Goal: Information Seeking & Learning: Learn about a topic

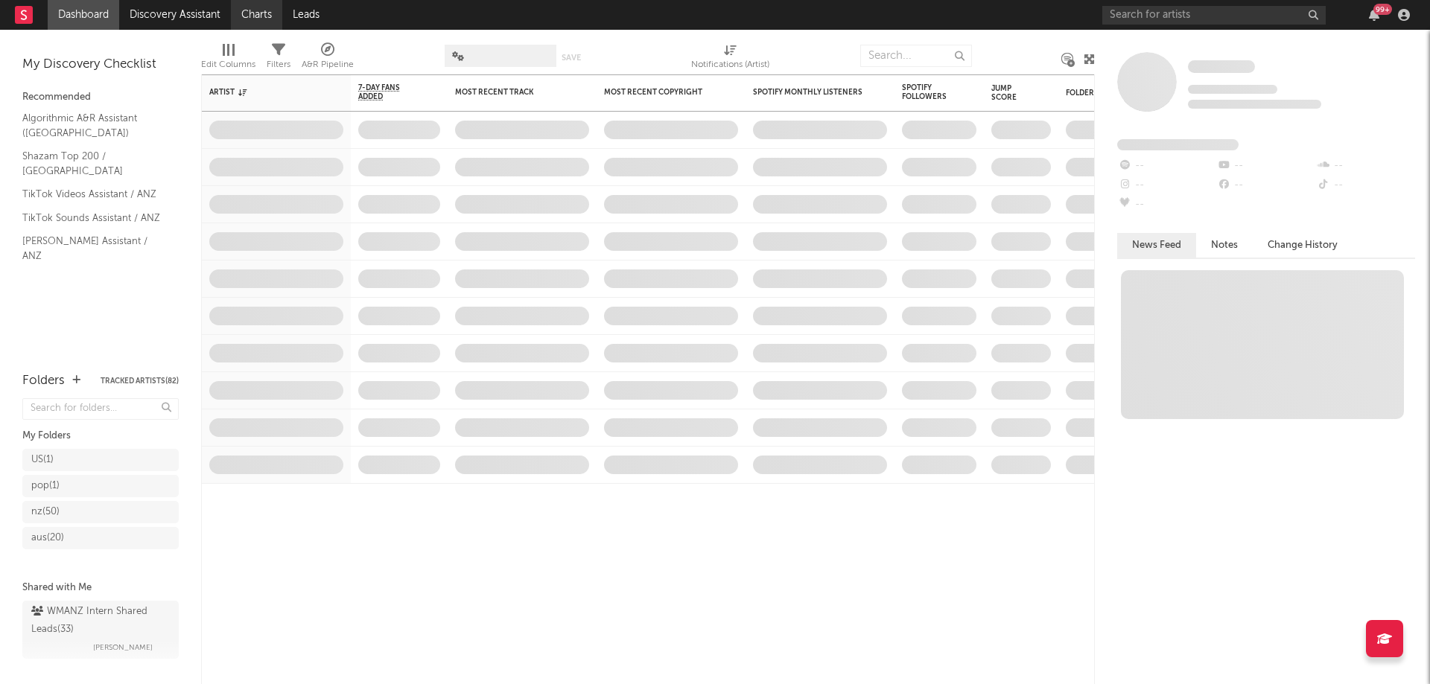
click at [255, 3] on link "Charts" at bounding box center [256, 15] width 51 height 30
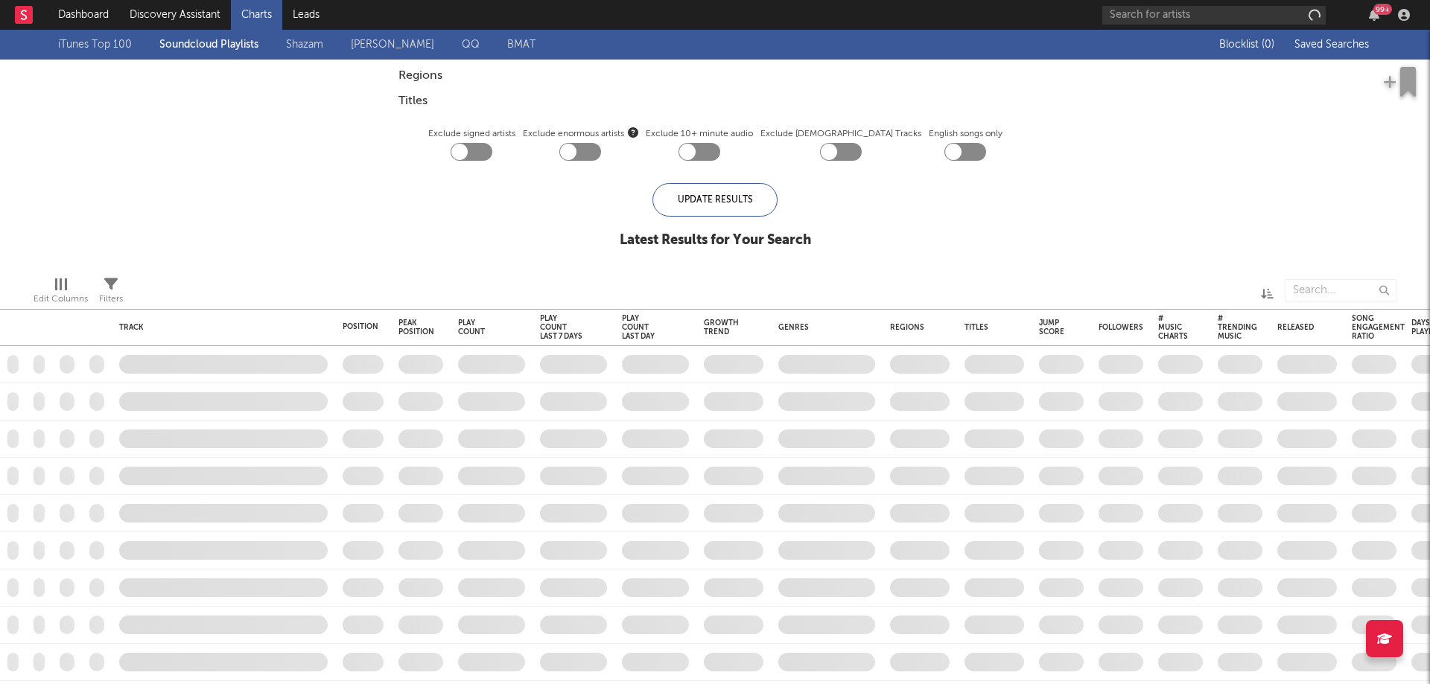
checkbox input "true"
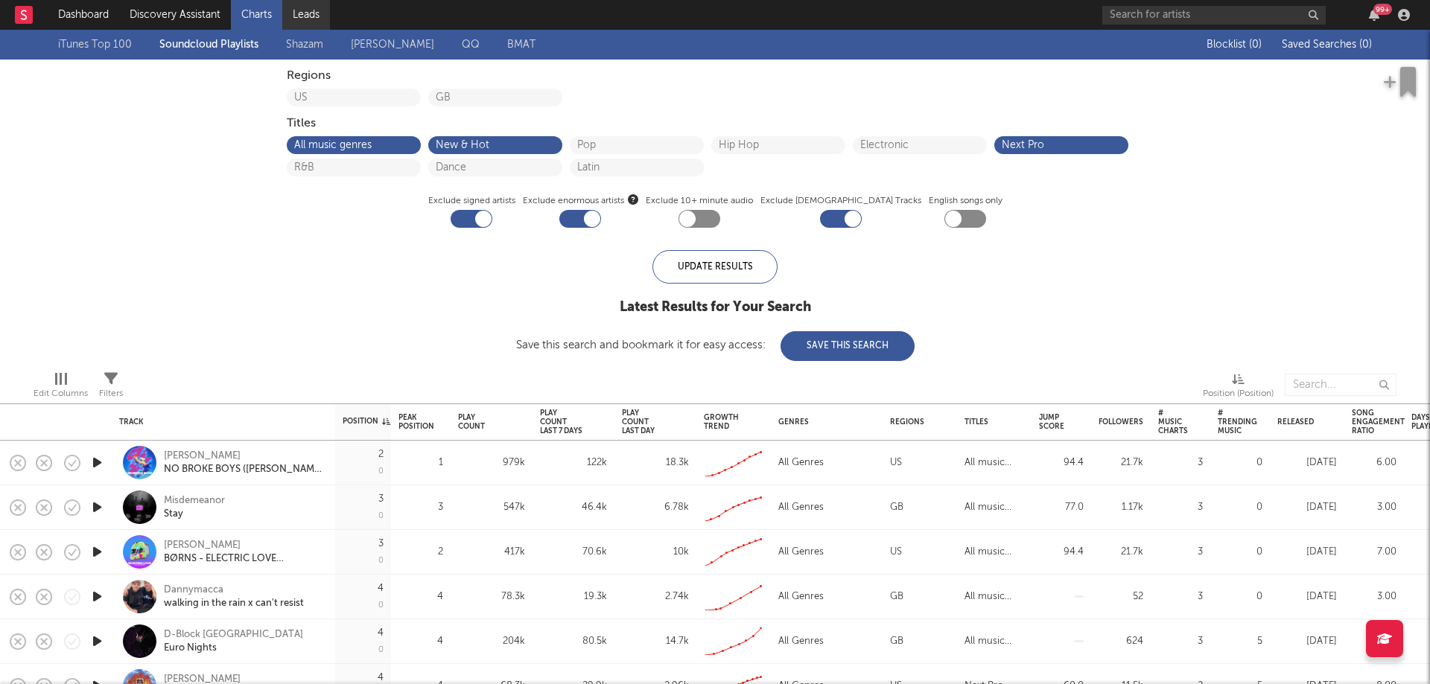
click at [316, 22] on link "Leads" at bounding box center [306, 15] width 48 height 30
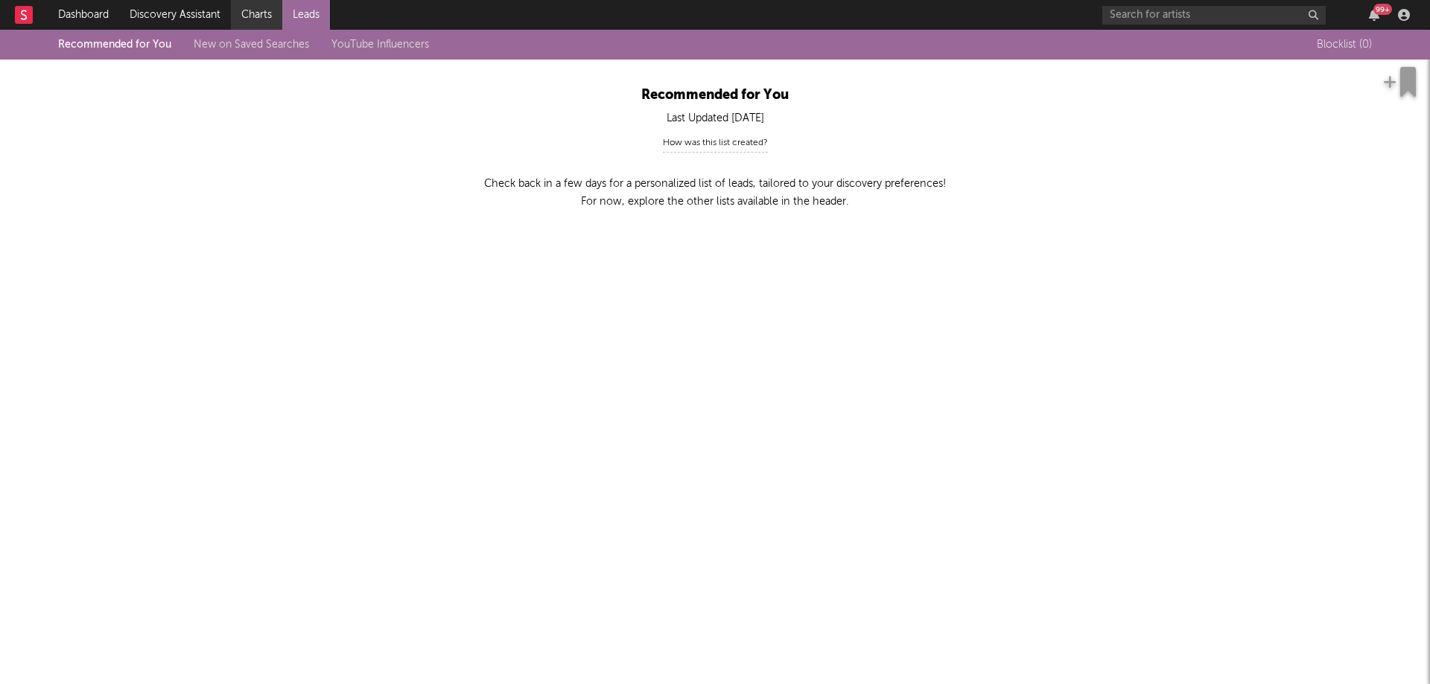
click at [248, 4] on link "Charts" at bounding box center [256, 15] width 51 height 30
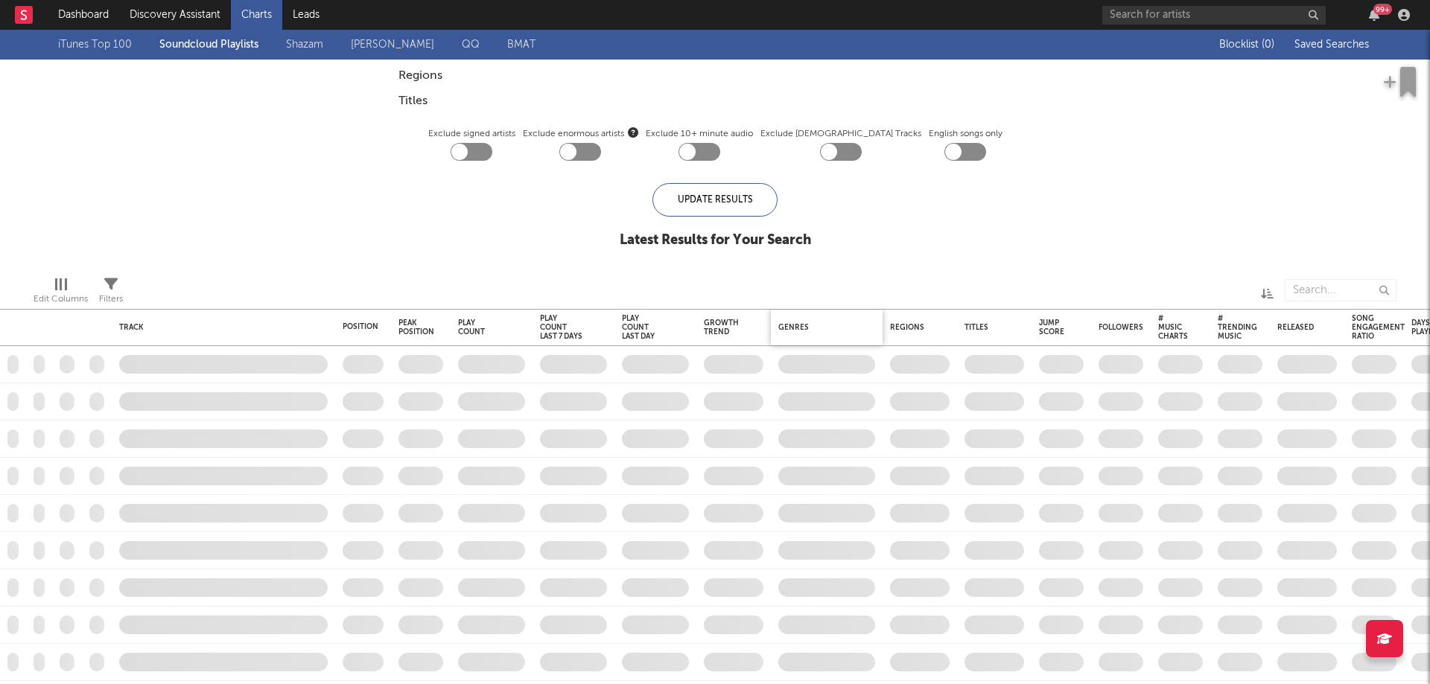
checkbox input "true"
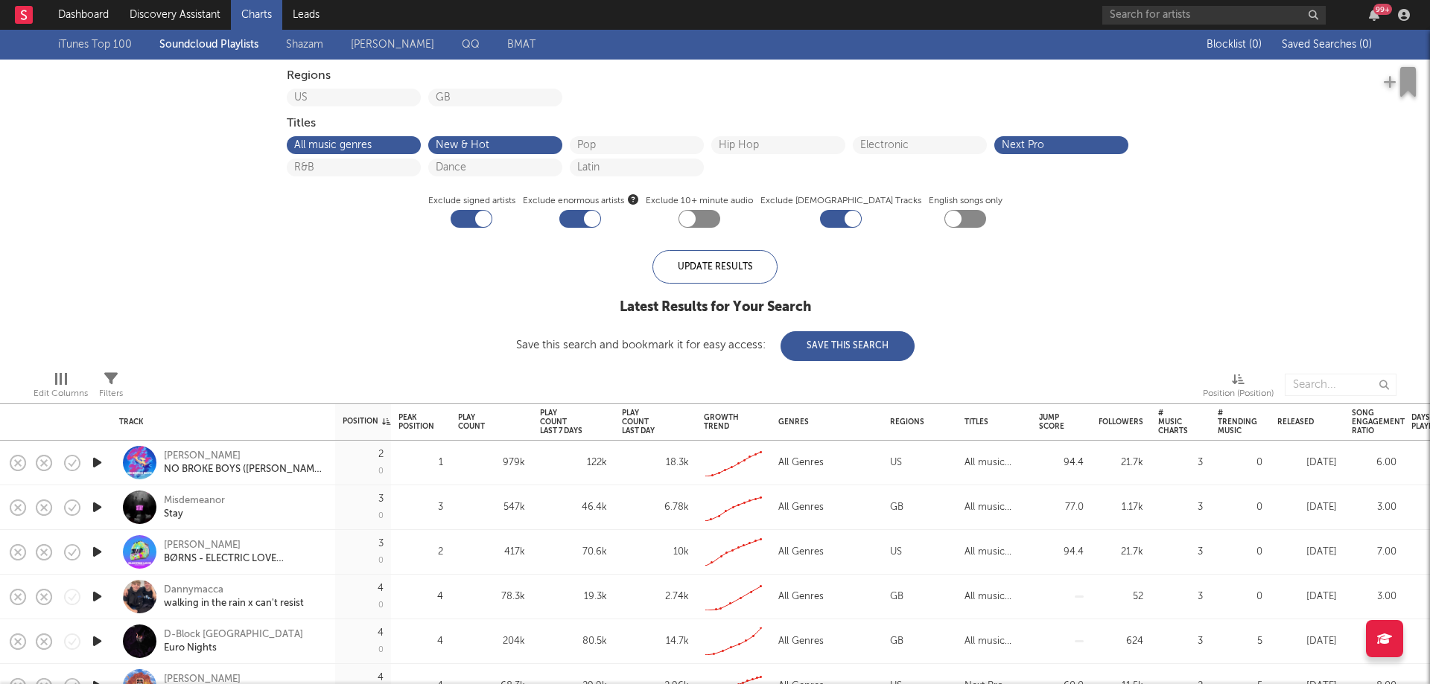
click at [600, 221] on div at bounding box center [592, 219] width 16 height 16
click at [600, 220] on div at bounding box center [580, 219] width 42 height 18
checkbox input "true"
click at [639, 142] on button "Pop" at bounding box center [636, 145] width 119 height 10
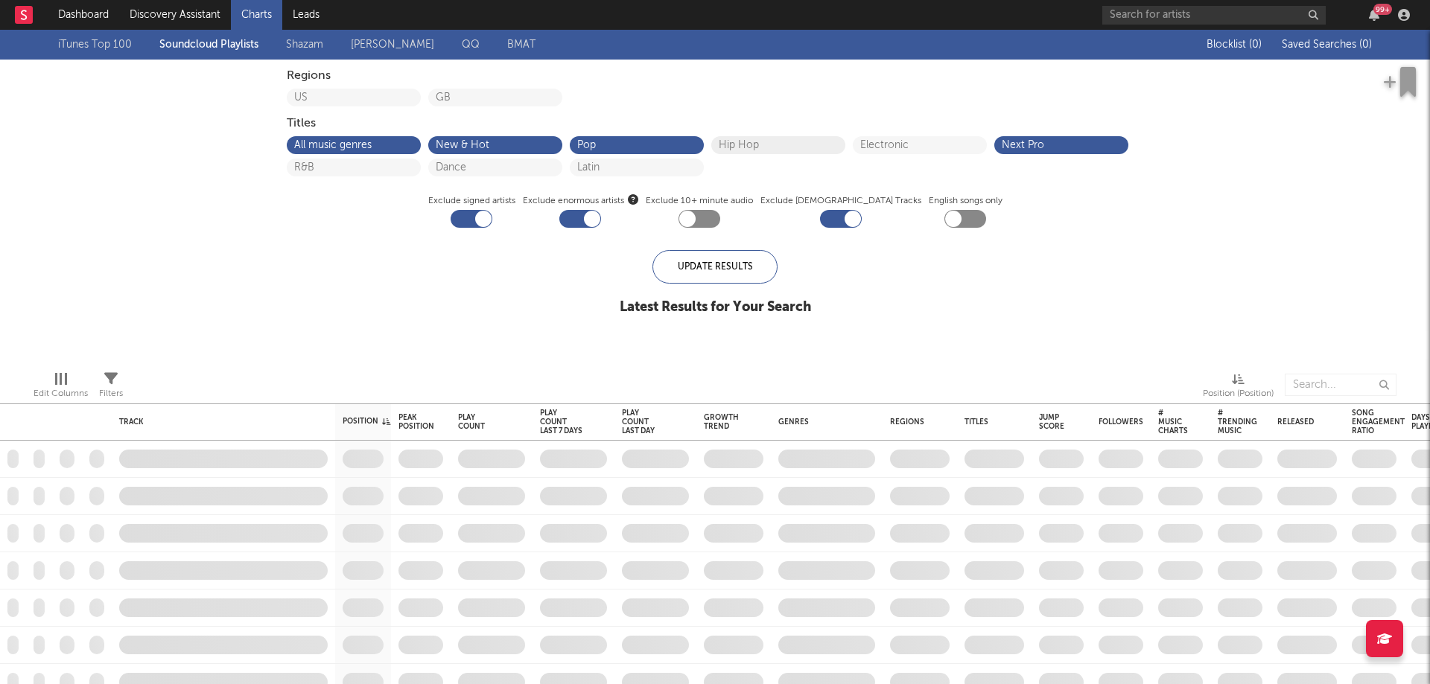
click at [733, 140] on button "Hip Hop" at bounding box center [778, 145] width 119 height 10
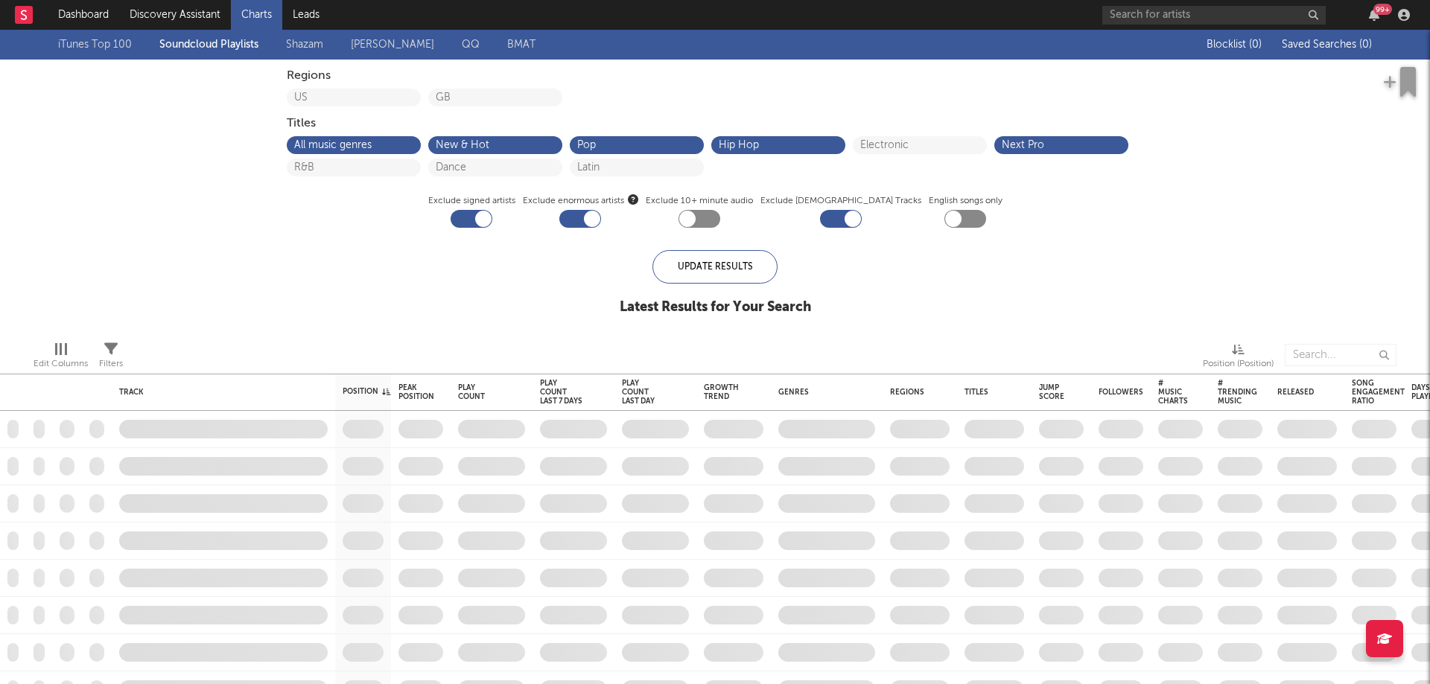
click at [851, 143] on div "All music genres New & Hot Pop Hip Hop Electronic Next Pro R&B Dance Latin" at bounding box center [715, 155] width 857 height 45
click at [859, 143] on div "Electronic" at bounding box center [920, 145] width 134 height 18
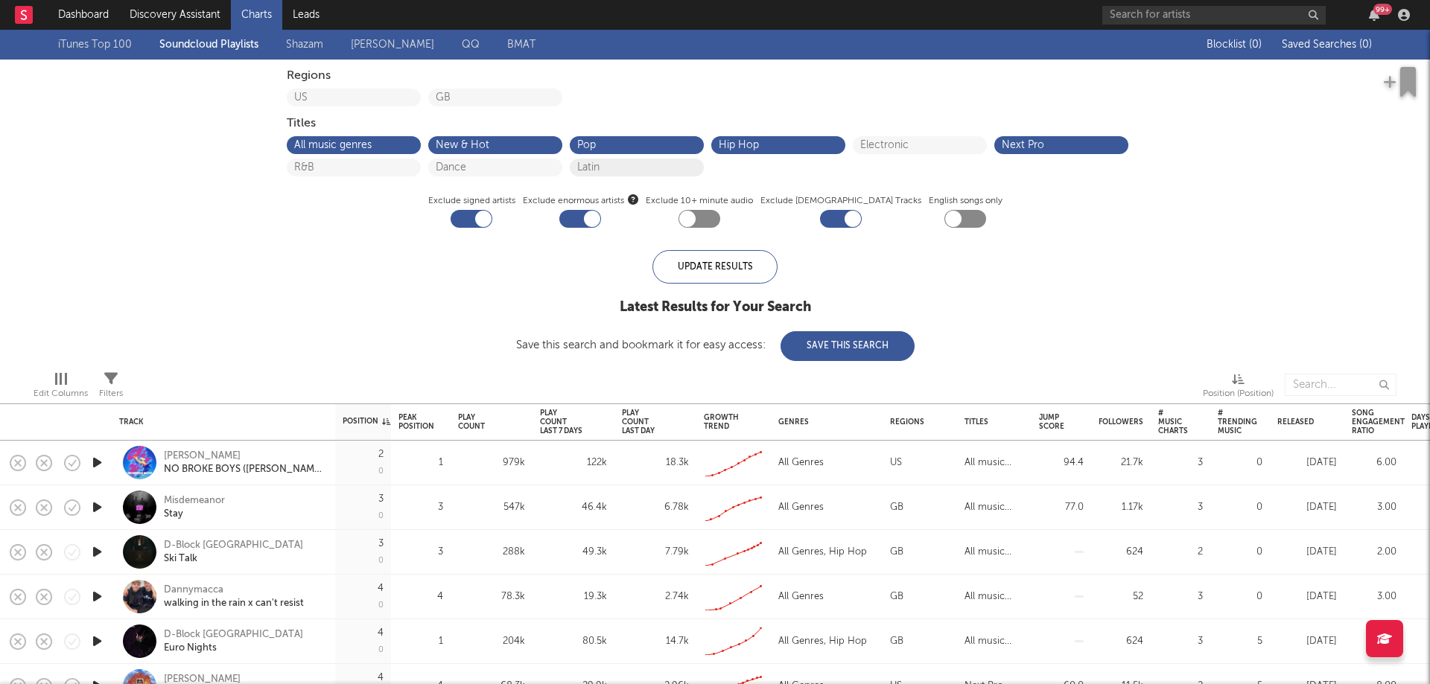
click at [597, 165] on button "Latin" at bounding box center [636, 167] width 119 height 10
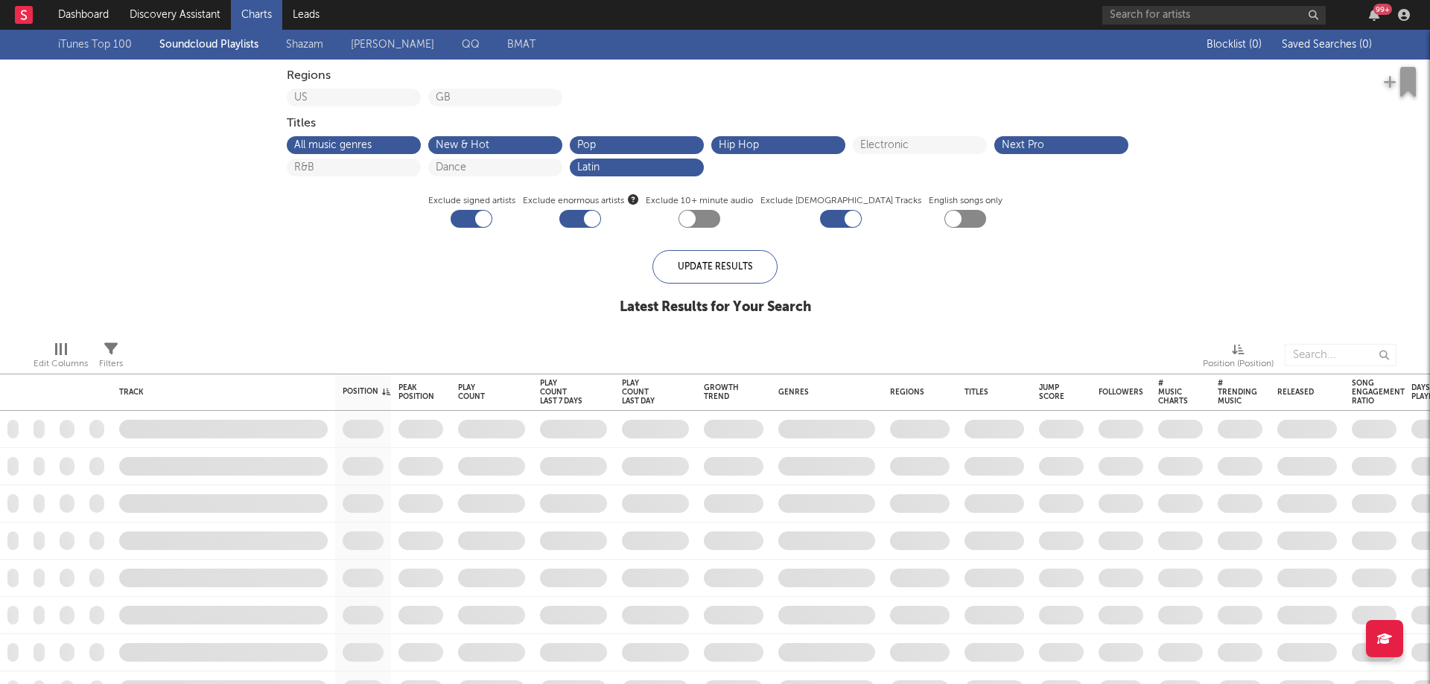
click at [462, 154] on div "All music genres New & Hot Pop Hip Hop Electronic Next Pro R&B Dance Latin" at bounding box center [715, 155] width 857 height 45
click at [372, 163] on button "R&B" at bounding box center [353, 167] width 119 height 10
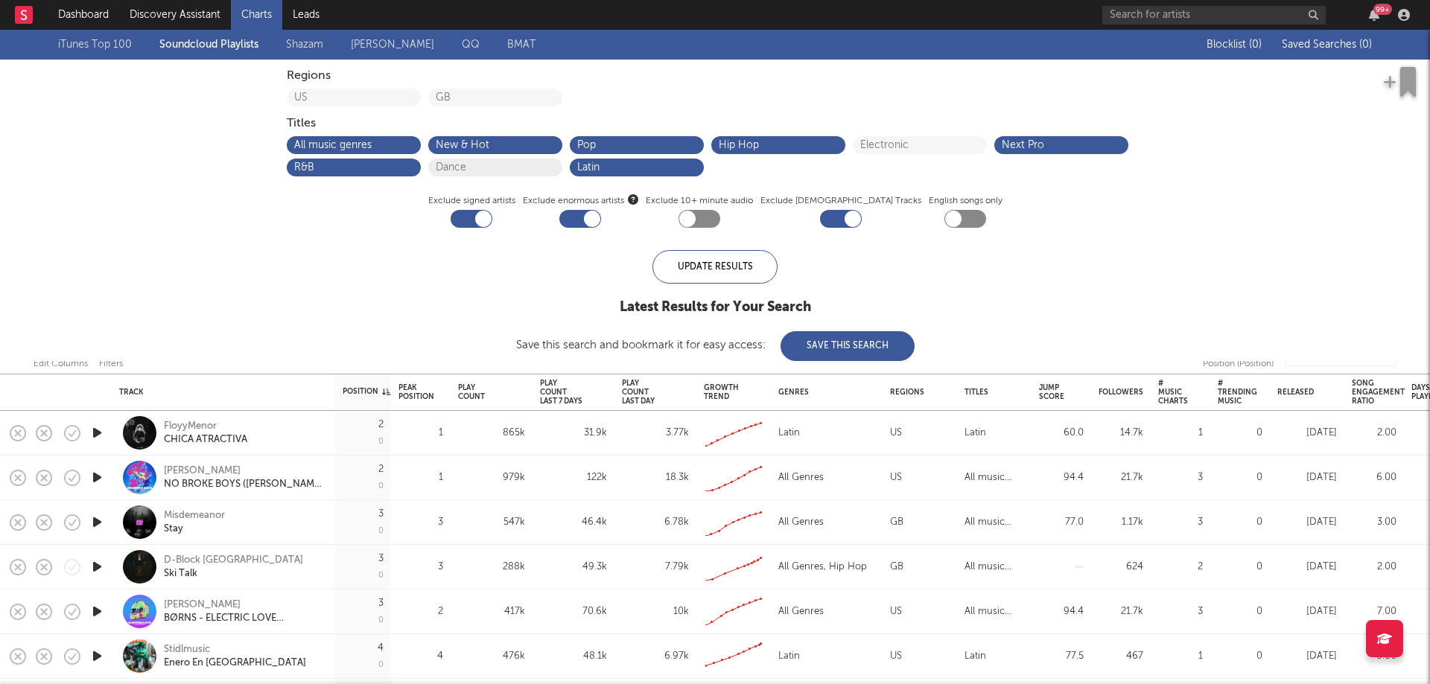
click at [492, 167] on button "Dance" at bounding box center [495, 167] width 119 height 10
click at [877, 146] on button "Electronic" at bounding box center [919, 145] width 119 height 10
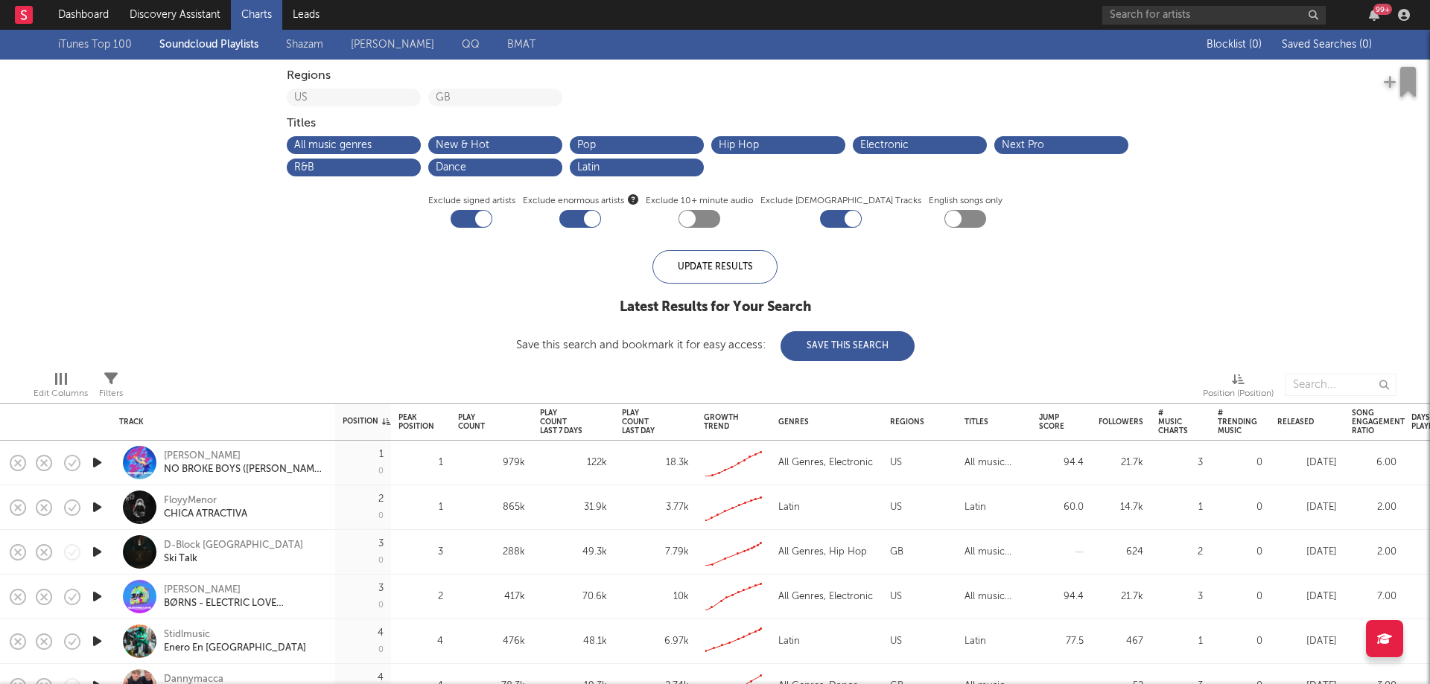
click at [492, 216] on div at bounding box center [483, 219] width 16 height 16
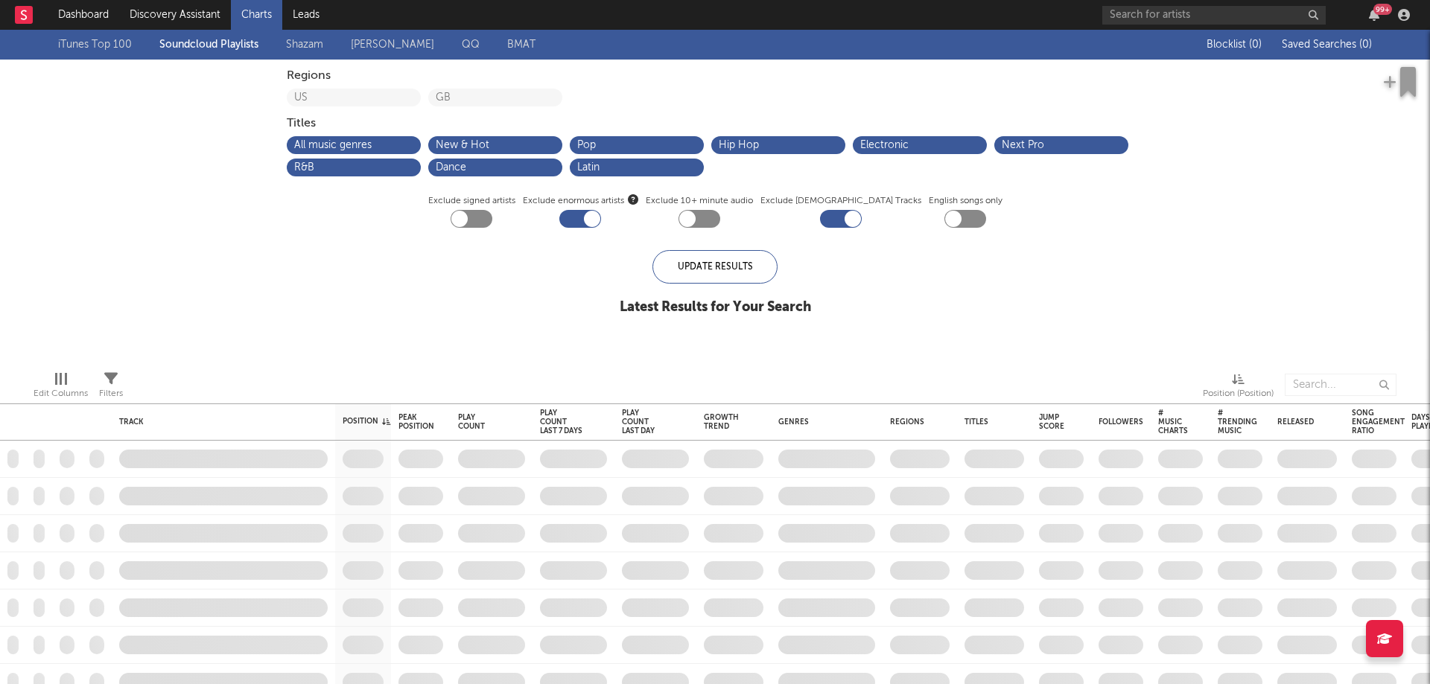
checkbox input "false"
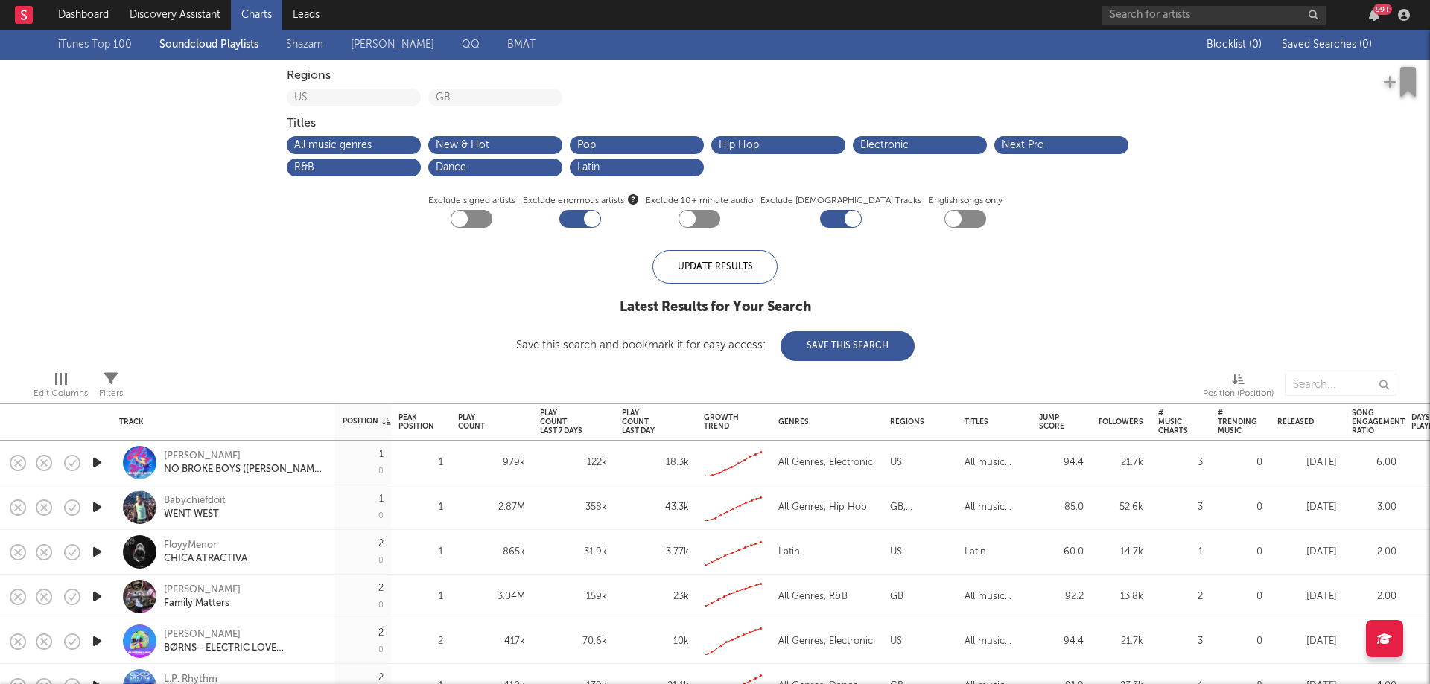
click at [305, 51] on link "Shazam" at bounding box center [304, 45] width 37 height 18
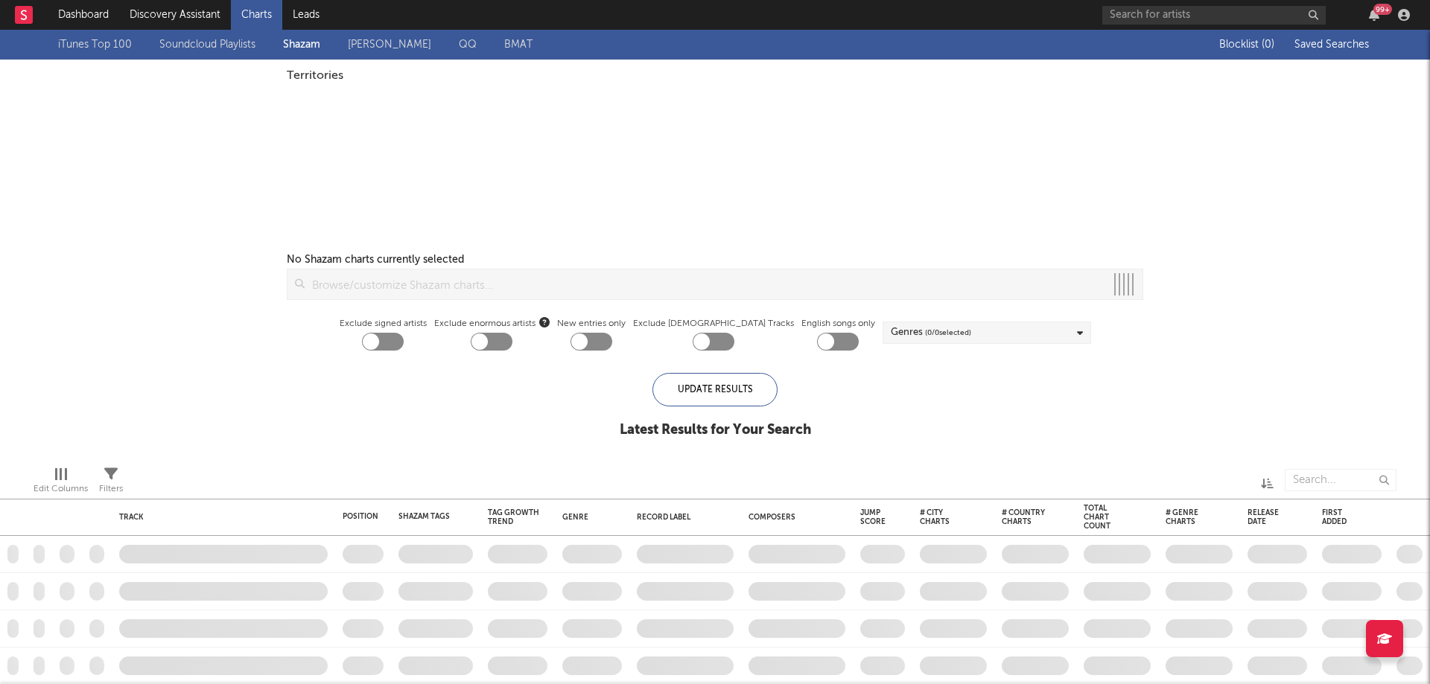
click at [205, 46] on link "Soundcloud Playlists" at bounding box center [207, 45] width 96 height 18
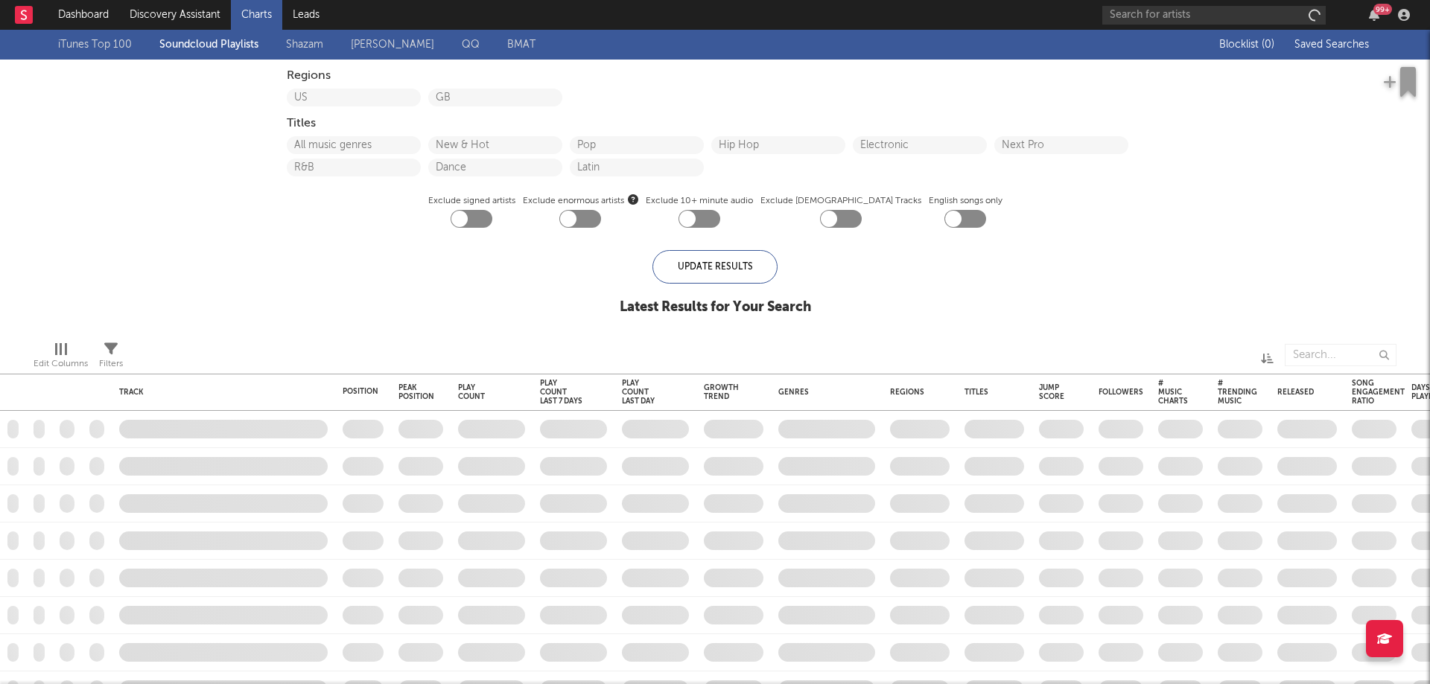
checkbox input "true"
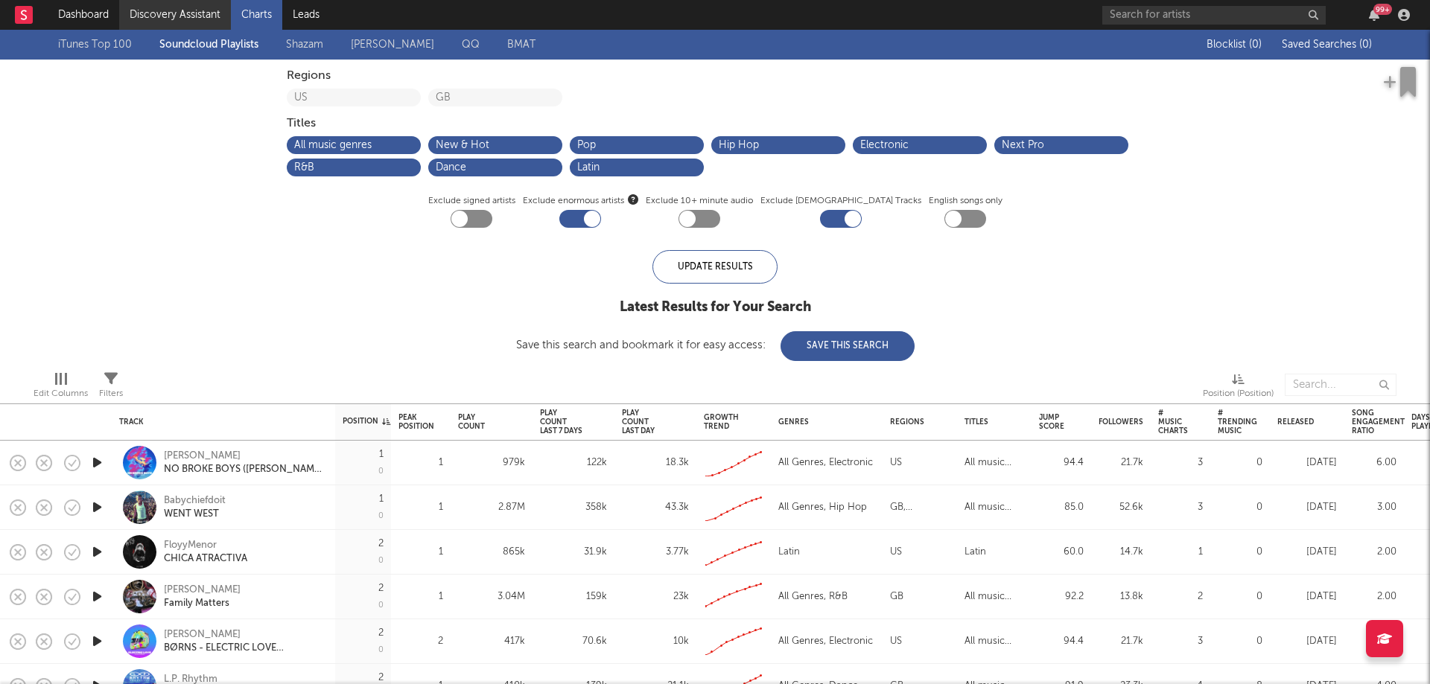
click at [150, 21] on link "Discovery Assistant" at bounding box center [175, 15] width 112 height 30
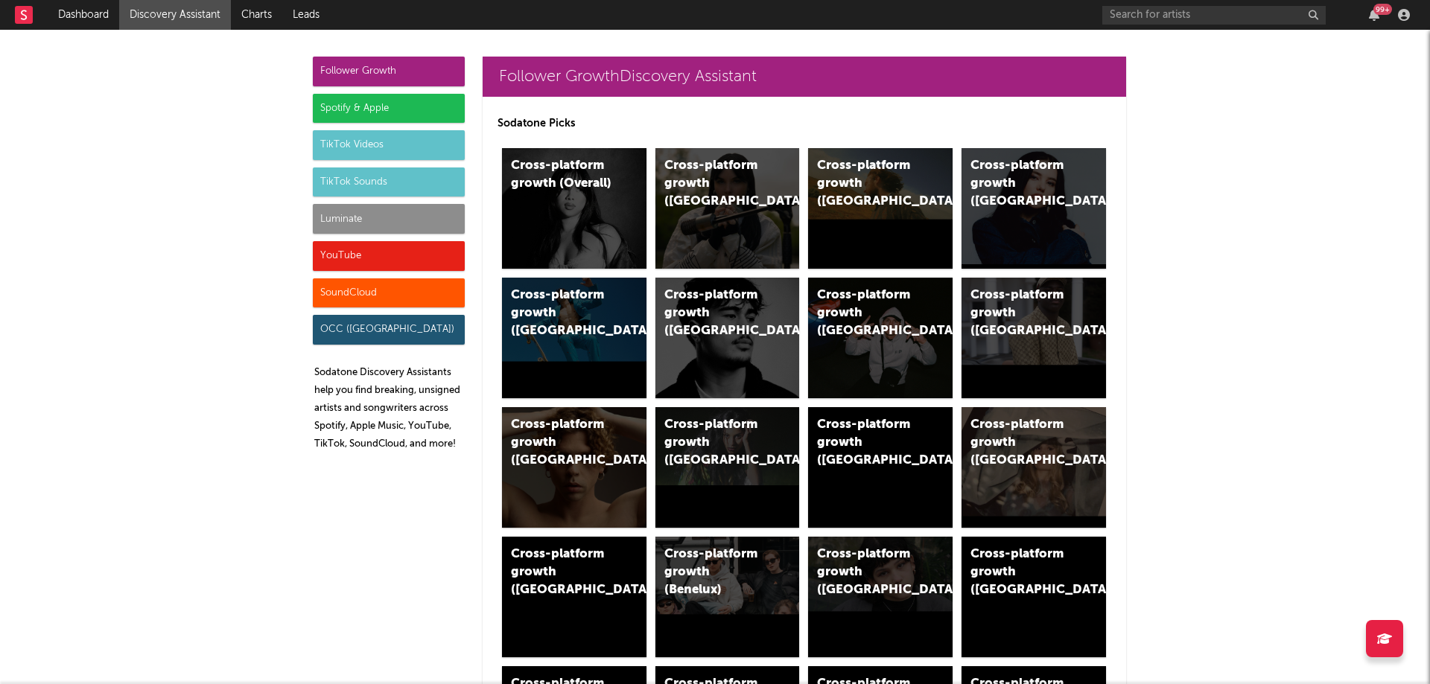
click at [378, 114] on div "Spotify & Apple" at bounding box center [389, 109] width 152 height 30
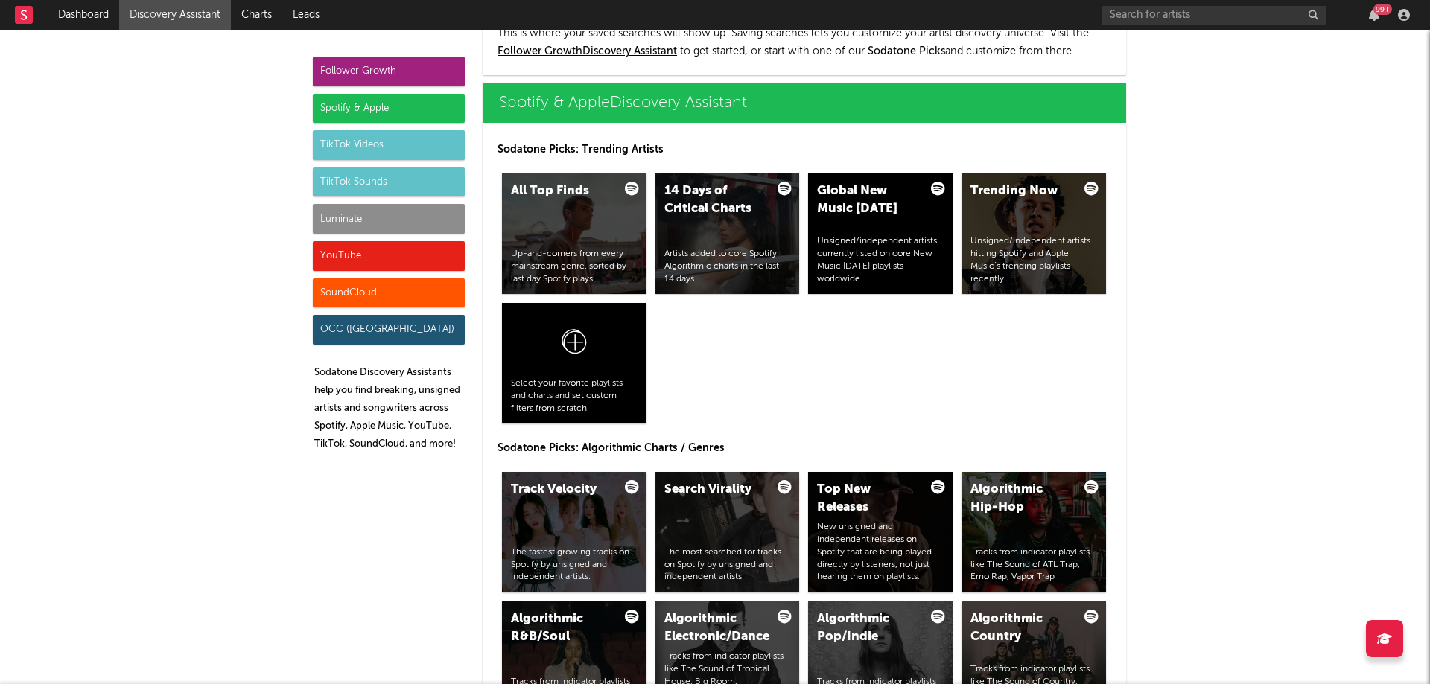
scroll to position [1489, 0]
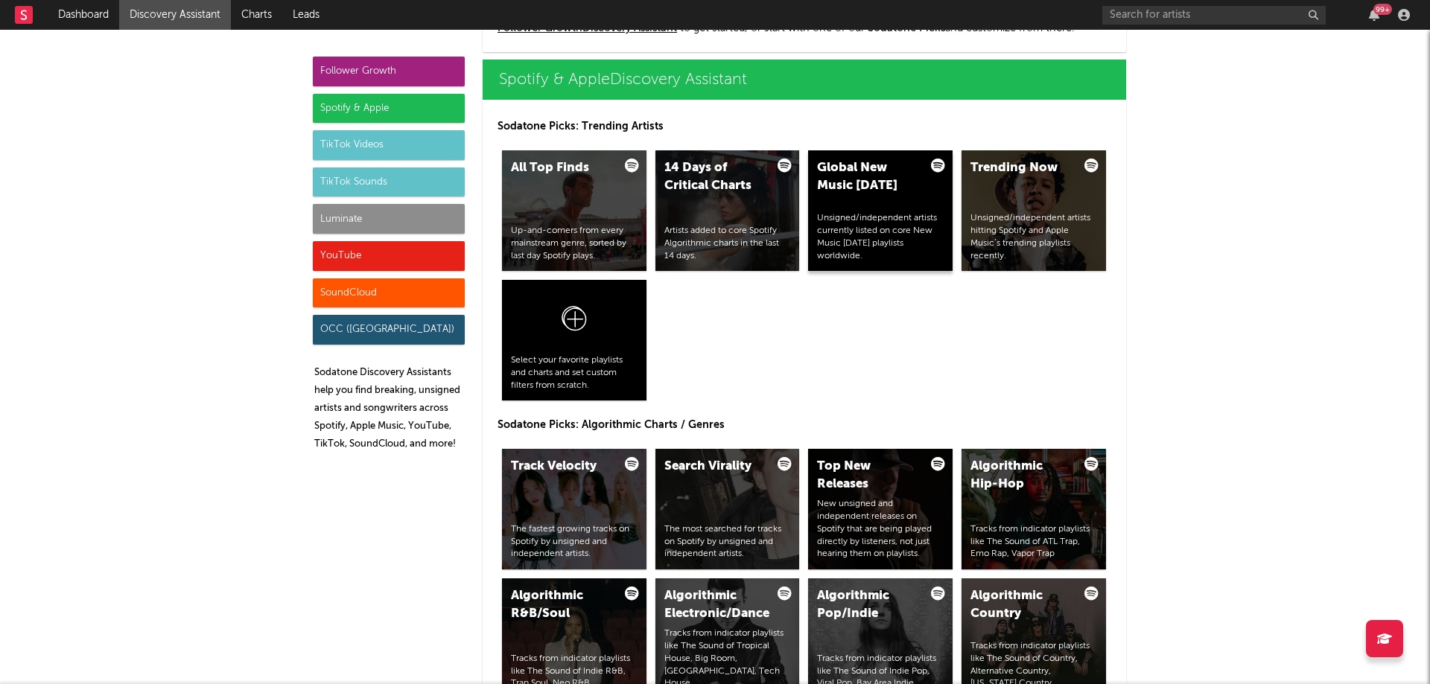
click at [889, 194] on div "Global New Music Friday" at bounding box center [867, 177] width 101 height 36
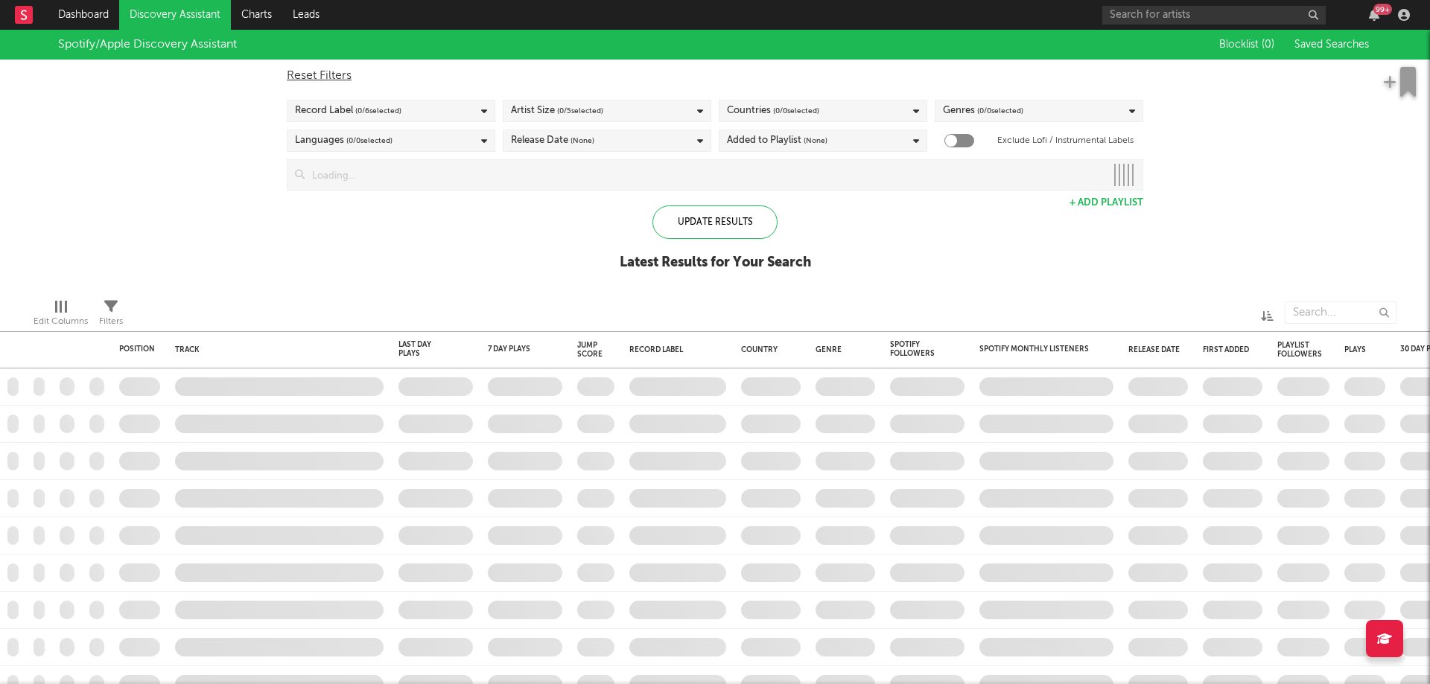
click at [436, 121] on div "Record Label ( 0 / 6 selected)" at bounding box center [391, 111] width 209 height 22
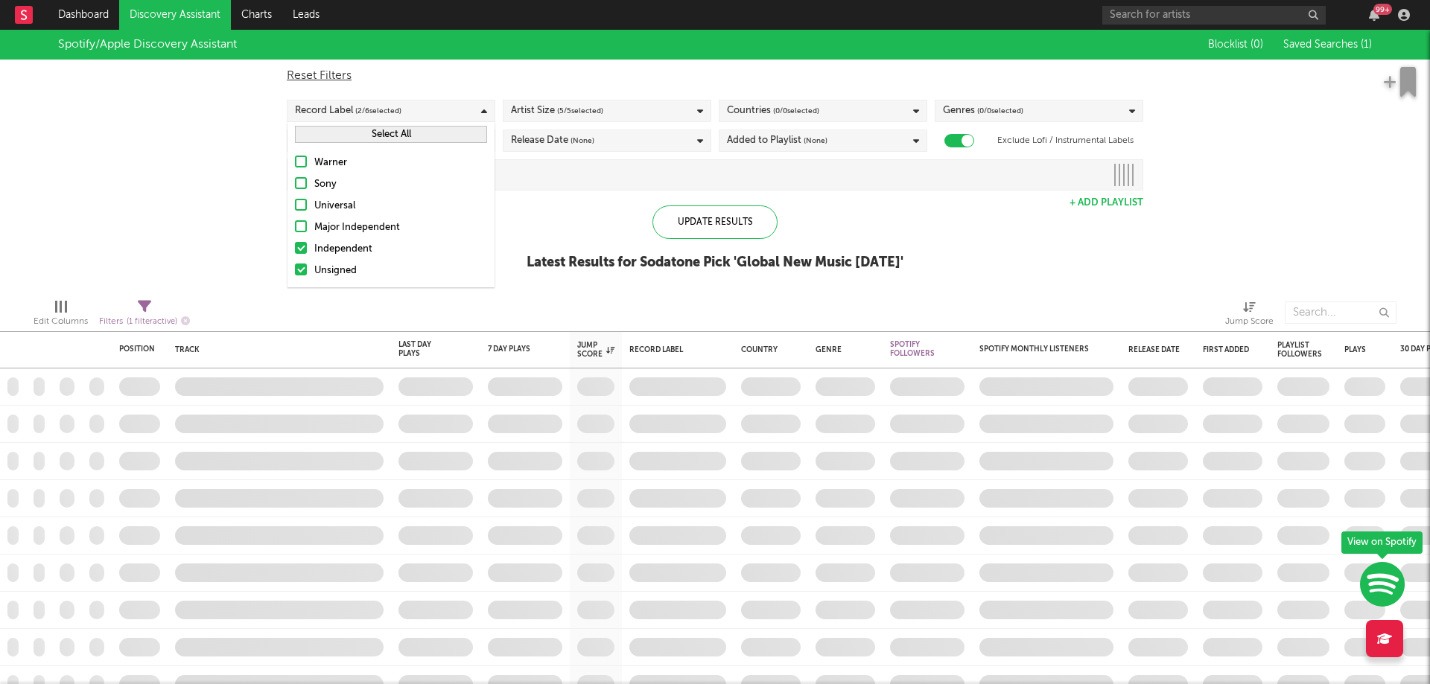
checkbox input "true"
click at [305, 169] on label "Warner" at bounding box center [391, 163] width 192 height 18
click at [295, 169] on input "Warner" at bounding box center [295, 163] width 0 height 18
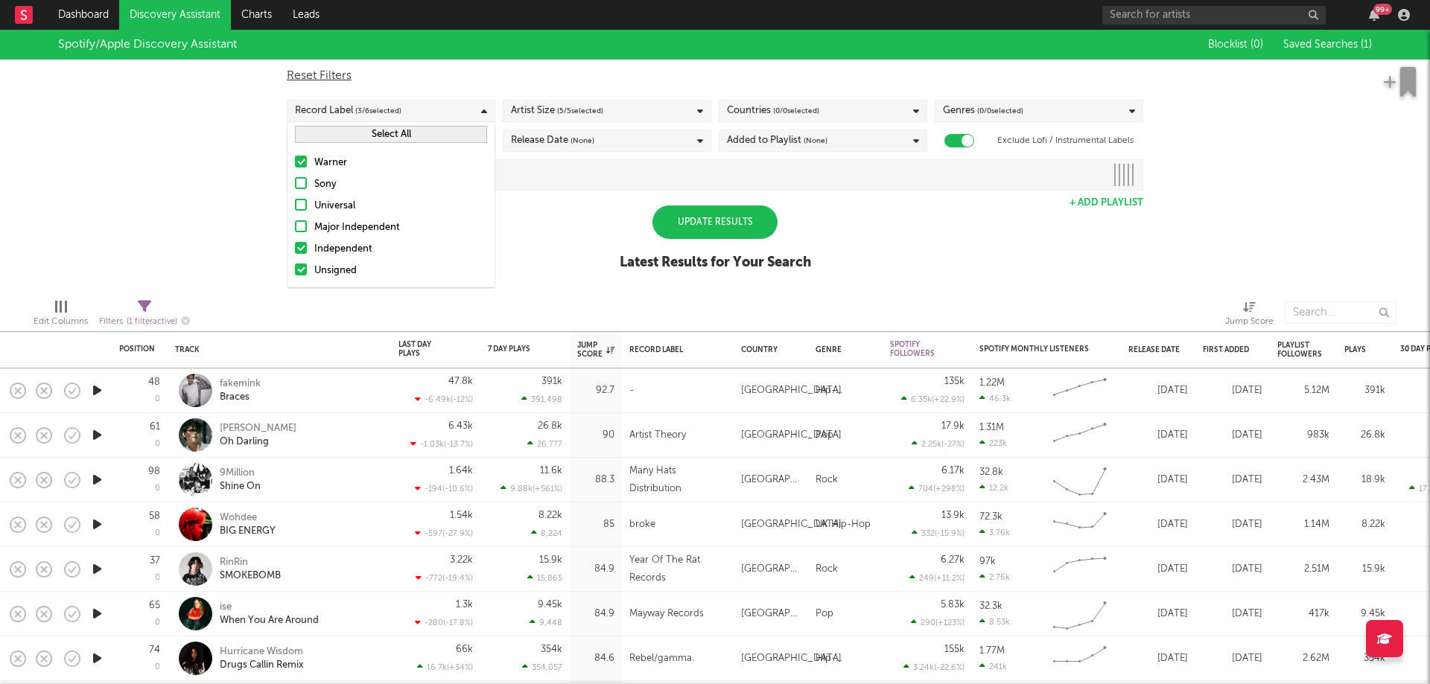
click at [301, 191] on label "Sony" at bounding box center [391, 185] width 192 height 18
click at [295, 191] on input "Sony" at bounding box center [295, 185] width 0 height 18
click at [301, 205] on div at bounding box center [301, 205] width 12 height 12
click at [295, 205] on input "Universal" at bounding box center [295, 206] width 0 height 18
click at [302, 232] on label "Major Independent" at bounding box center [391, 228] width 192 height 18
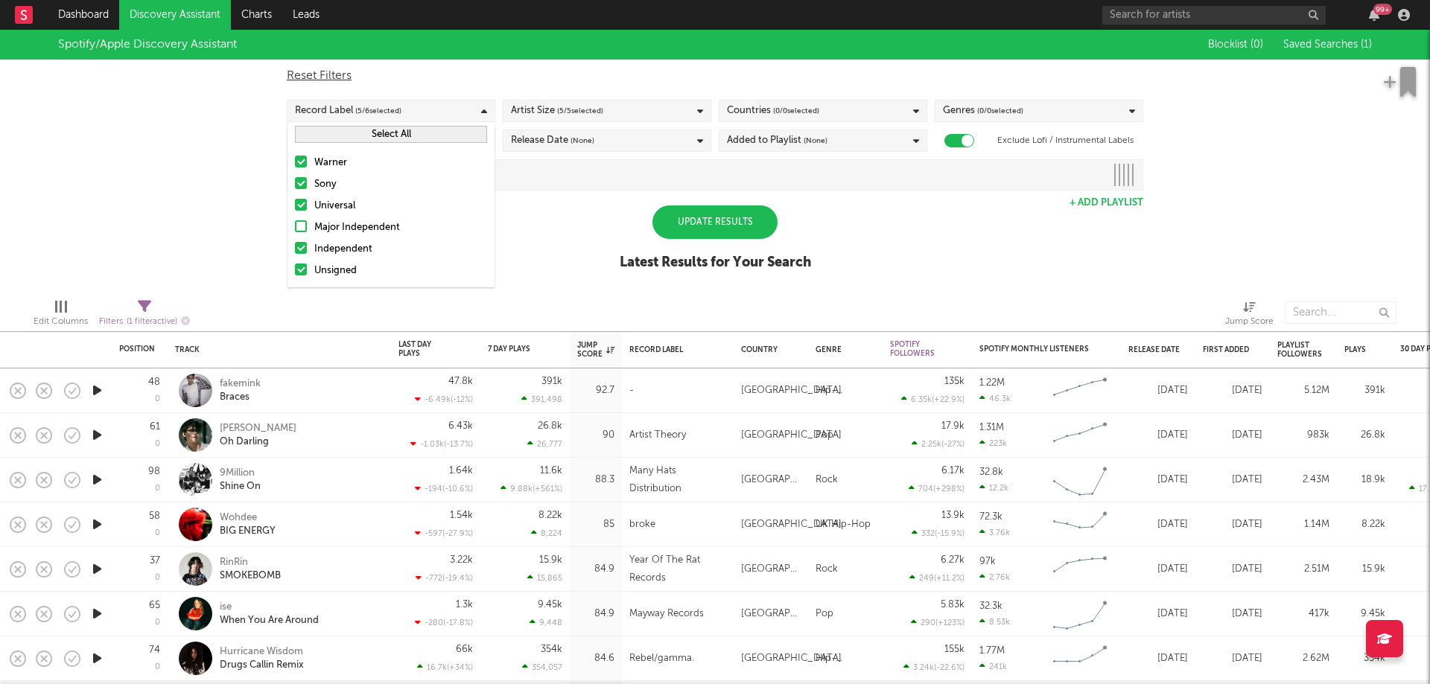
click at [295, 232] on input "Major Independent" at bounding box center [295, 228] width 0 height 18
click at [585, 255] on div "Spotify/Apple Discovery Assistant Blocklist ( 0 ) Saved Searches ( 1 ) Reset Fi…" at bounding box center [715, 158] width 1430 height 257
click at [575, 116] on span "( 5 / 5 selected)" at bounding box center [580, 111] width 46 height 18
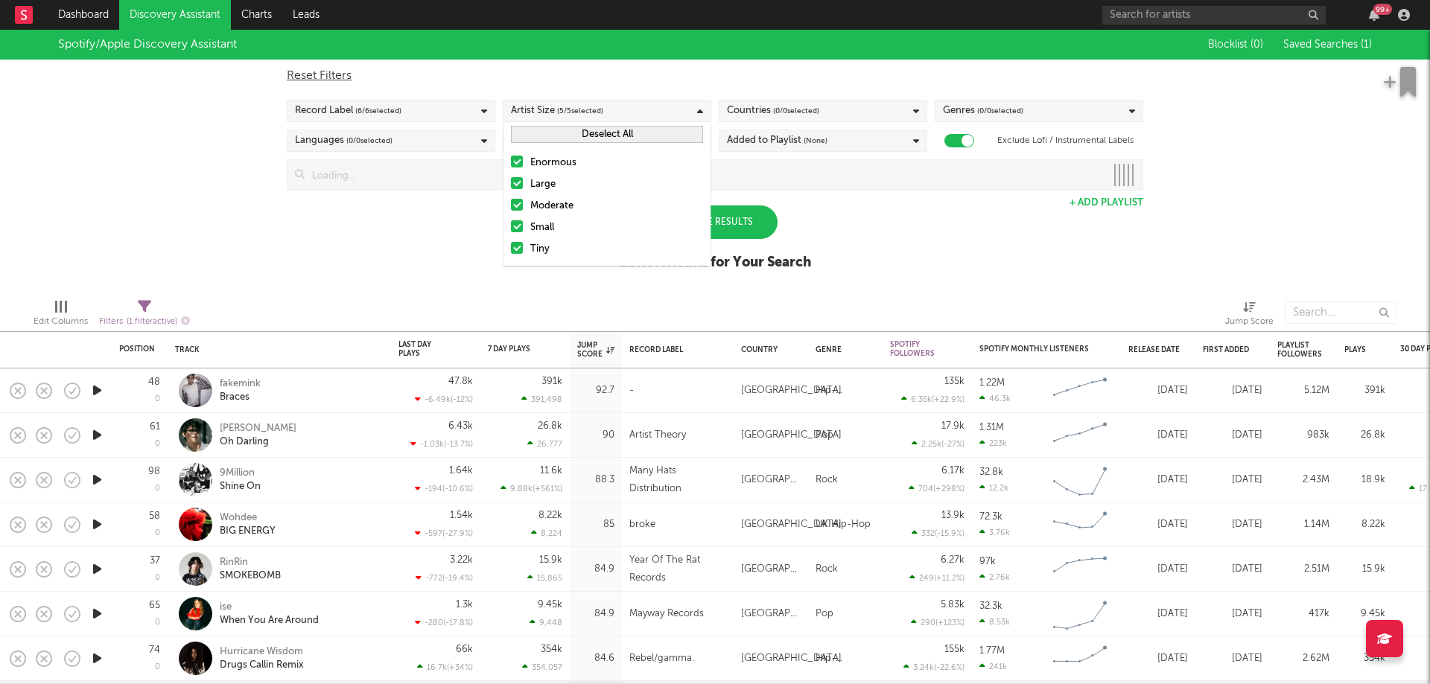
click at [512, 165] on div at bounding box center [517, 162] width 12 height 12
click at [511, 165] on input "Enormous" at bounding box center [511, 163] width 0 height 18
click at [517, 178] on div at bounding box center [517, 183] width 12 height 12
click at [511, 178] on input "Large" at bounding box center [511, 185] width 0 height 18
click at [442, 223] on div "Spotify/Apple Discovery Assistant Blocklist ( 0 ) Saved Searches ( 1 ) Reset Fi…" at bounding box center [715, 158] width 1430 height 257
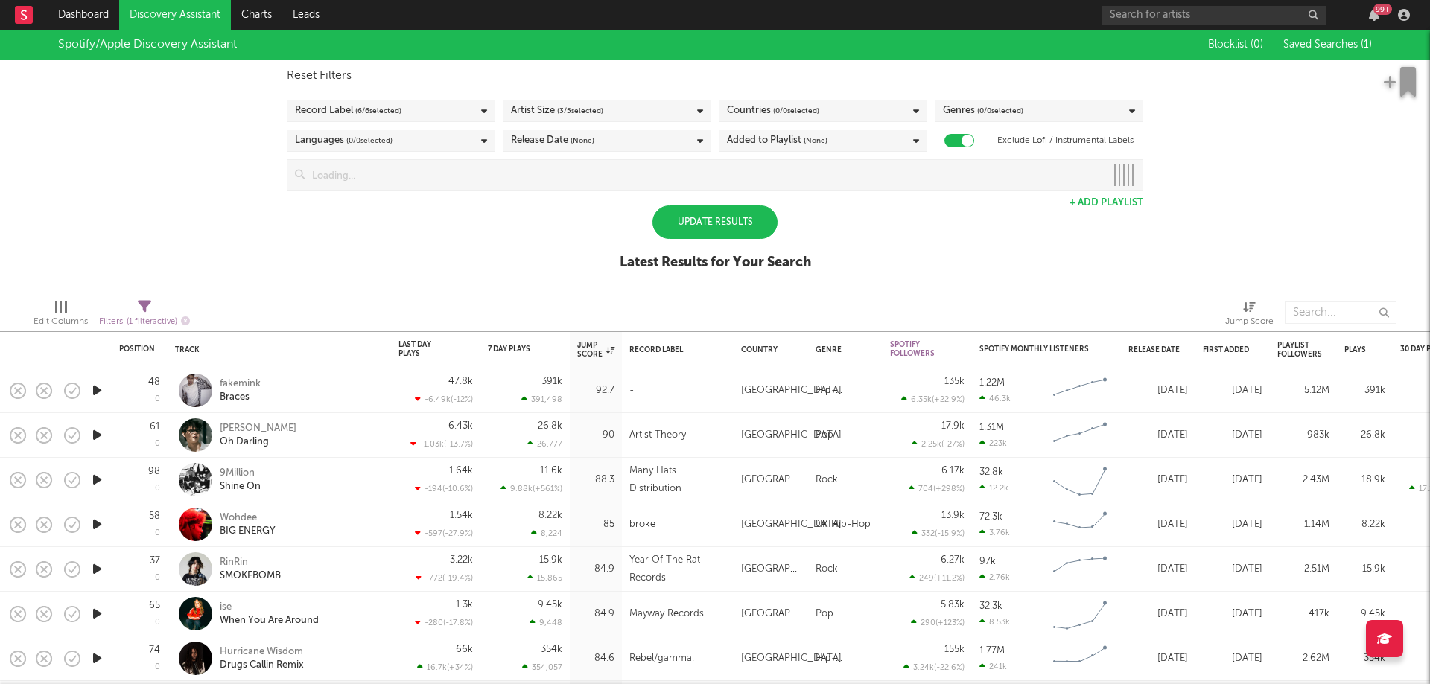
click at [708, 107] on div "Artist Size ( 3 / 5 selected)" at bounding box center [607, 111] width 209 height 22
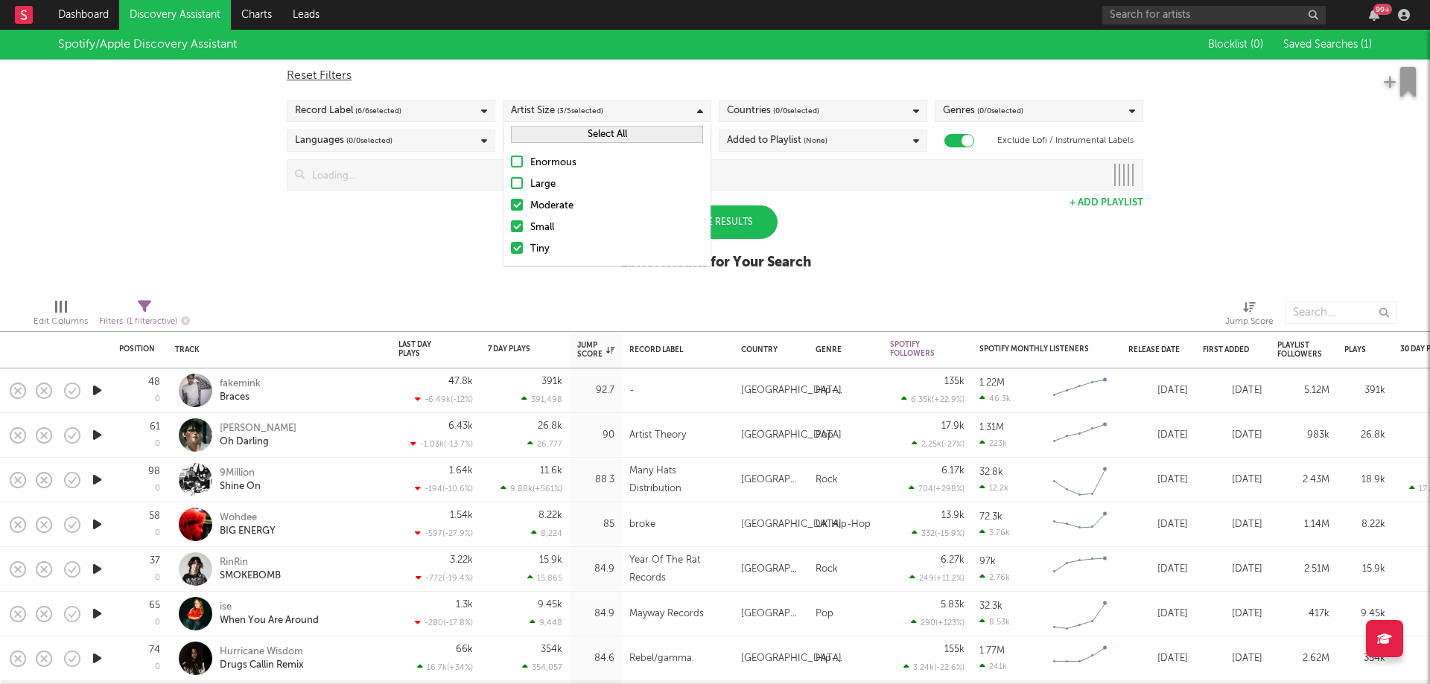
click at [534, 166] on div "Enormous" at bounding box center [616, 163] width 173 height 18
click at [511, 166] on input "Enormous" at bounding box center [511, 163] width 0 height 18
click at [528, 185] on label "Large" at bounding box center [607, 185] width 192 height 18
click at [511, 185] on input "Large" at bounding box center [511, 185] width 0 height 18
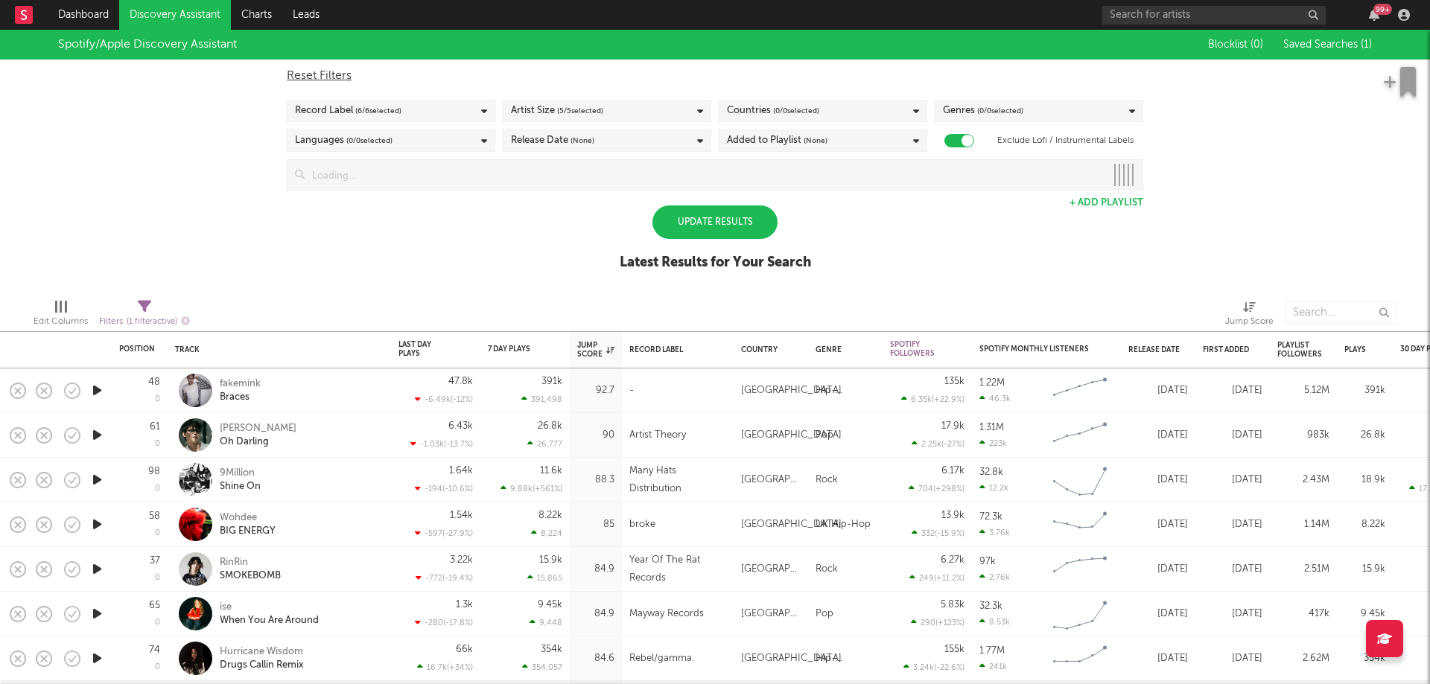
drag, startPoint x: 394, startPoint y: 273, endPoint x: 409, endPoint y: 260, distance: 20.0
click at [393, 268] on div "Spotify/Apple Discovery Assistant Blocklist ( 0 ) Saved Searches ( 1 ) Reset Fi…" at bounding box center [715, 158] width 1430 height 257
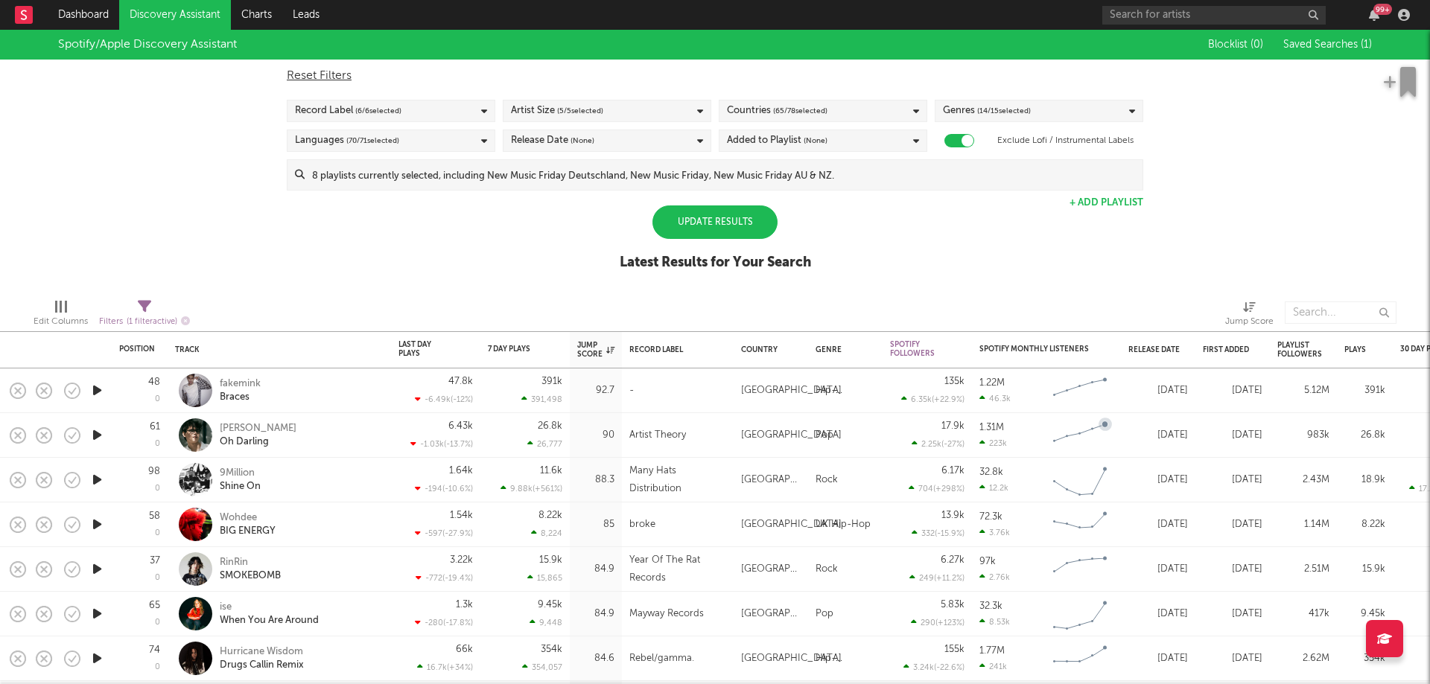
select select "max"
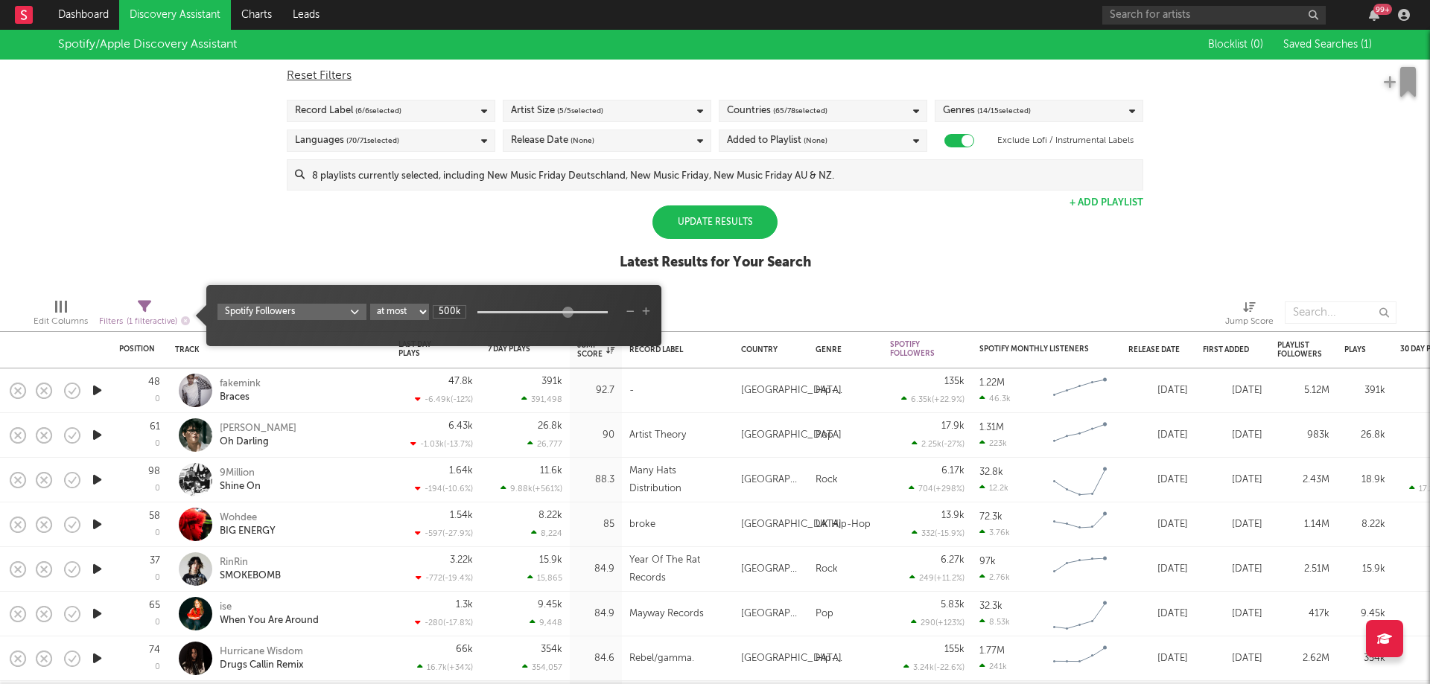
click at [150, 322] on span "( 1 filter active)" at bounding box center [152, 322] width 51 height 8
click at [277, 297] on span "Spotify Followers at least at most between 500k" at bounding box center [433, 316] width 455 height 46
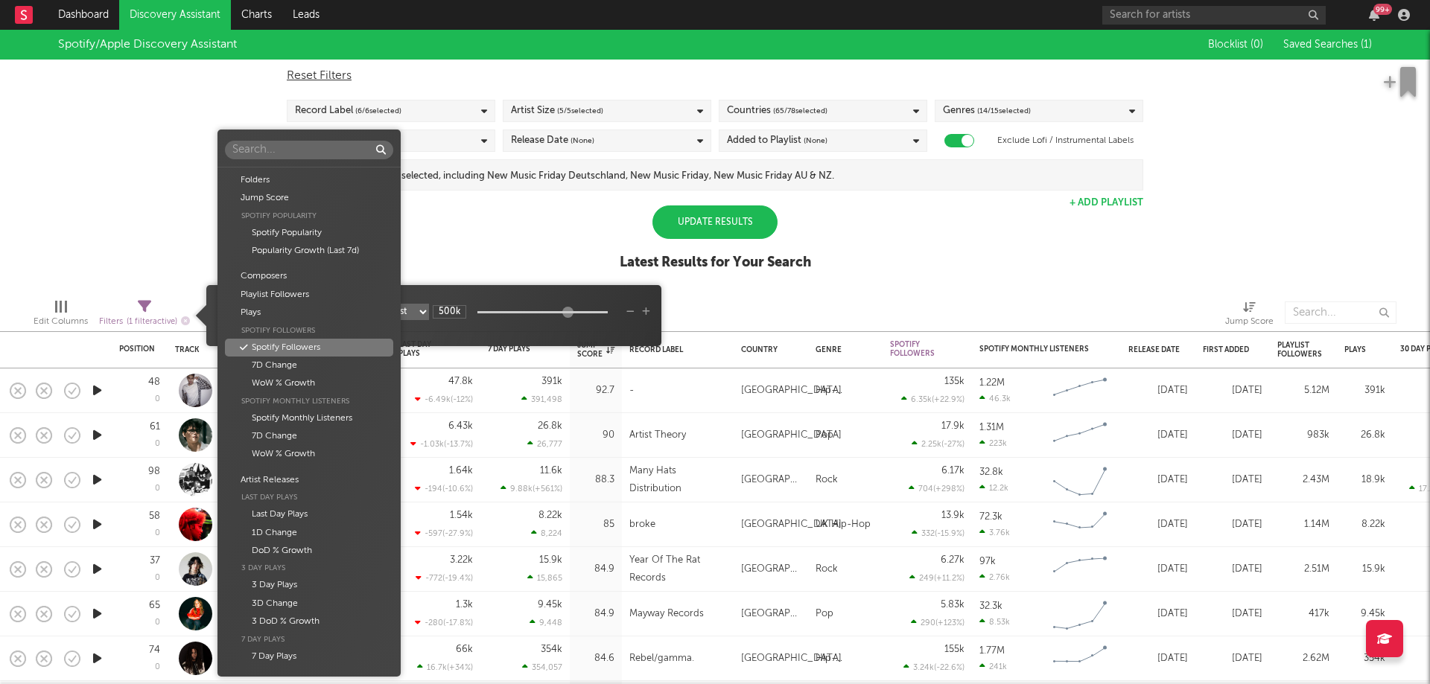
click at [290, 305] on body "Dashboard Discovery Assistant Charts Leads 99 + Notifications Settings Mark all…" at bounding box center [715, 342] width 1430 height 684
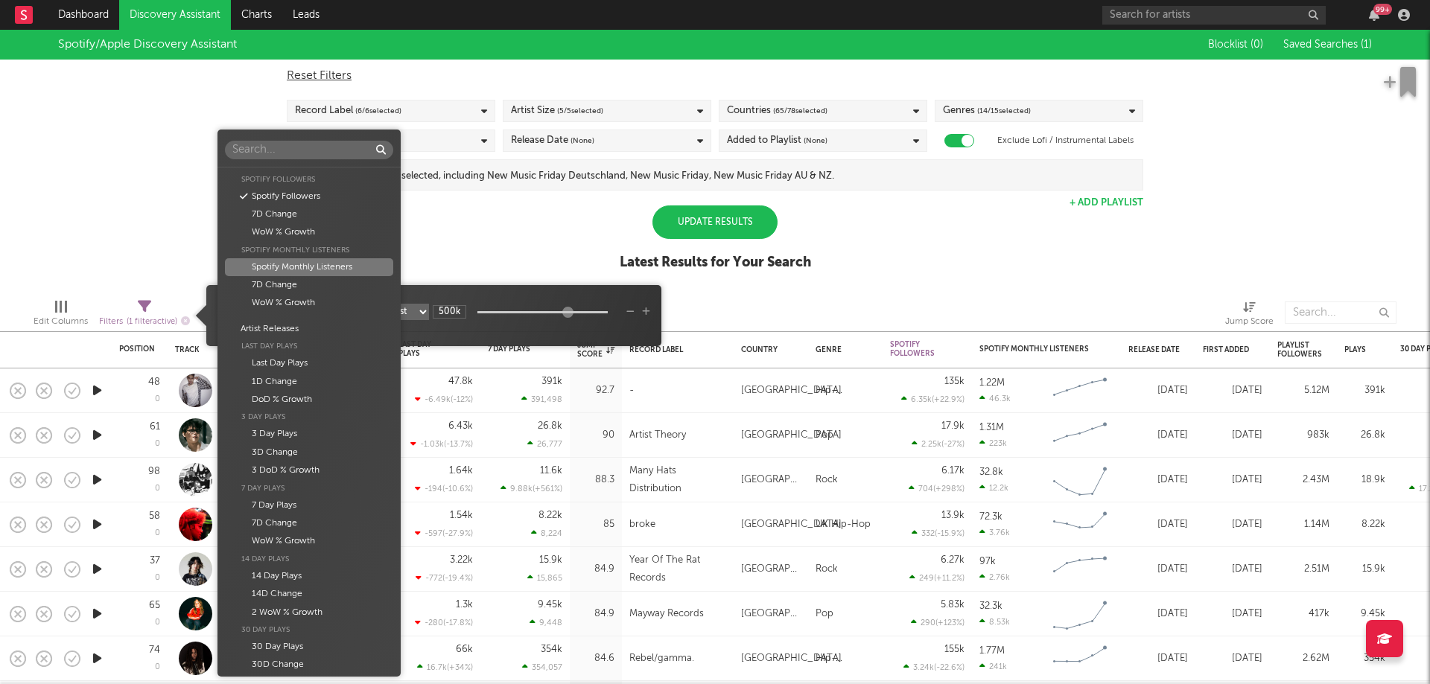
click at [286, 265] on div "Spotify Monthly Listeners" at bounding box center [309, 267] width 168 height 18
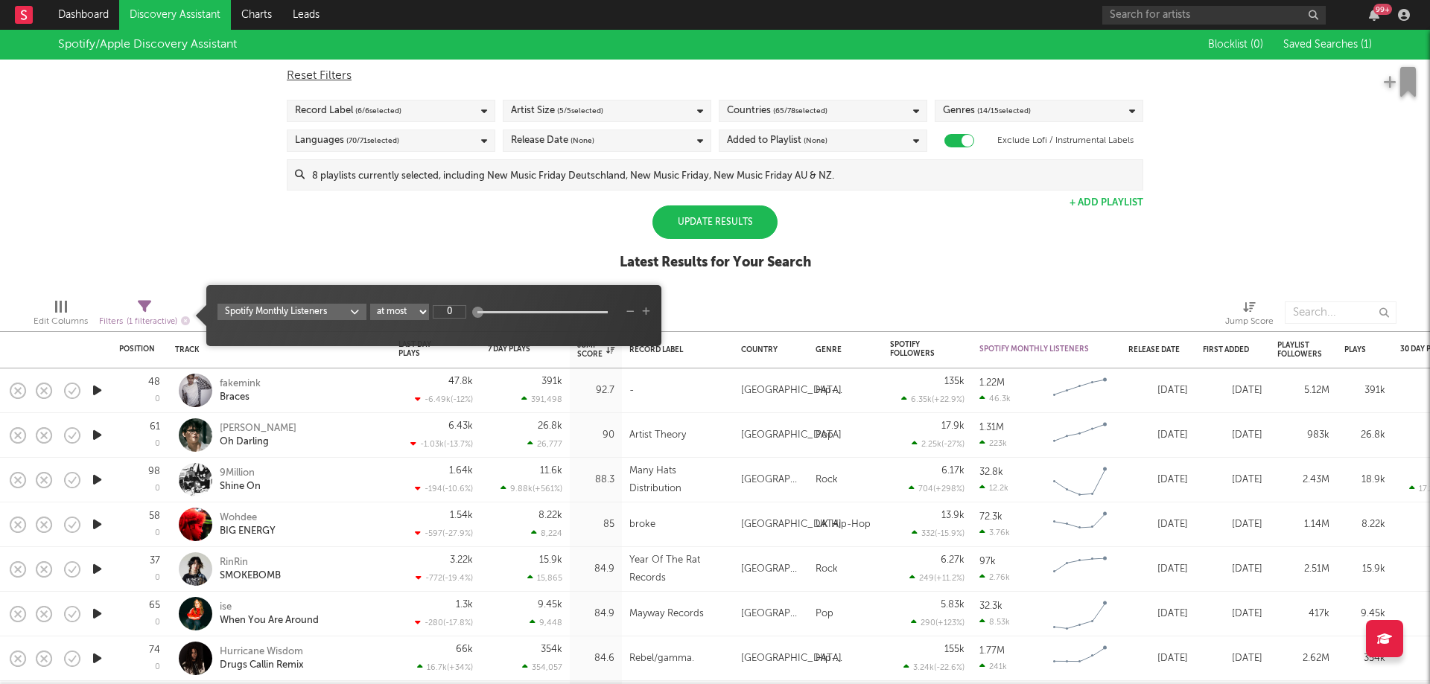
click at [413, 310] on select "at least at most between" at bounding box center [399, 312] width 59 height 16
click at [470, 300] on span "Spotify Monthly Listeners at least at most between 0" at bounding box center [433, 316] width 455 height 46
drag, startPoint x: 477, startPoint y: 311, endPoint x: 568, endPoint y: 316, distance: 90.3
click at [568, 316] on div at bounding box center [567, 312] width 11 height 11
click at [462, 312] on input "851k" at bounding box center [450, 311] width 34 height 13
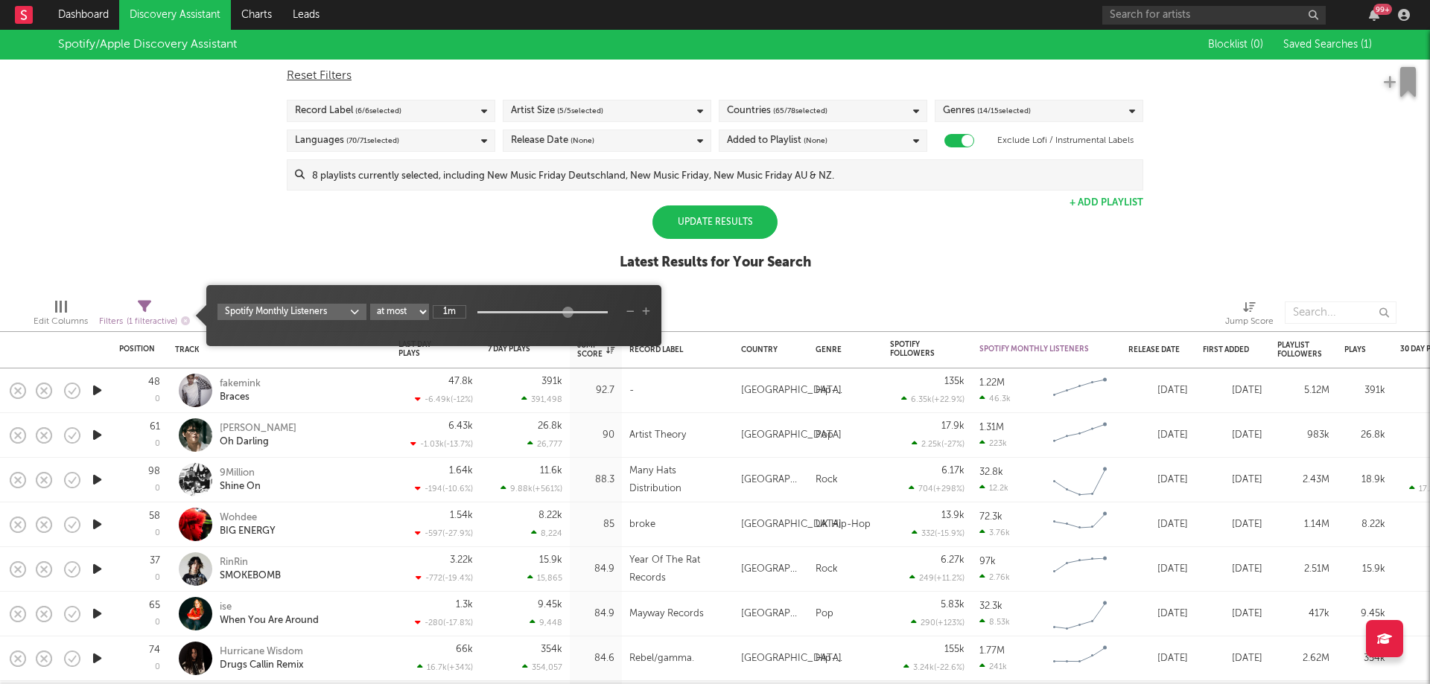
type input "1M"
click at [416, 250] on div "Spotify/Apple Discovery Assistant Blocklist ( 0 ) Saved Searches ( 1 ) Reset Fi…" at bounding box center [715, 158] width 1430 height 257
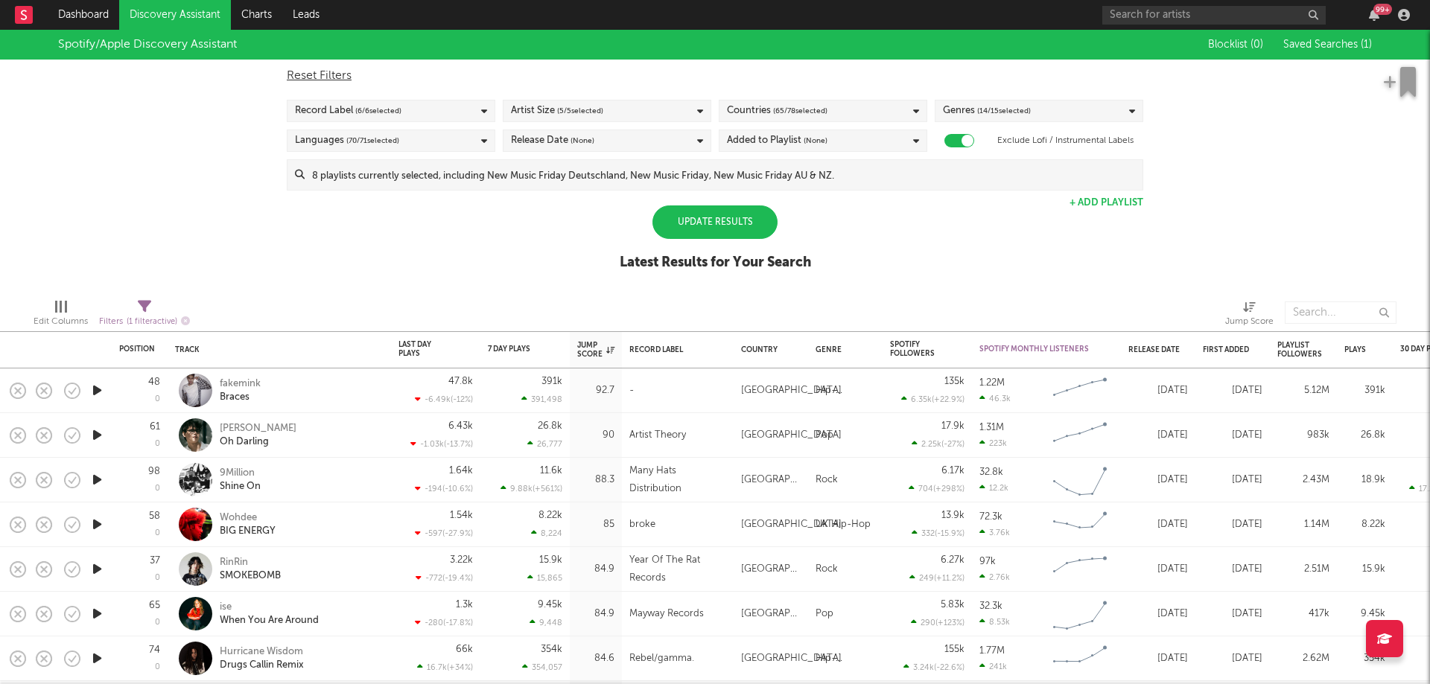
click at [153, 318] on span "( 1 filter active)" at bounding box center [152, 322] width 51 height 8
select select "max"
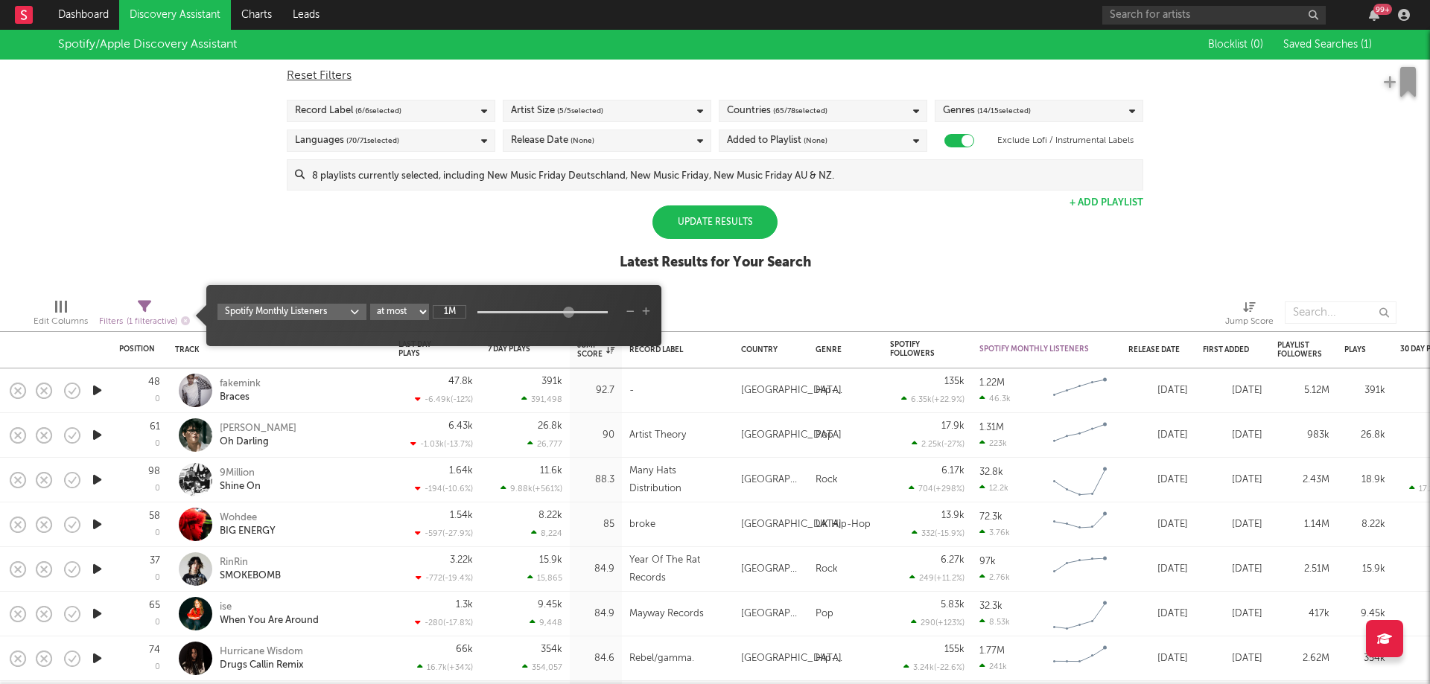
click at [646, 314] on icon "button" at bounding box center [646, 312] width 8 height 9
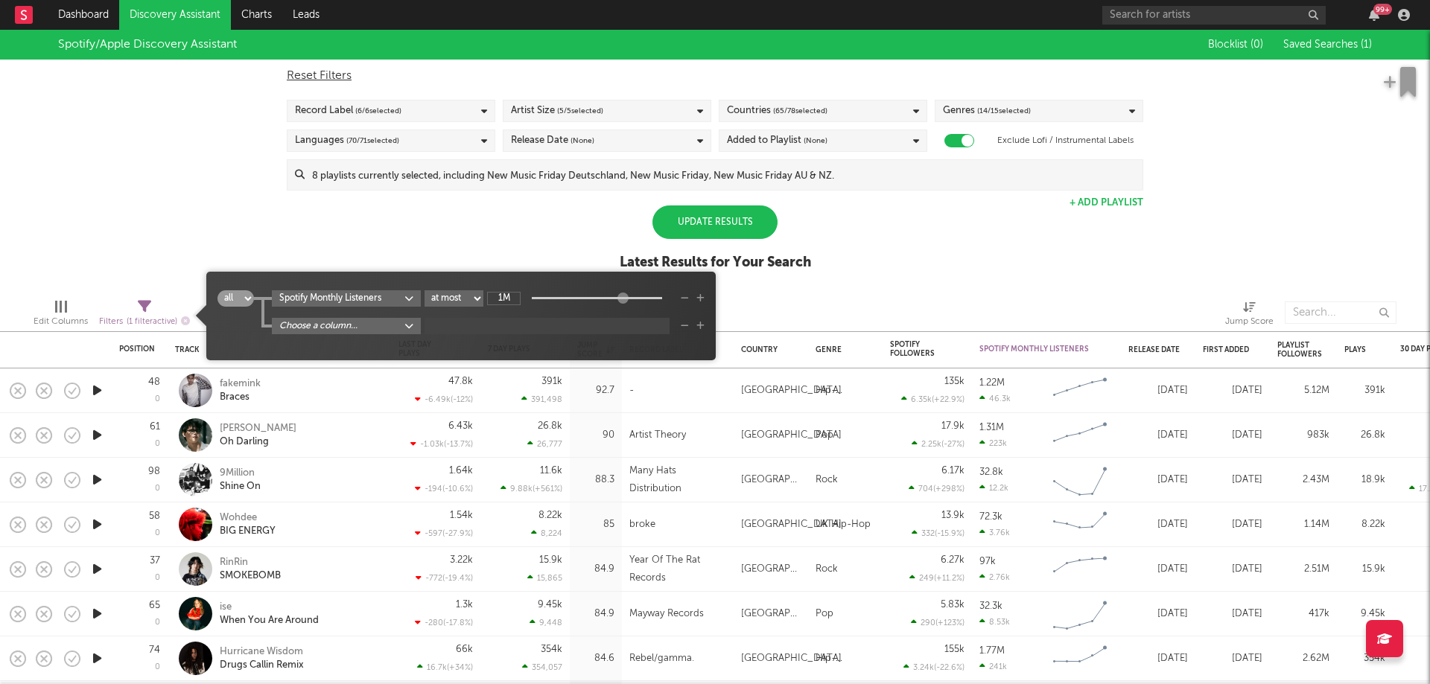
click at [249, 303] on select "all any" at bounding box center [235, 298] width 36 height 16
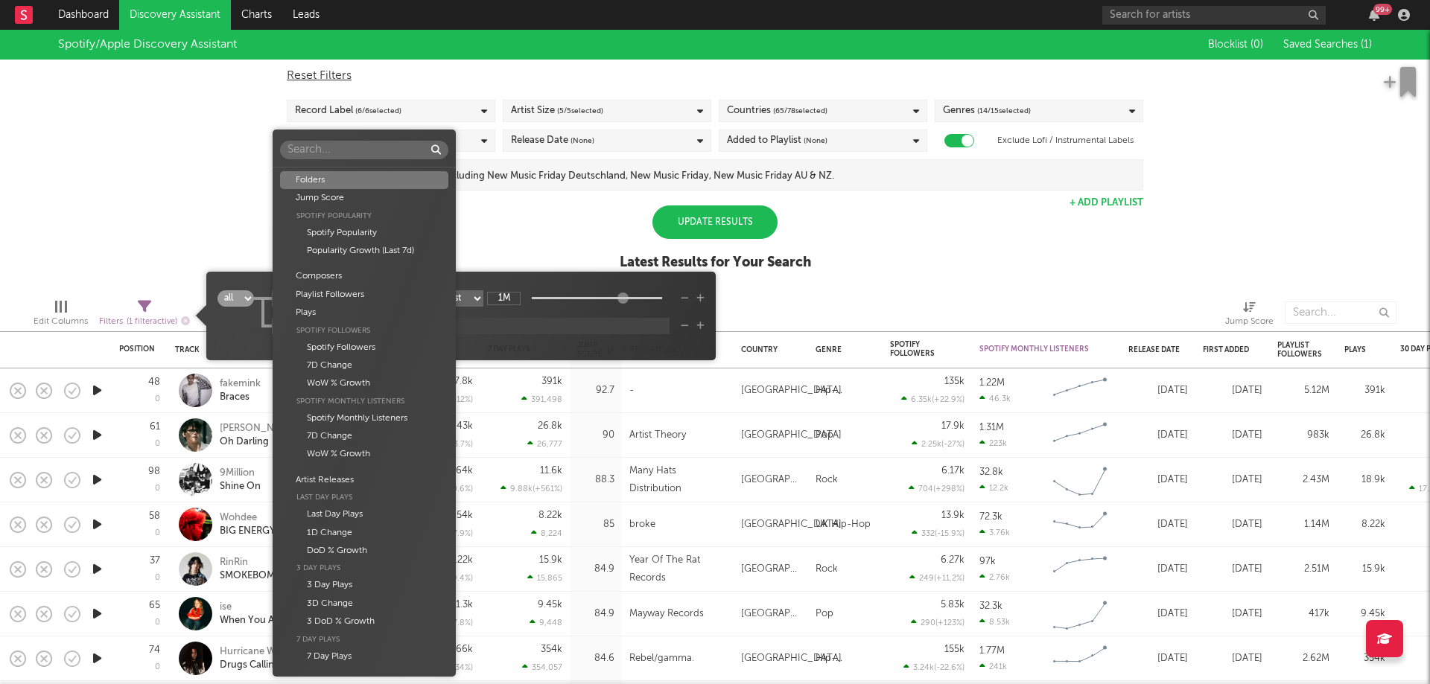
click at [278, 328] on body "Dashboard Discovery Assistant Charts Leads 99 + Notifications Settings Mark all…" at bounding box center [715, 342] width 1430 height 684
click at [511, 258] on div "Folders Jump Score Spotify Popularity Spotify Popularity Popularity Growth (Las…" at bounding box center [715, 342] width 1430 height 684
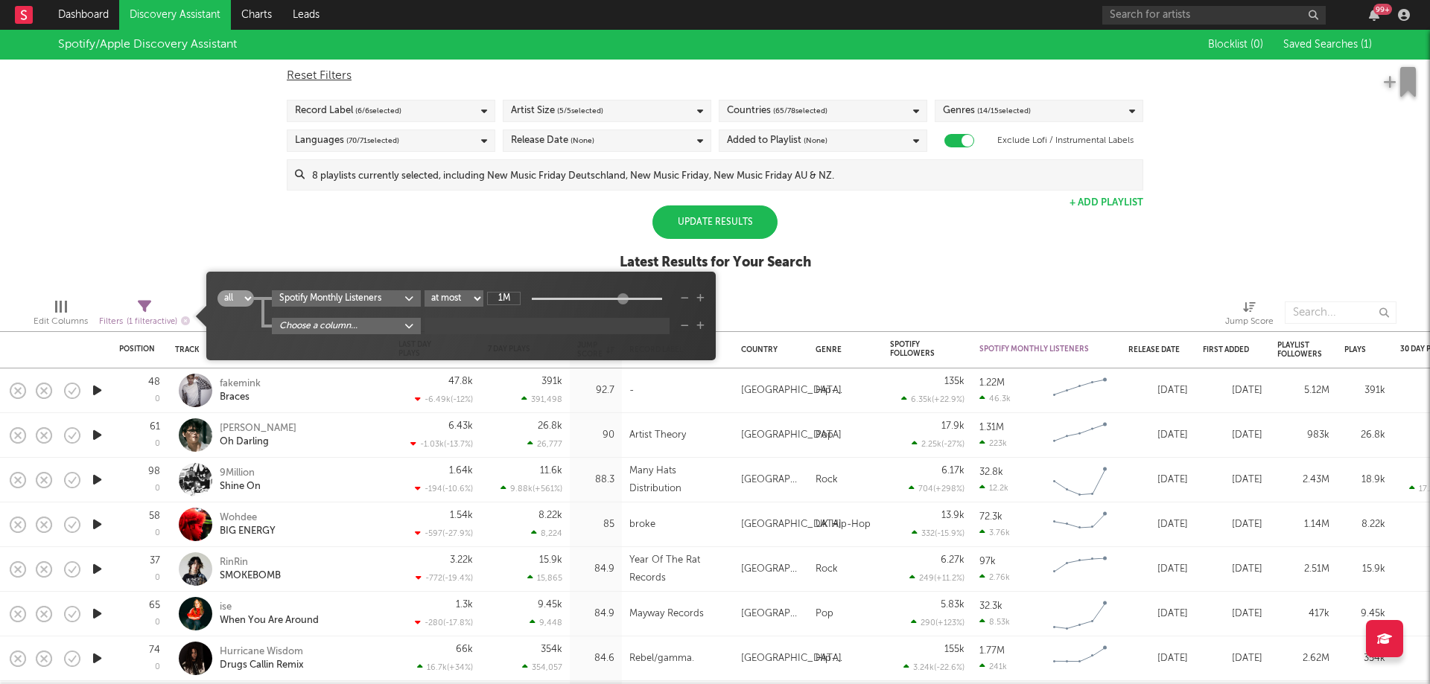
click at [511, 258] on div "Spotify/Apple Discovery Assistant Blocklist ( 0 ) Saved Searches ( 1 ) Reset Fi…" at bounding box center [715, 158] width 1430 height 257
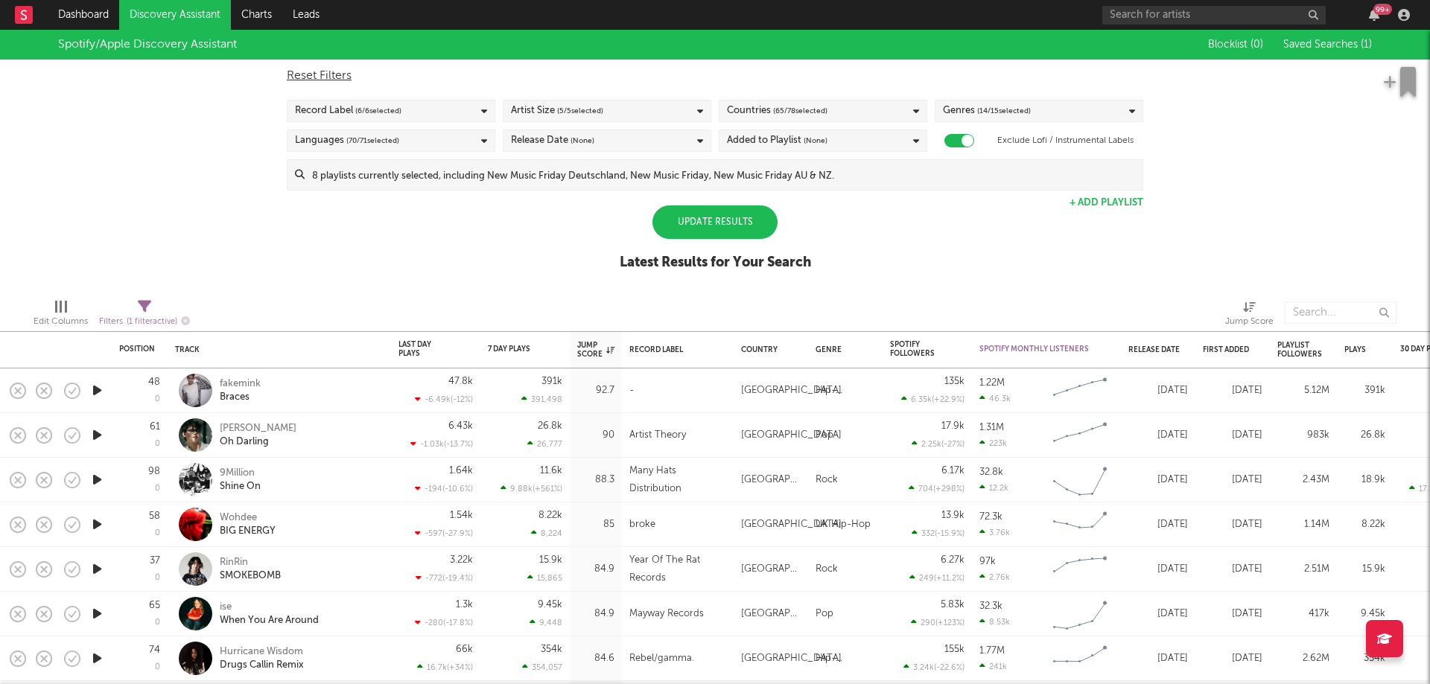
click at [722, 215] on div "Update Results" at bounding box center [714, 223] width 125 height 34
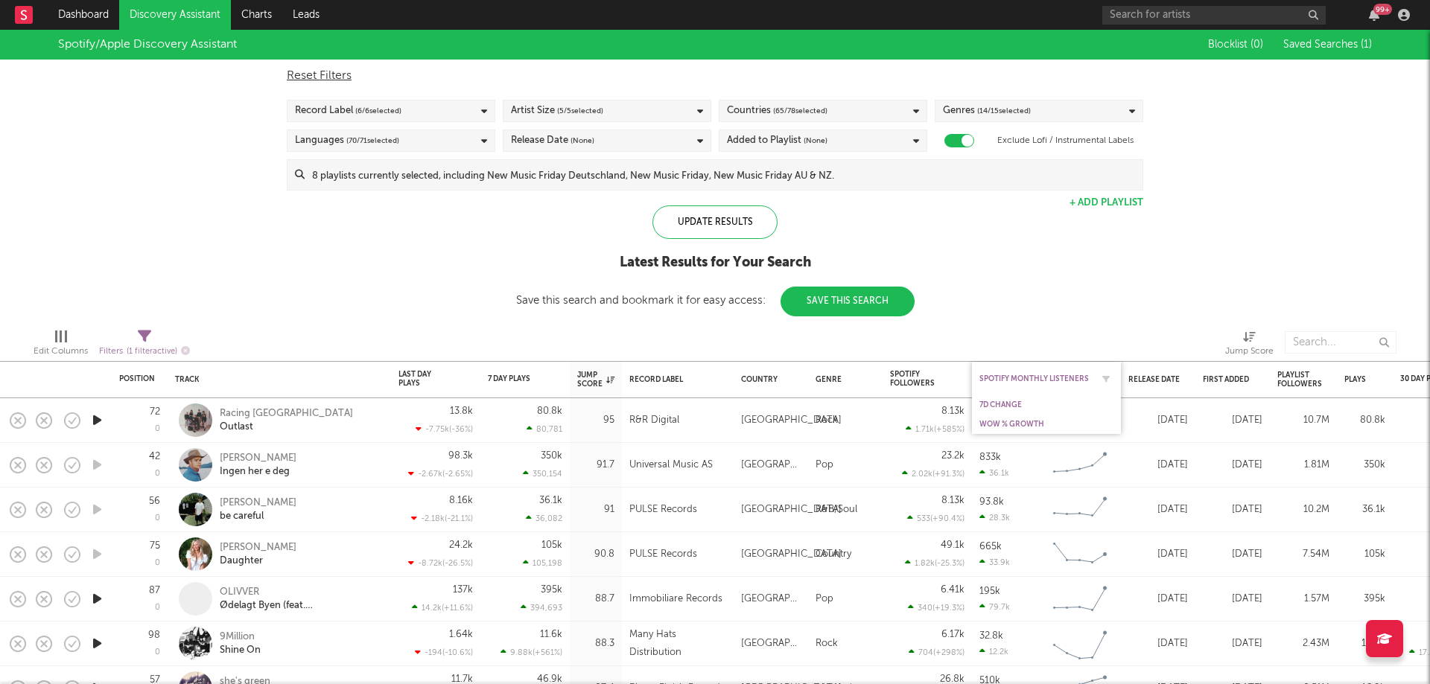
click at [1056, 380] on div "Spotify Monthly Listeners" at bounding box center [1035, 379] width 112 height 9
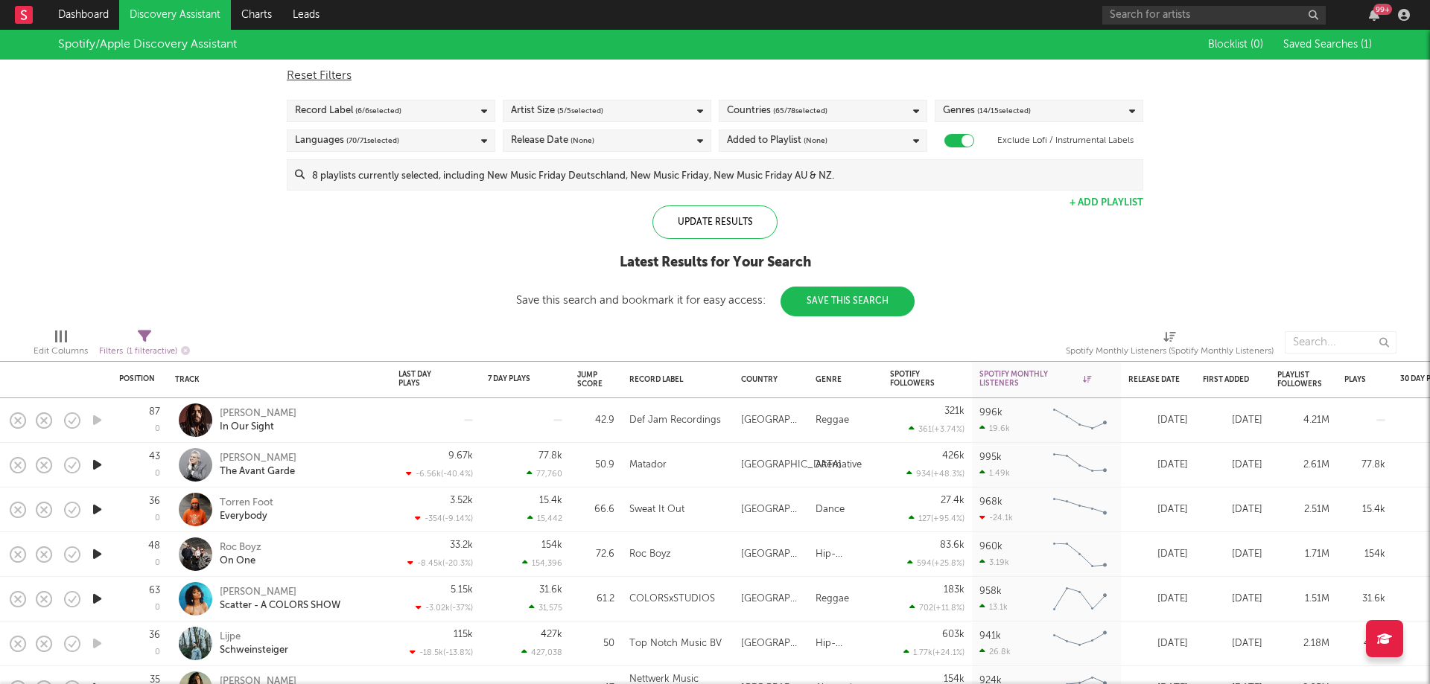
click at [136, 340] on span "Filters ( 1 filter active)" at bounding box center [144, 346] width 91 height 31
select select "max"
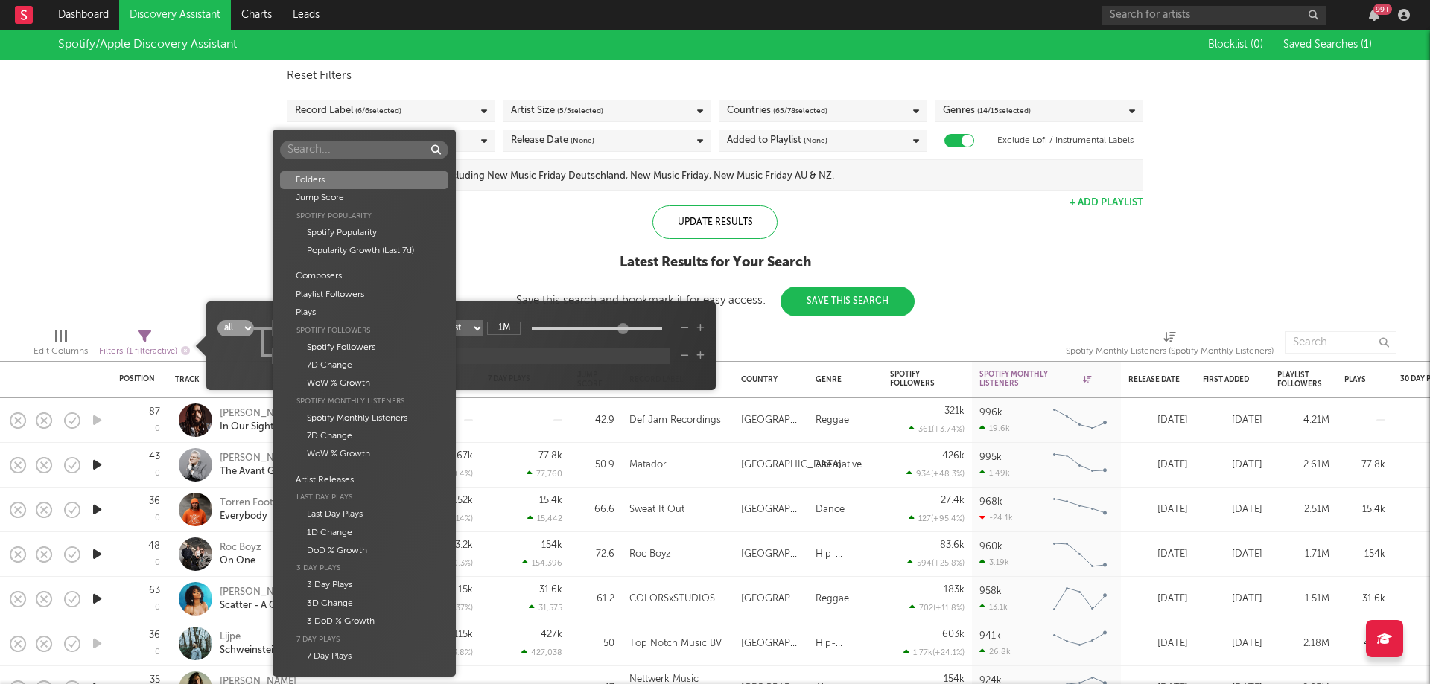
click at [358, 355] on body "Dashboard Discovery Assistant Charts Leads 99 + Notifications Settings Mark all…" at bounding box center [715, 342] width 1430 height 684
click at [317, 310] on div "Plays" at bounding box center [364, 313] width 168 height 18
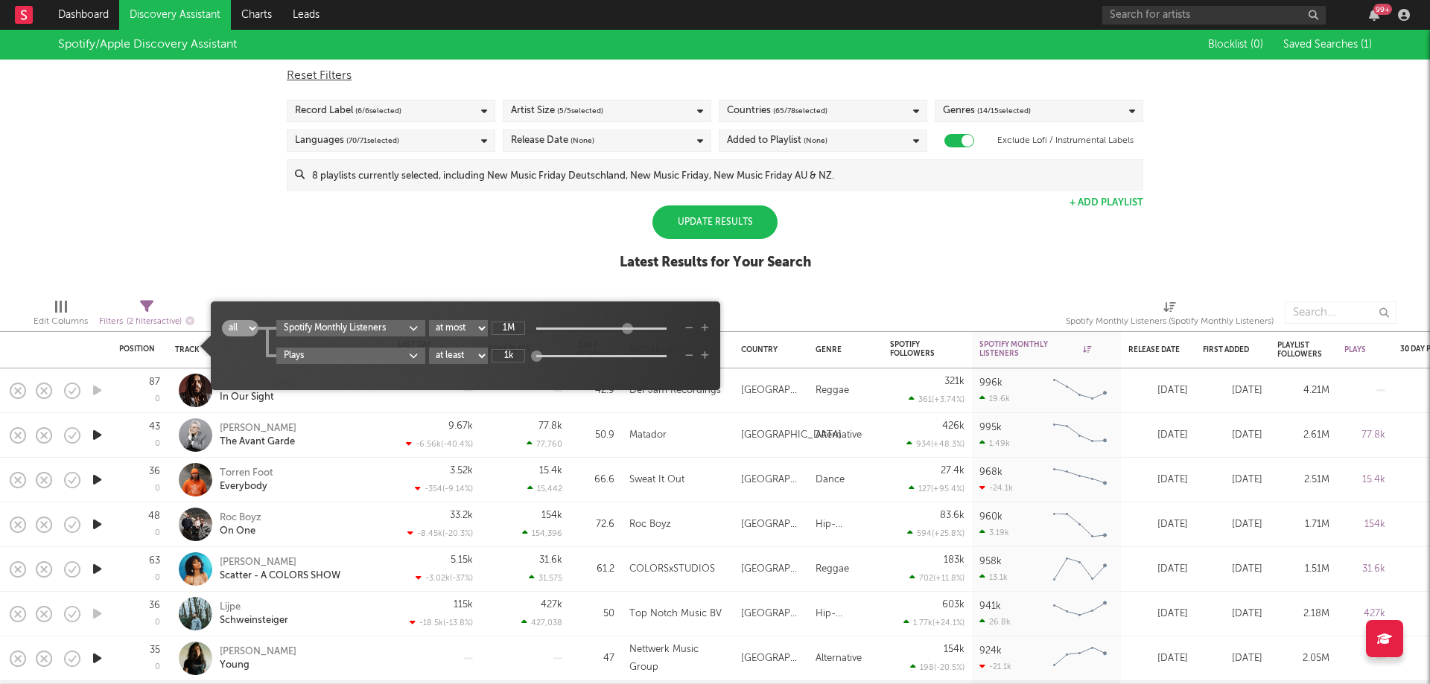
click at [545, 359] on div "1k" at bounding box center [585, 355] width 186 height 13
type input "367k"
drag, startPoint x: 538, startPoint y: 356, endPoint x: 588, endPoint y: 360, distance: 50.0
click at [588, 360] on div at bounding box center [586, 355] width 11 height 11
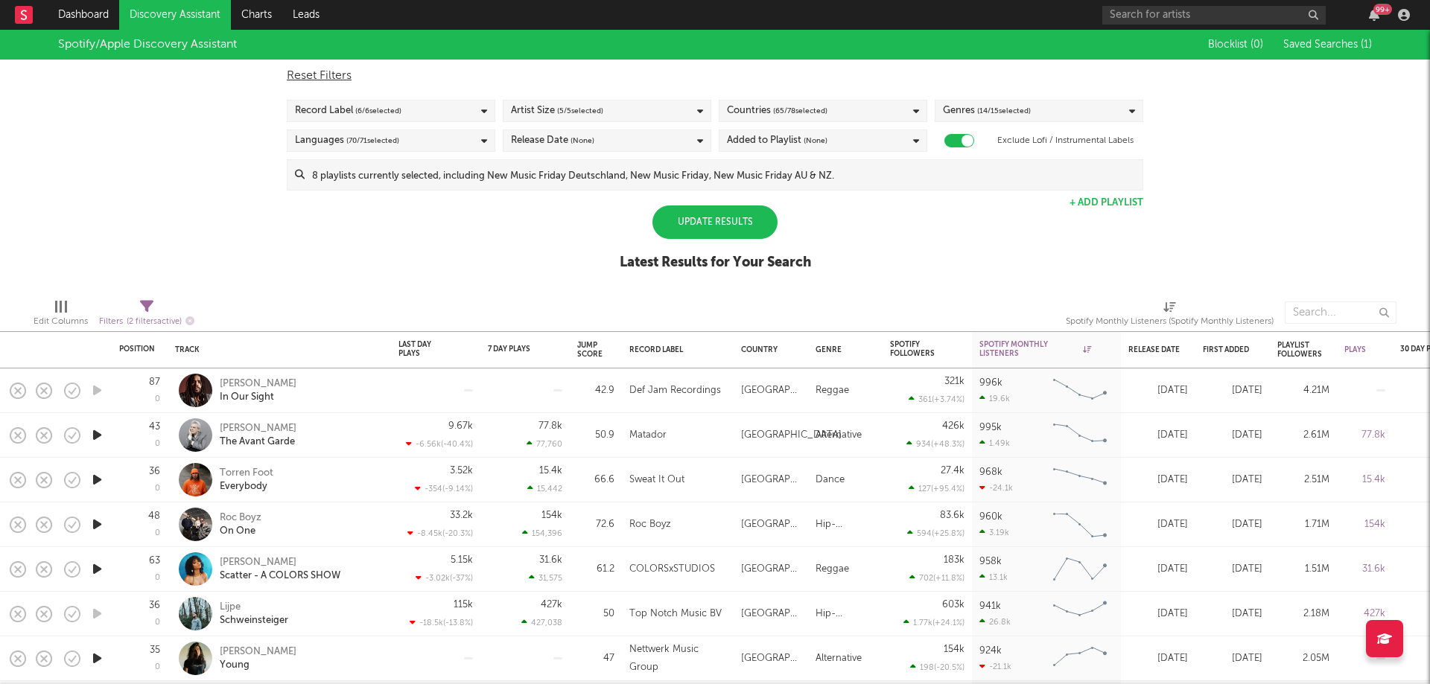
click at [571, 232] on div "Spotify/Apple Discovery Assistant Blocklist ( 0 ) Saved Searches ( 1 ) Reset Fi…" at bounding box center [715, 158] width 1430 height 257
click at [698, 230] on div "Update Results" at bounding box center [714, 223] width 125 height 34
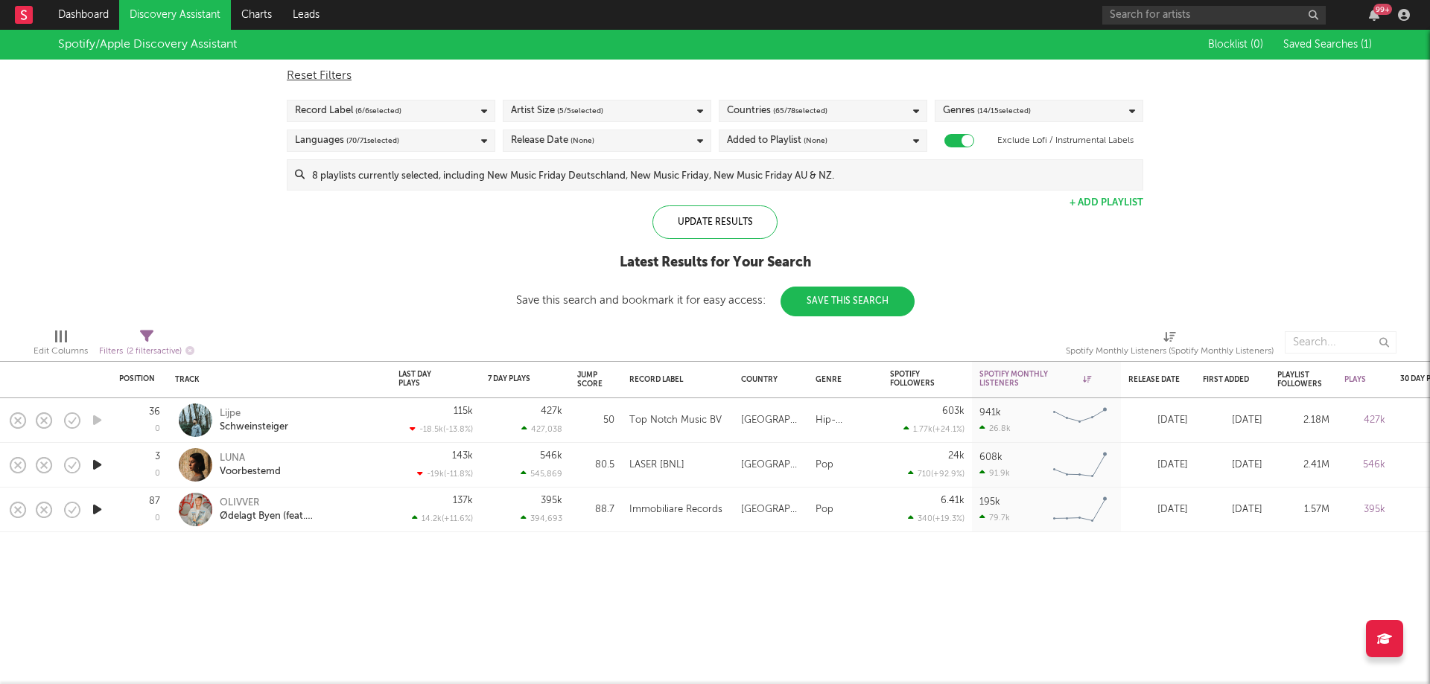
click at [96, 468] on icon "button" at bounding box center [97, 465] width 16 height 19
click at [494, 668] on div at bounding box center [266, 665] width 533 height 37
click at [508, 667] on button "button" at bounding box center [502, 665] width 15 height 37
click at [515, 375] on div "7 Day Plays" at bounding box center [514, 379] width 52 height 9
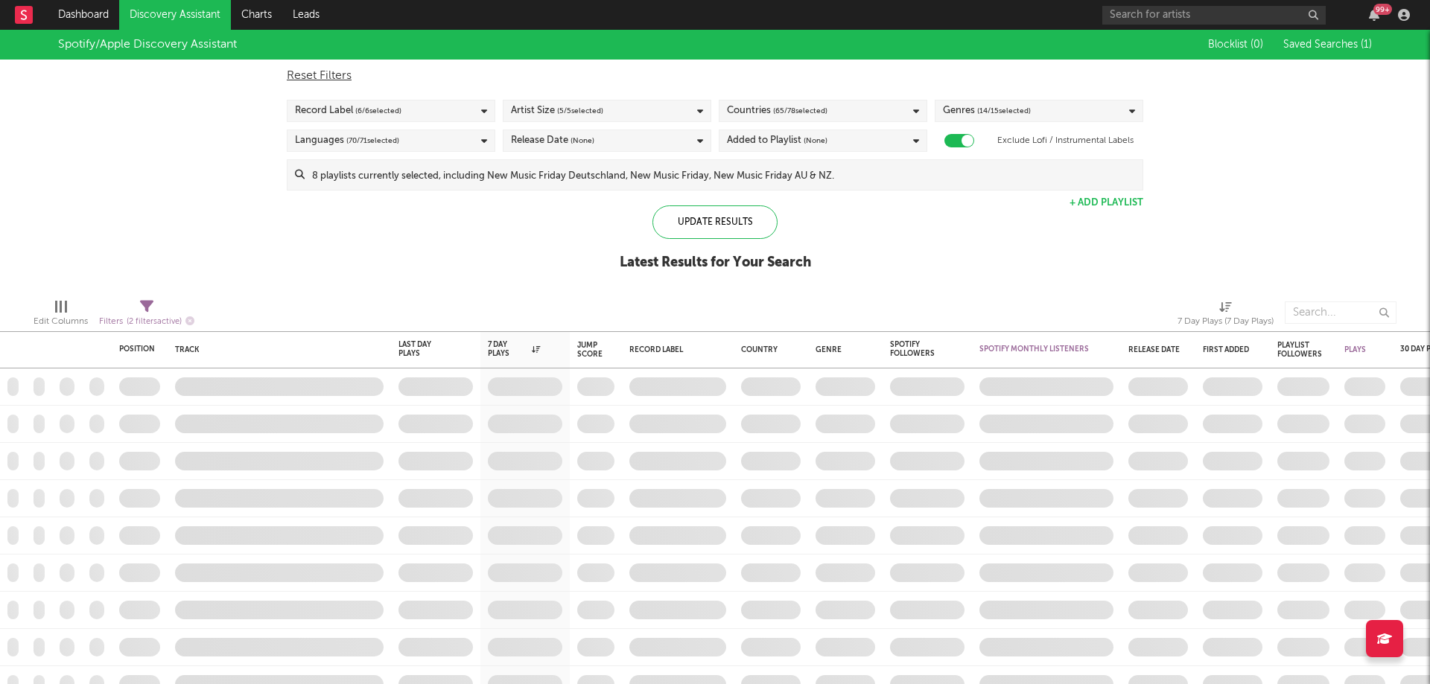
click at [155, 308] on span "Filters ( 2 filters active)" at bounding box center [146, 316] width 95 height 31
select select "max"
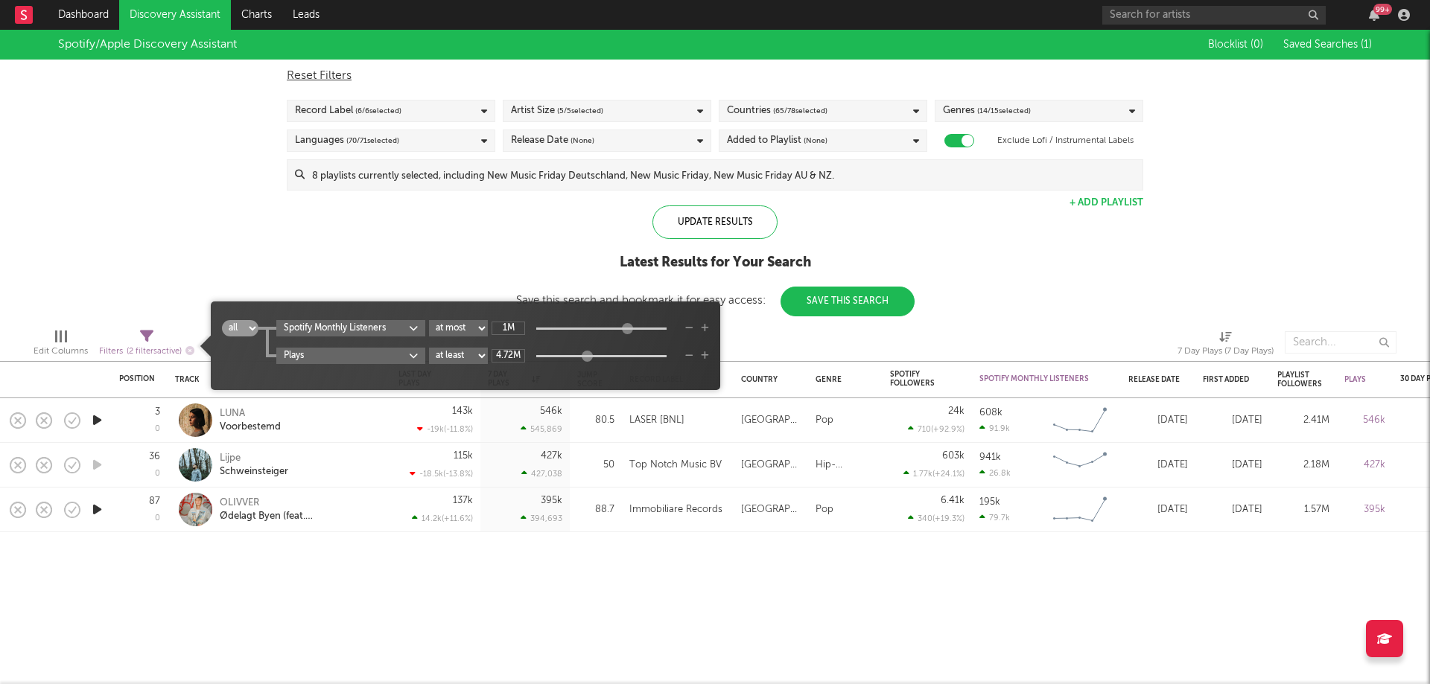
type input "6.15M"
drag, startPoint x: 589, startPoint y: 358, endPoint x: 613, endPoint y: 360, distance: 23.9
click at [613, 360] on div at bounding box center [610, 355] width 11 height 11
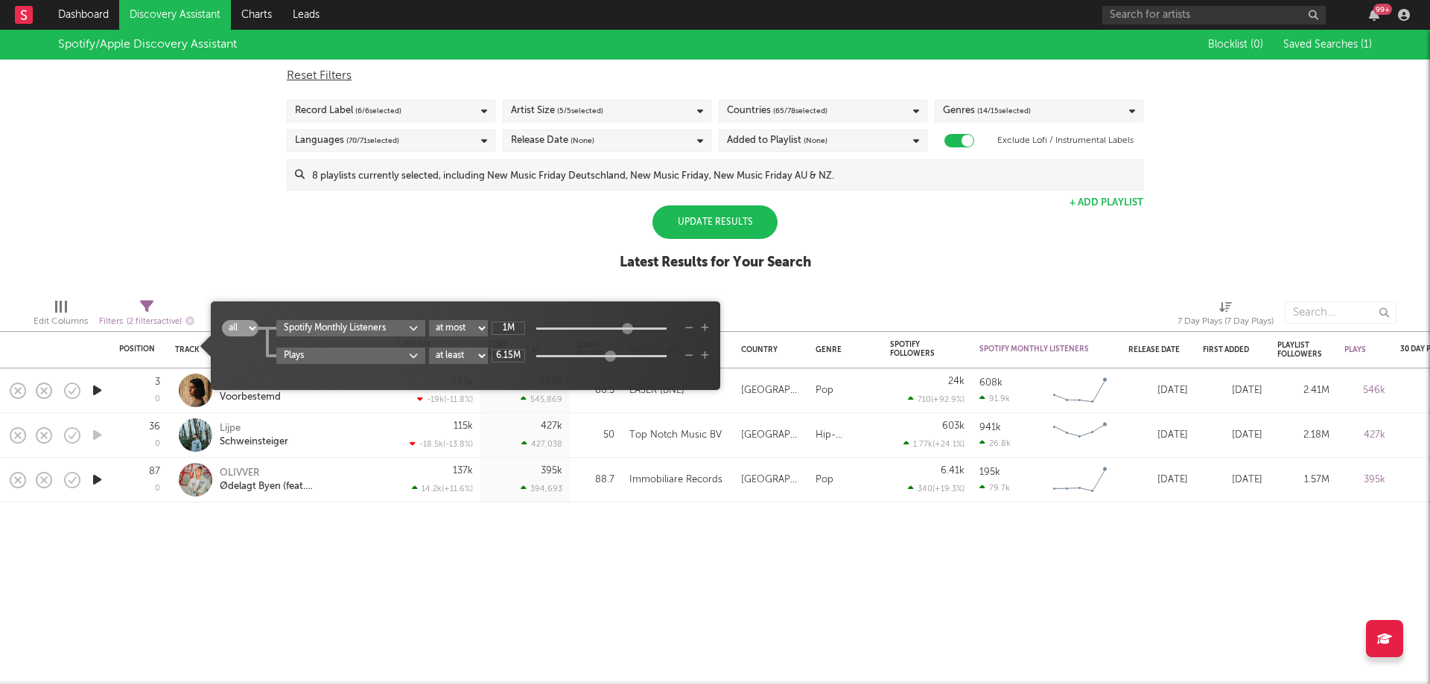
click at [512, 247] on div "Spotify/Apple Discovery Assistant Blocklist ( 0 ) Saved Searches ( 1 ) Reset Fi…" at bounding box center [715, 158] width 1430 height 257
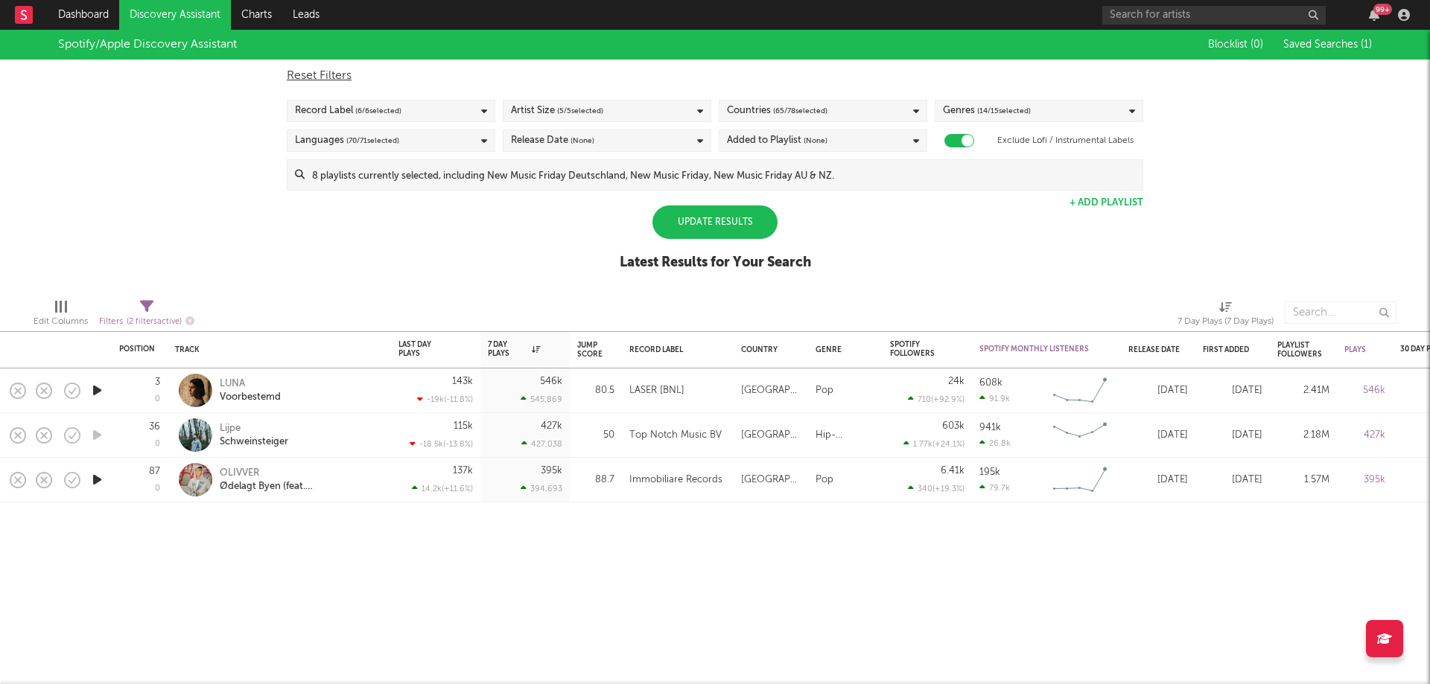
click at [701, 232] on div "Update Results" at bounding box center [714, 223] width 125 height 34
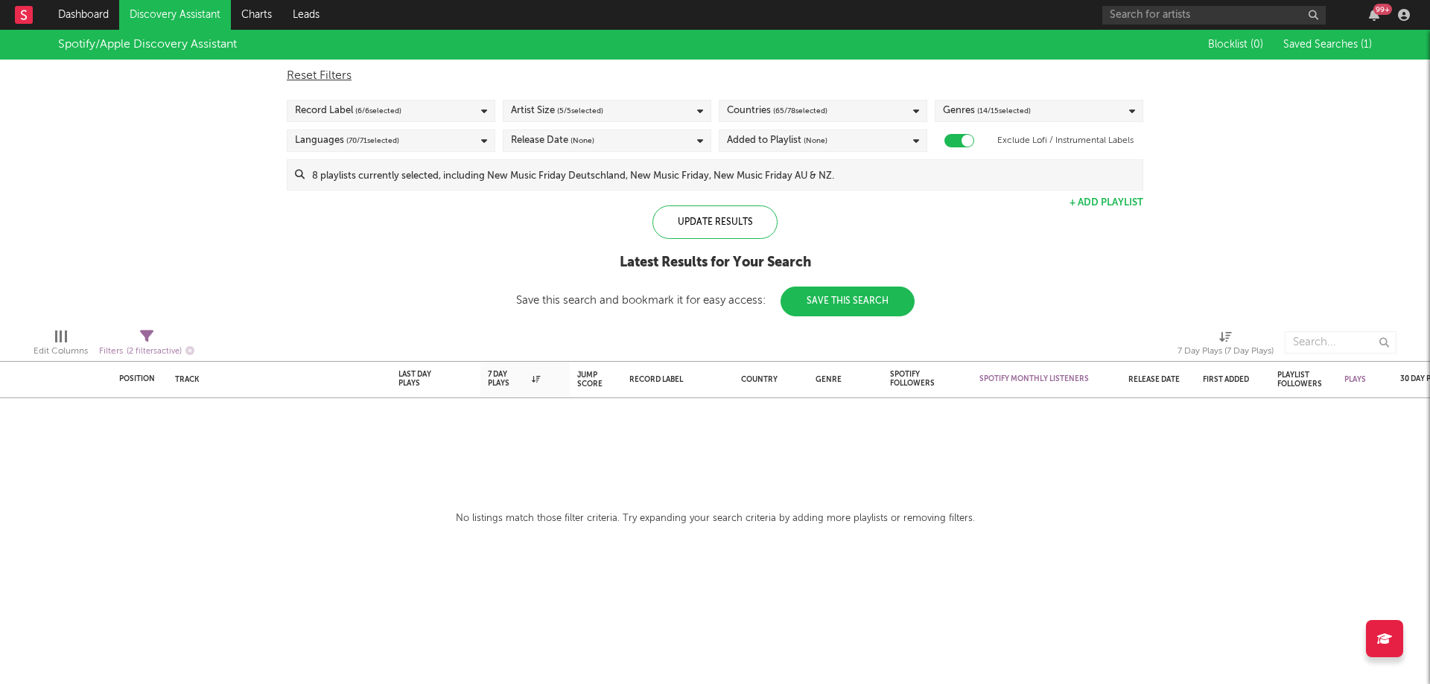
click at [108, 336] on span "Filters ( 2 filters active)" at bounding box center [146, 346] width 95 height 31
select select "max"
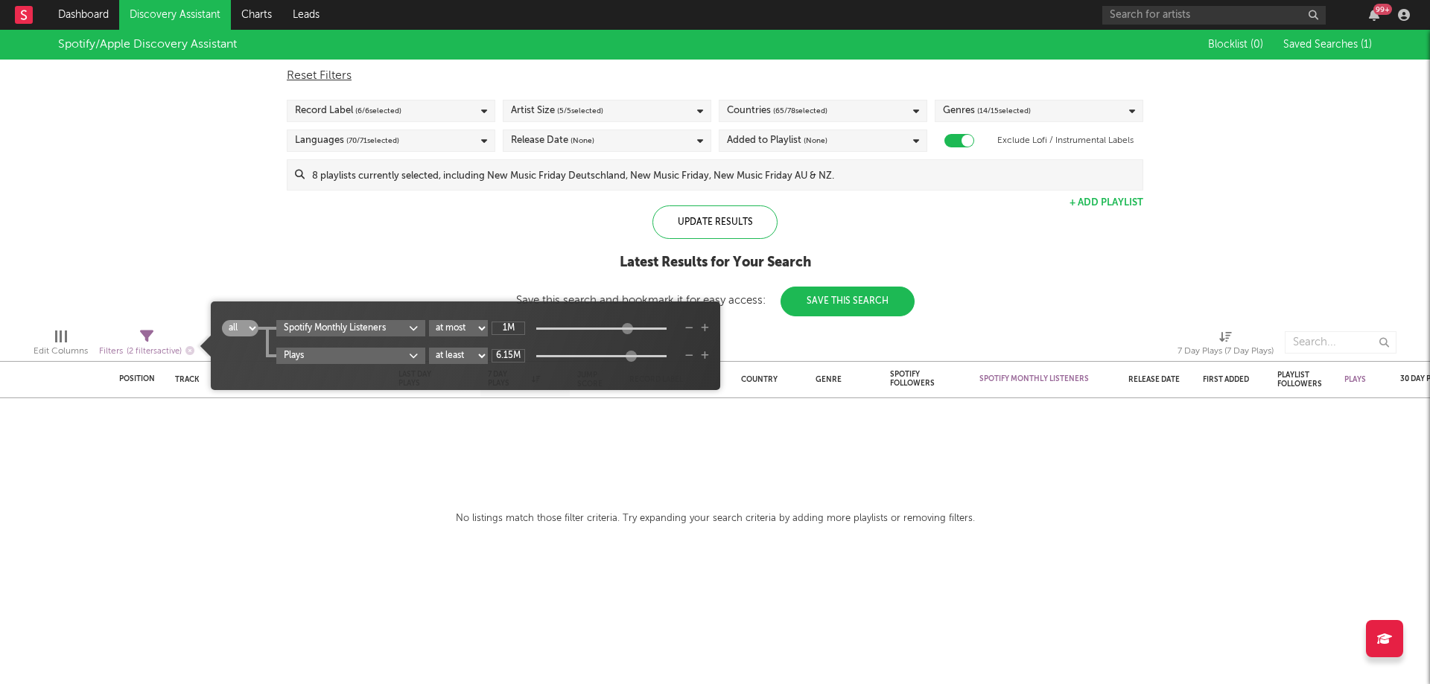
click at [474, 351] on select "at least at most between" at bounding box center [458, 356] width 59 height 16
click at [430, 348] on select "at least at most between" at bounding box center [458, 356] width 59 height 16
select select "max"
type input "-inf"
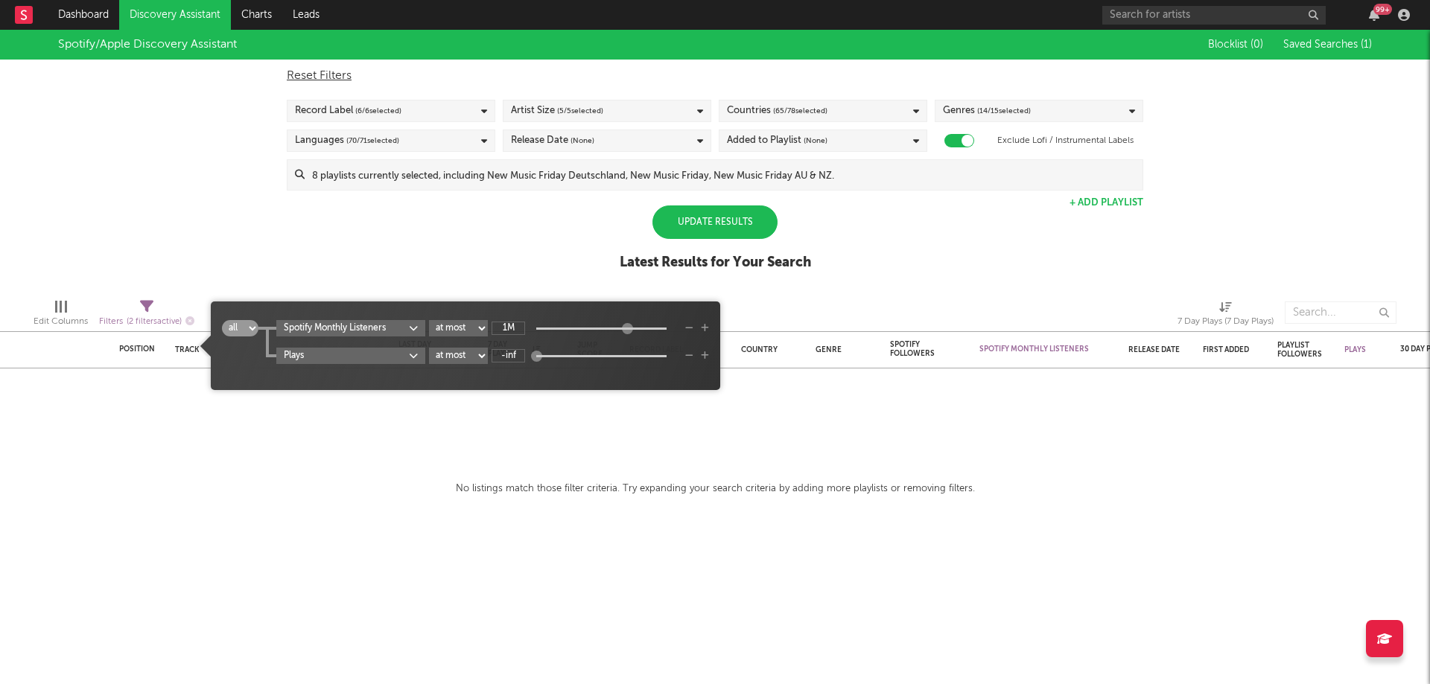
click at [474, 362] on select "at least at most between" at bounding box center [458, 356] width 59 height 16
click at [430, 348] on select "at least at most between" at bounding box center [458, 356] width 59 height 16
select select "min"
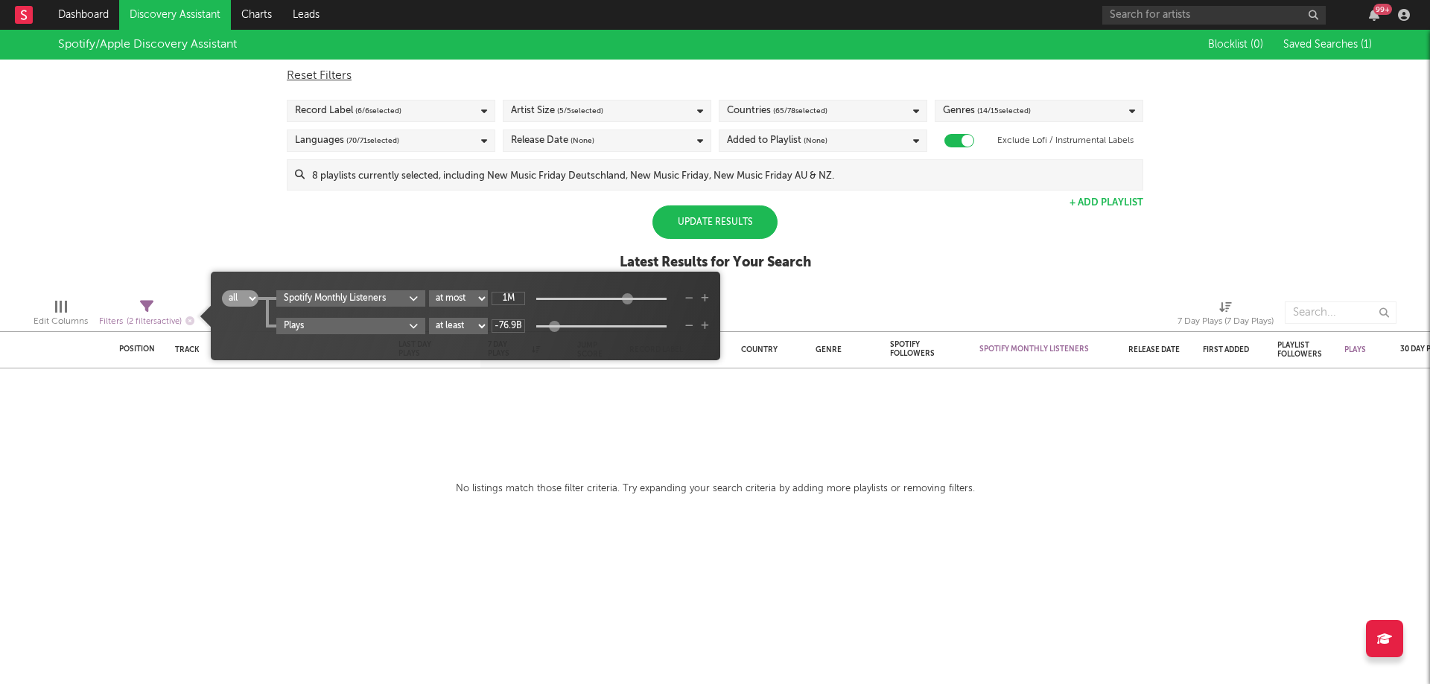
drag, startPoint x: 538, startPoint y: 327, endPoint x: 556, endPoint y: 331, distance: 18.4
click at [556, 331] on div at bounding box center [554, 325] width 11 height 11
drag, startPoint x: 556, startPoint y: 331, endPoint x: 521, endPoint y: 329, distance: 35.1
click at [550, 329] on div at bounding box center [554, 325] width 11 height 11
click at [500, 328] on input "-1.22T" at bounding box center [509, 326] width 34 height 13
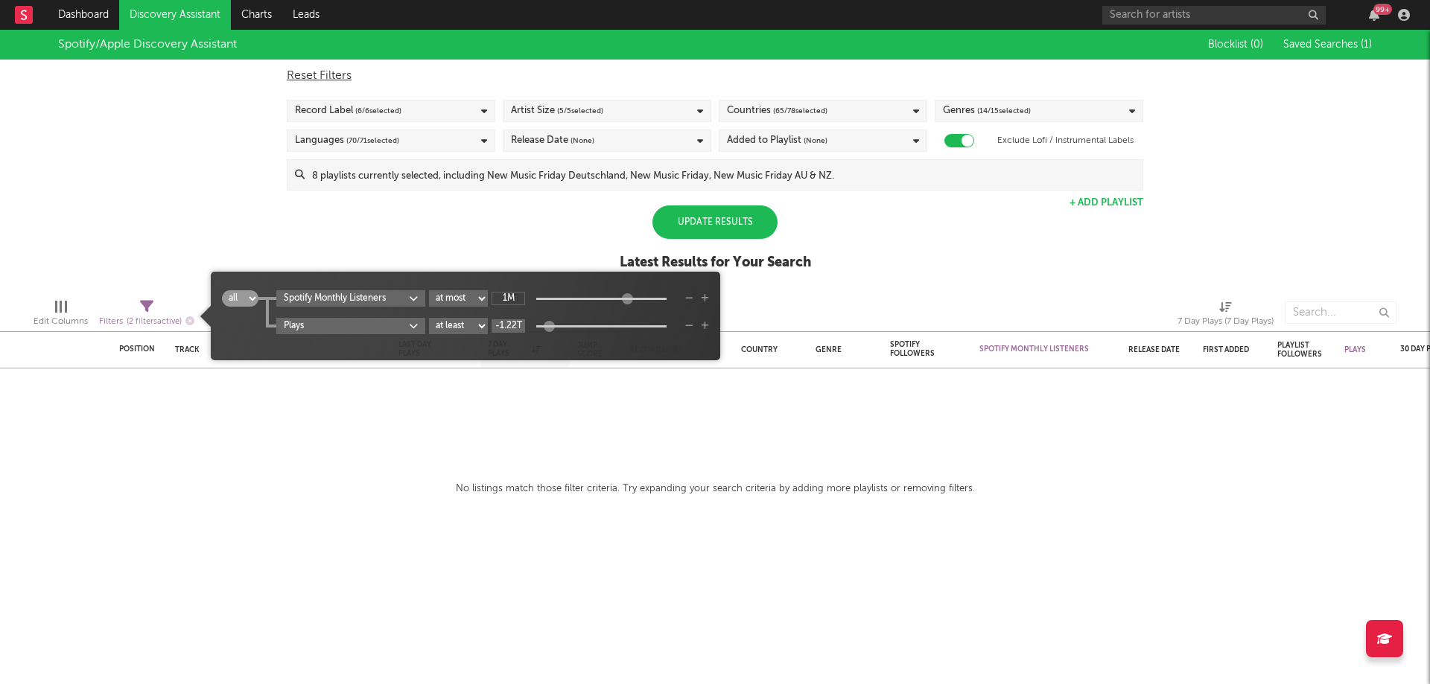
click at [501, 328] on input "-1.22T" at bounding box center [509, 326] width 34 height 13
type input "e"
type input "400"
click at [512, 417] on div "Position Position Change Track Last Day Plays 1D Change DoD % Growth 7 Day Play…" at bounding box center [715, 357] width 1430 height 655
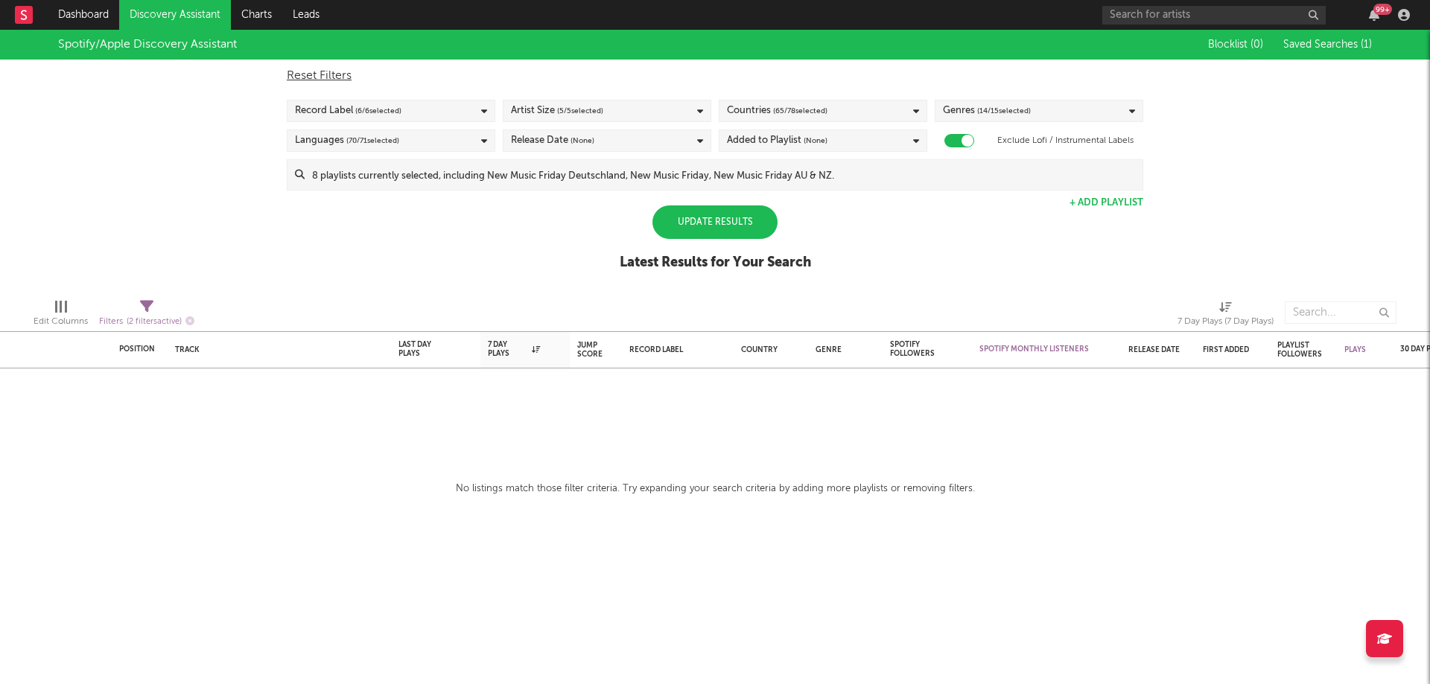
click at [733, 223] on div "Update Results" at bounding box center [714, 223] width 125 height 34
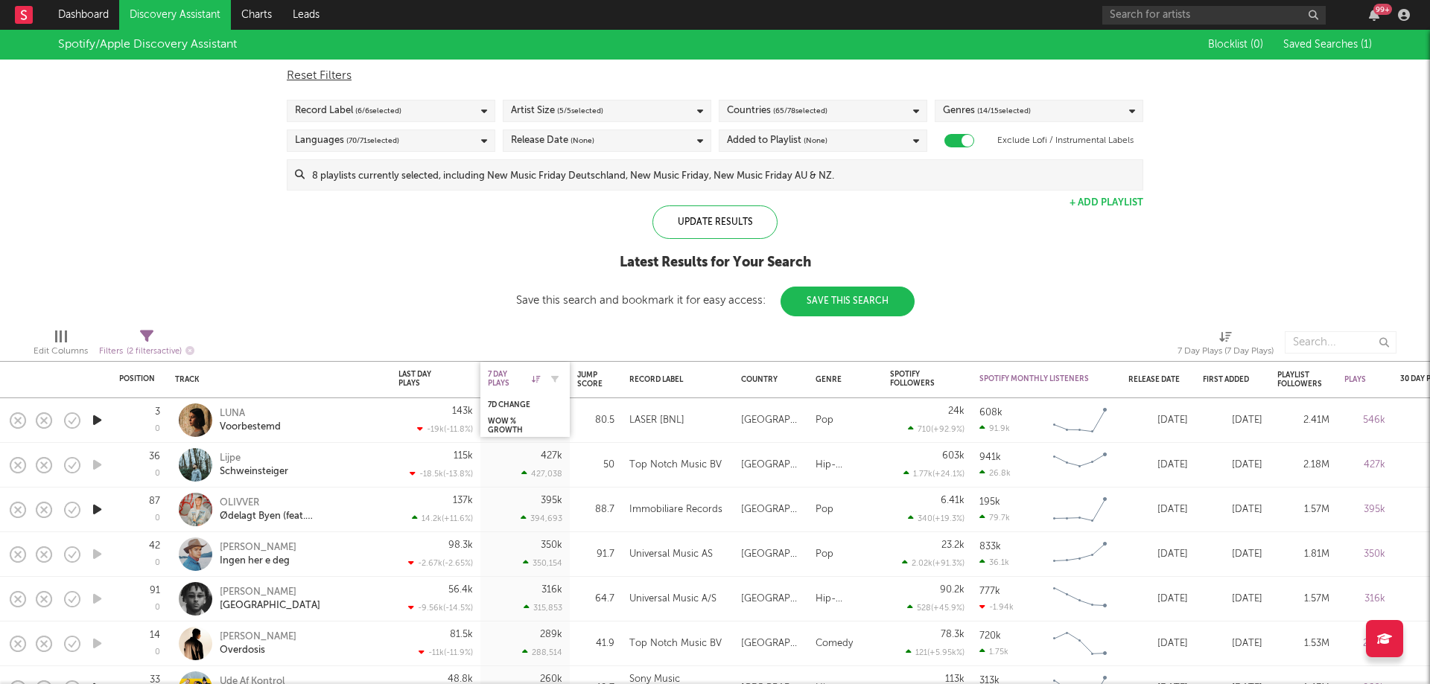
click at [533, 385] on div "7 Day Plays" at bounding box center [514, 379] width 52 height 18
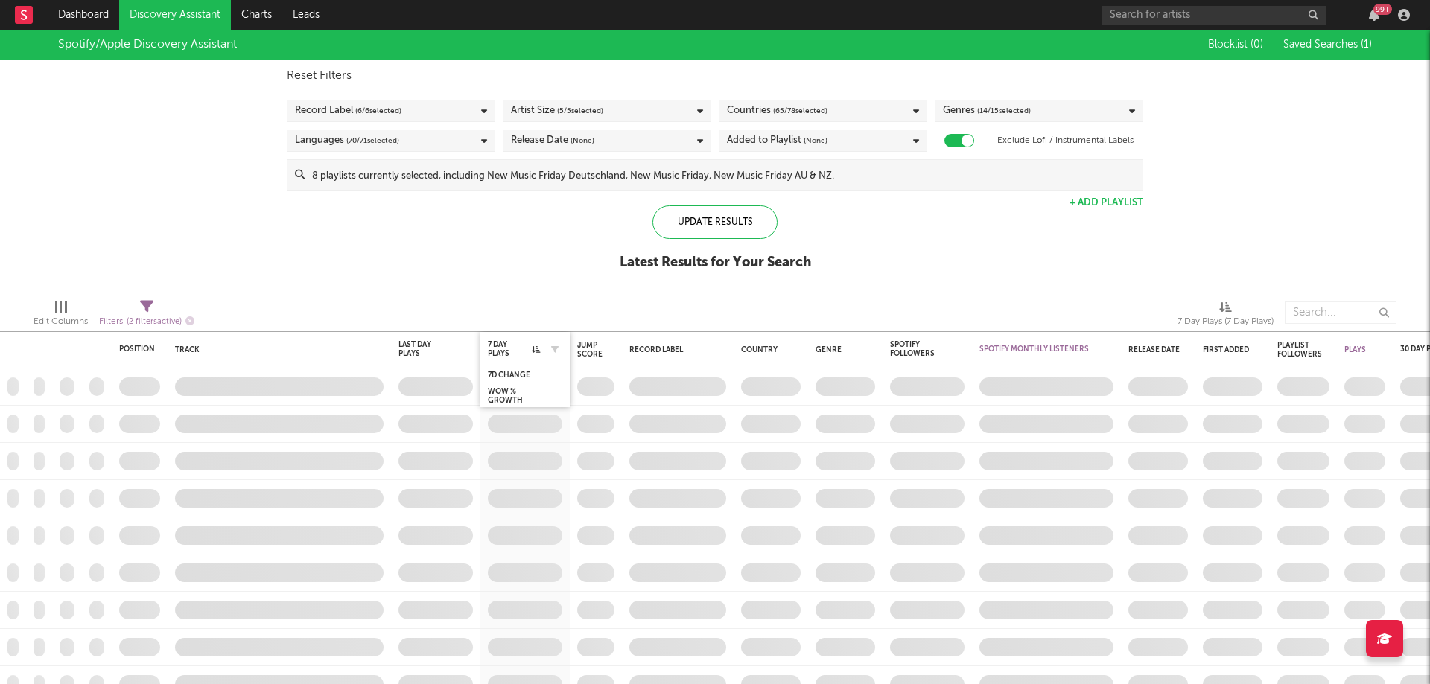
drag, startPoint x: 541, startPoint y: 340, endPoint x: 541, endPoint y: 352, distance: 11.2
click at [541, 346] on div "7 Day Plays 7D Change WoW % Growth" at bounding box center [524, 349] width 89 height 37
click at [537, 352] on icon at bounding box center [536, 349] width 8 height 7
click at [557, 353] on button "button" at bounding box center [554, 349] width 15 height 15
select select "max"
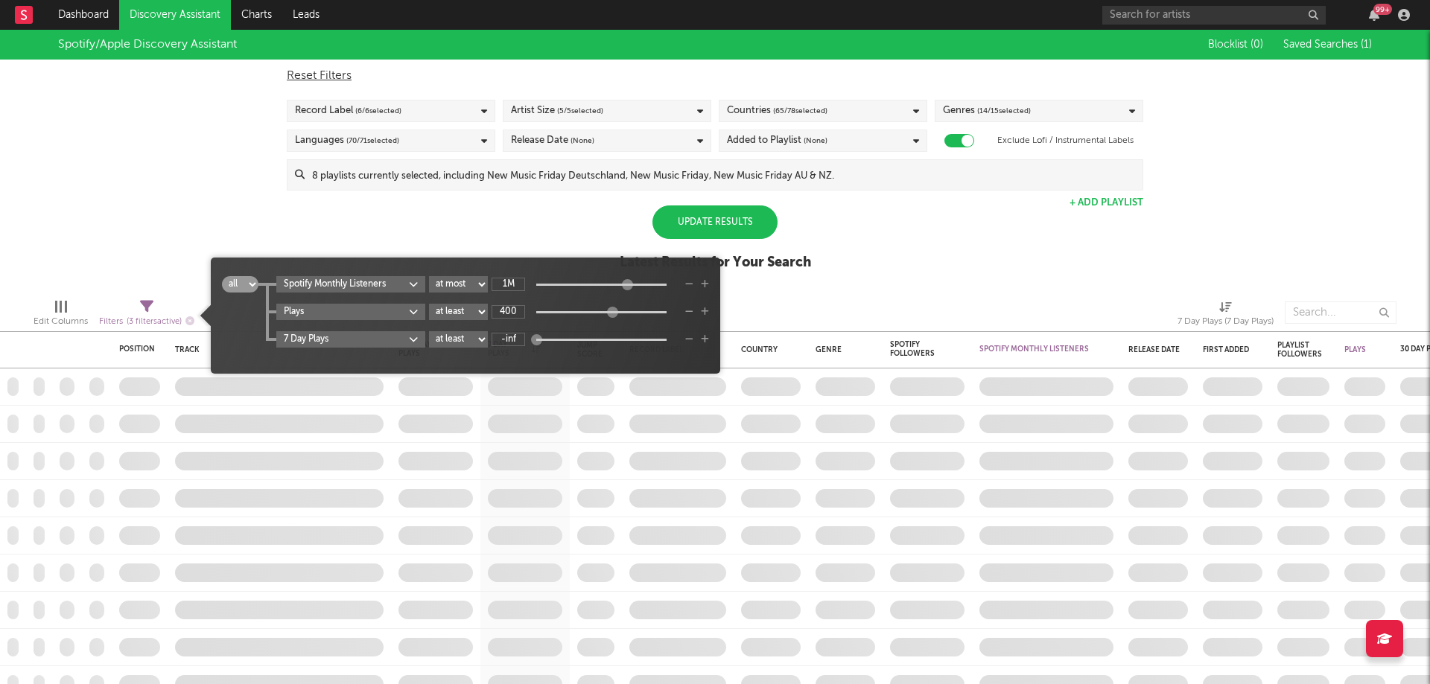
click at [687, 314] on icon "button" at bounding box center [689, 312] width 8 height 9
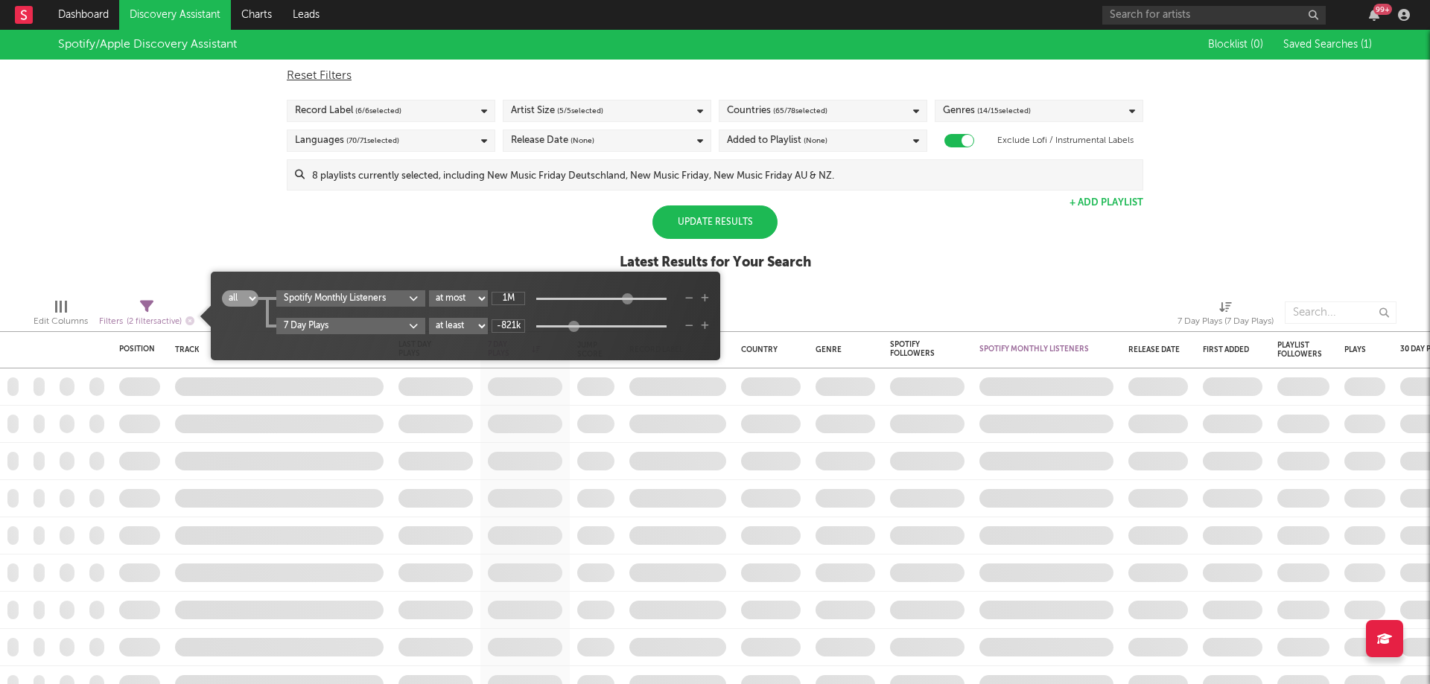
drag, startPoint x: 536, startPoint y: 327, endPoint x: 556, endPoint y: 330, distance: 19.6
click at [576, 331] on div at bounding box center [573, 325] width 11 height 11
click at [506, 326] on input "-821k" at bounding box center [509, 326] width 34 height 13
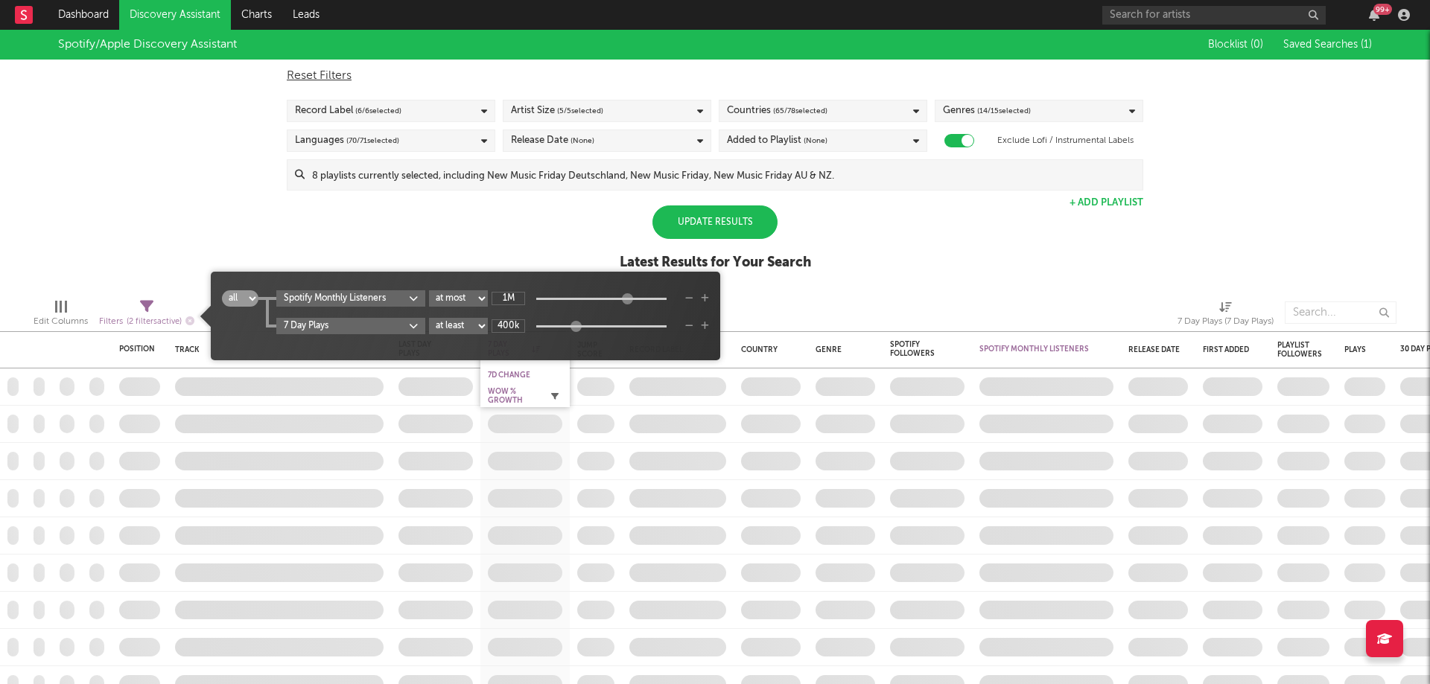
type input "400k"
click at [534, 230] on div "Spotify/Apple Discovery Assistant Blocklist ( 0 ) Saved Searches ( 1 ) Reset Fi…" at bounding box center [715, 158] width 1430 height 257
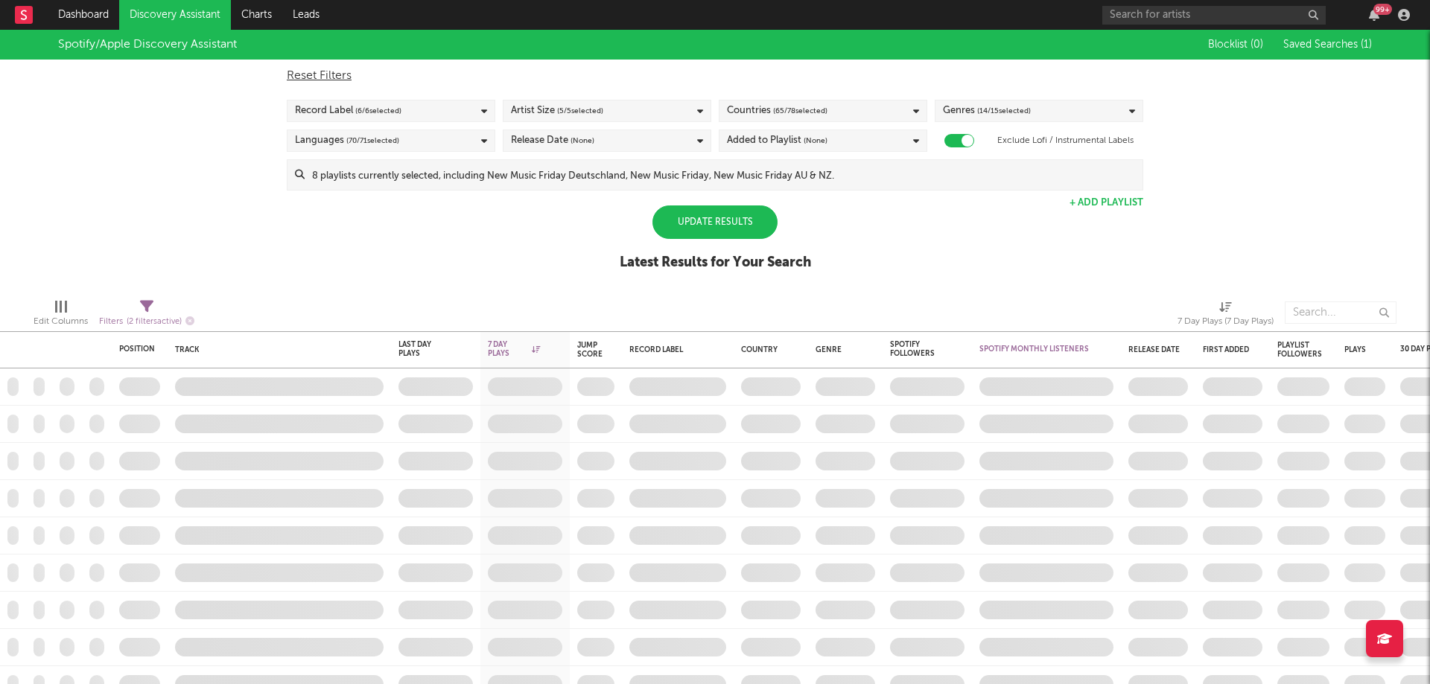
click at [723, 229] on div "Update Results" at bounding box center [714, 223] width 125 height 34
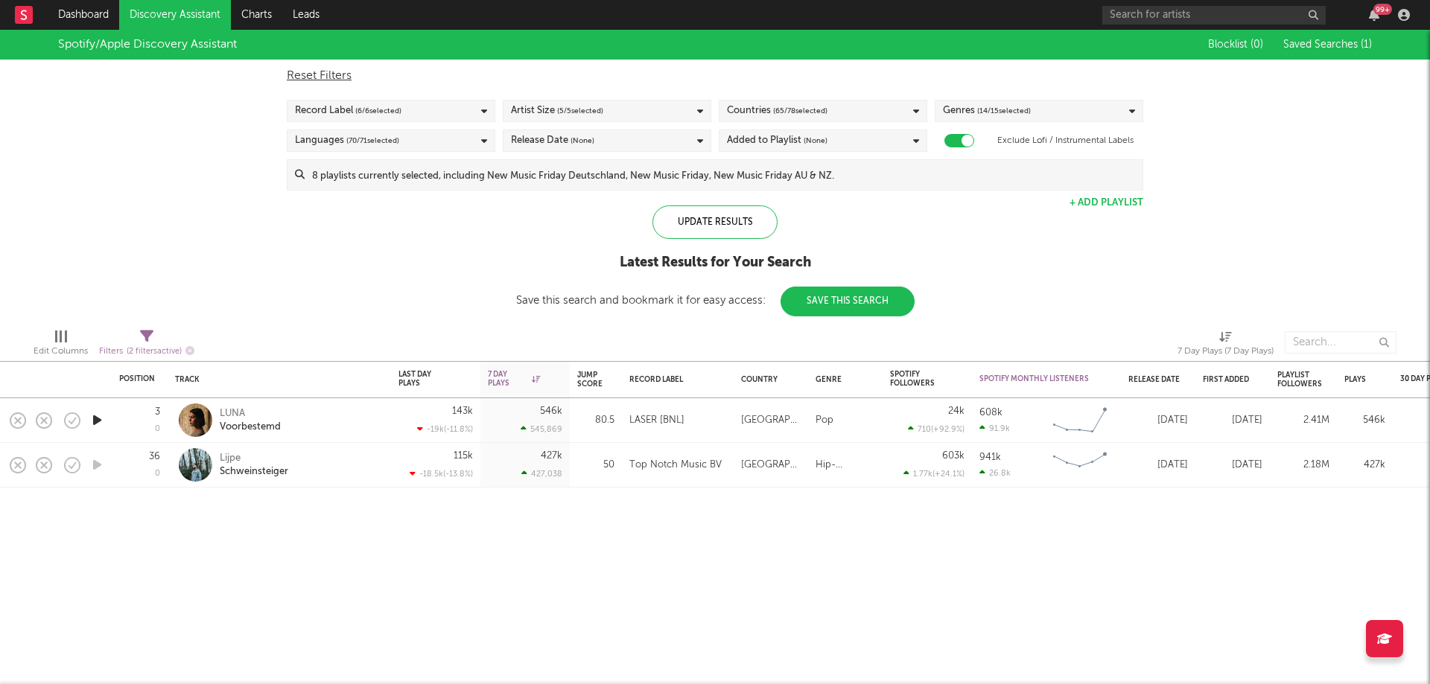
click at [395, 101] on div "Record Label ( 6 / 6 selected)" at bounding box center [391, 111] width 209 height 22
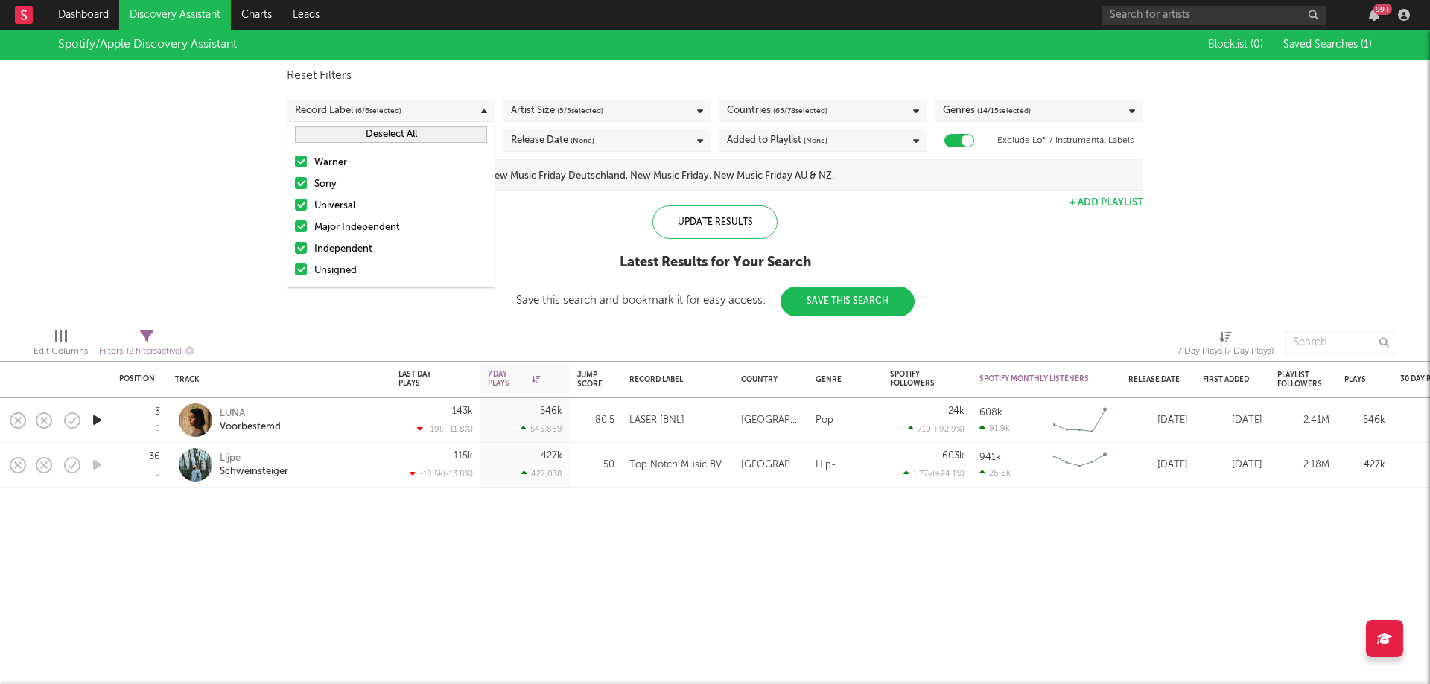
click at [301, 204] on div at bounding box center [301, 205] width 12 height 12
click at [295, 204] on input "Universal" at bounding box center [295, 206] width 0 height 18
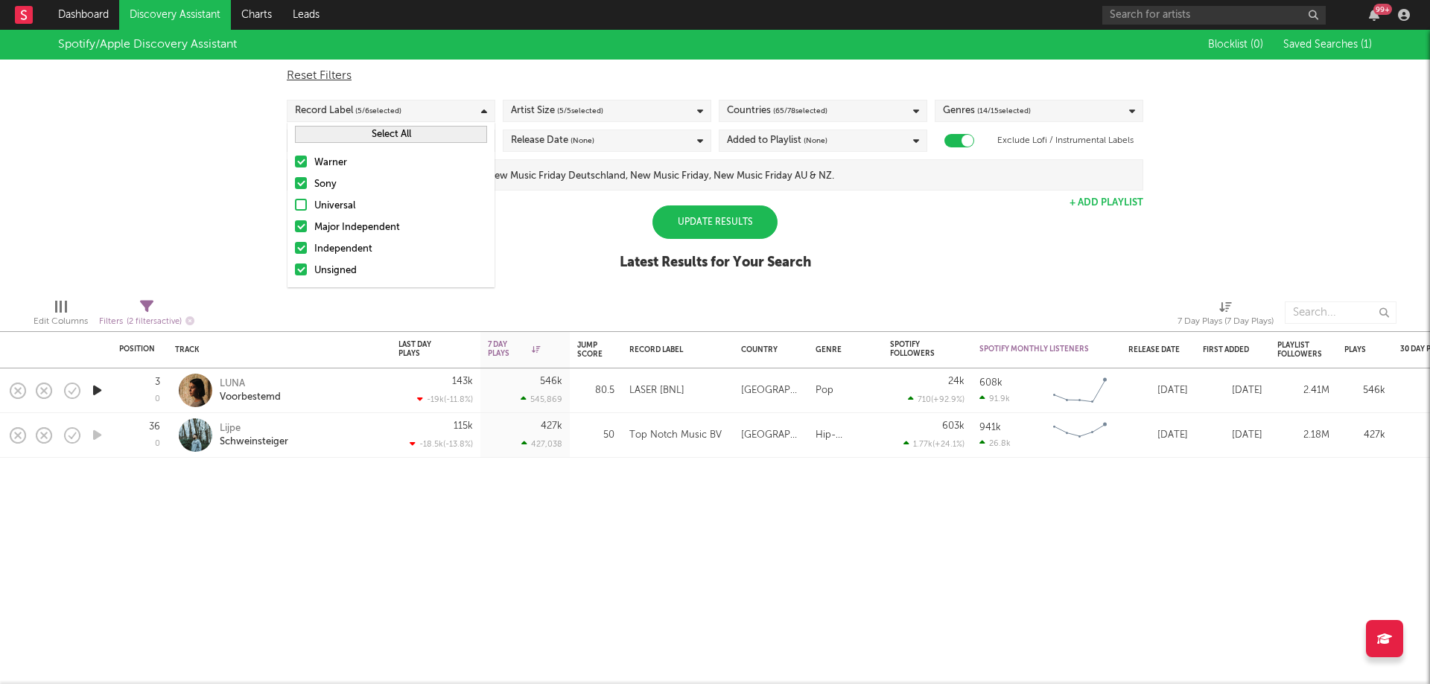
click at [300, 174] on div "Warner Sony Universal Major Independent Independent Unsigned" at bounding box center [390, 217] width 207 height 141
click at [296, 151] on div "Warner Sony Universal Major Independent Independent Unsigned" at bounding box center [390, 217] width 207 height 141
click at [303, 165] on div at bounding box center [301, 162] width 12 height 12
click at [295, 165] on input "Warner" at bounding box center [295, 163] width 0 height 18
click at [301, 178] on div at bounding box center [301, 183] width 12 height 12
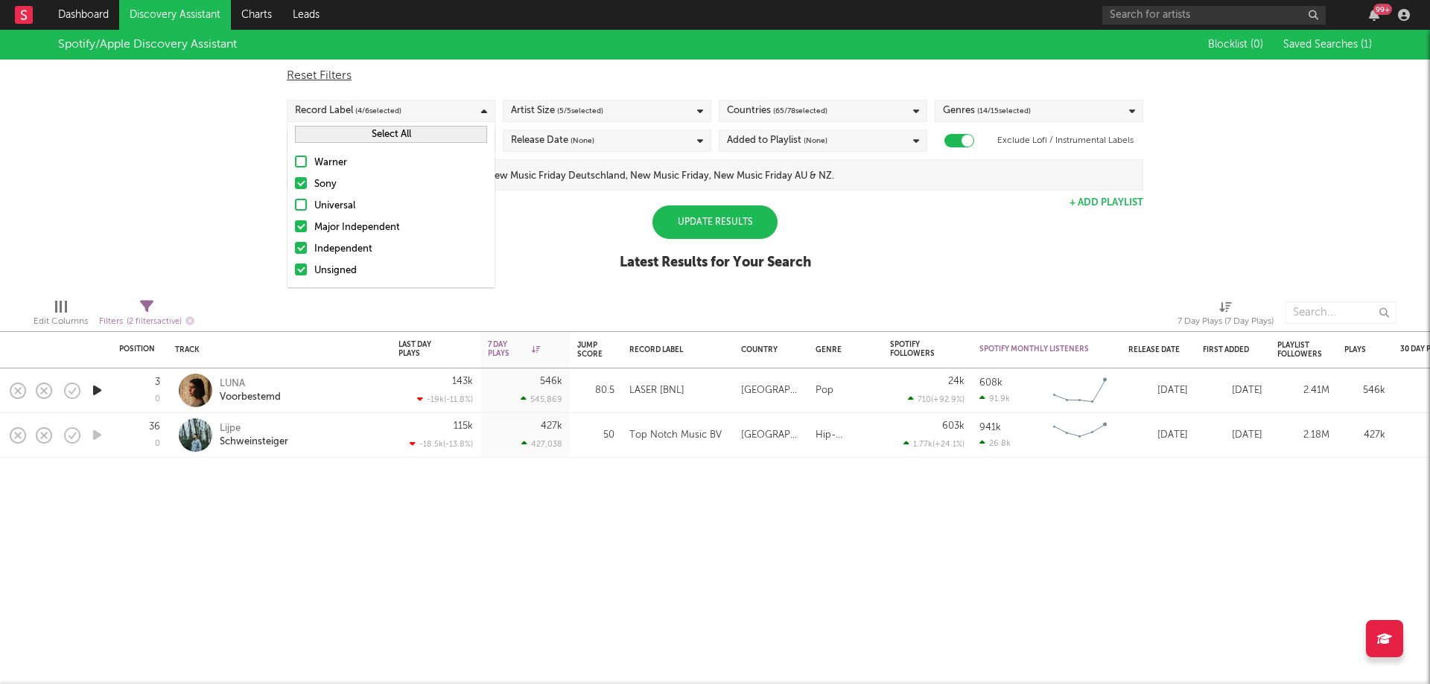
click at [295, 178] on input "Sony" at bounding box center [295, 185] width 0 height 18
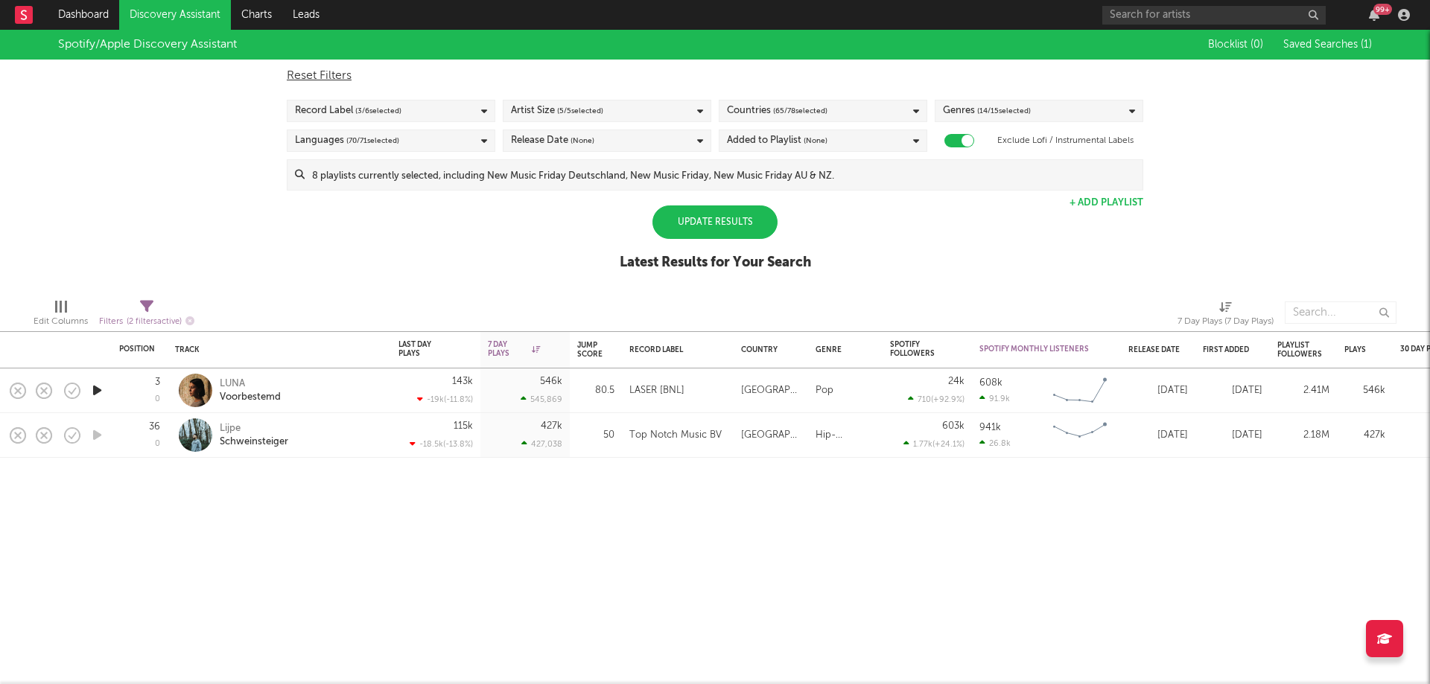
click at [528, 227] on div "Spotify/Apple Discovery Assistant Blocklist ( 0 ) Saved Searches ( 1 ) Reset Fi…" at bounding box center [715, 158] width 1430 height 257
click at [705, 214] on div "Update Results" at bounding box center [714, 223] width 125 height 34
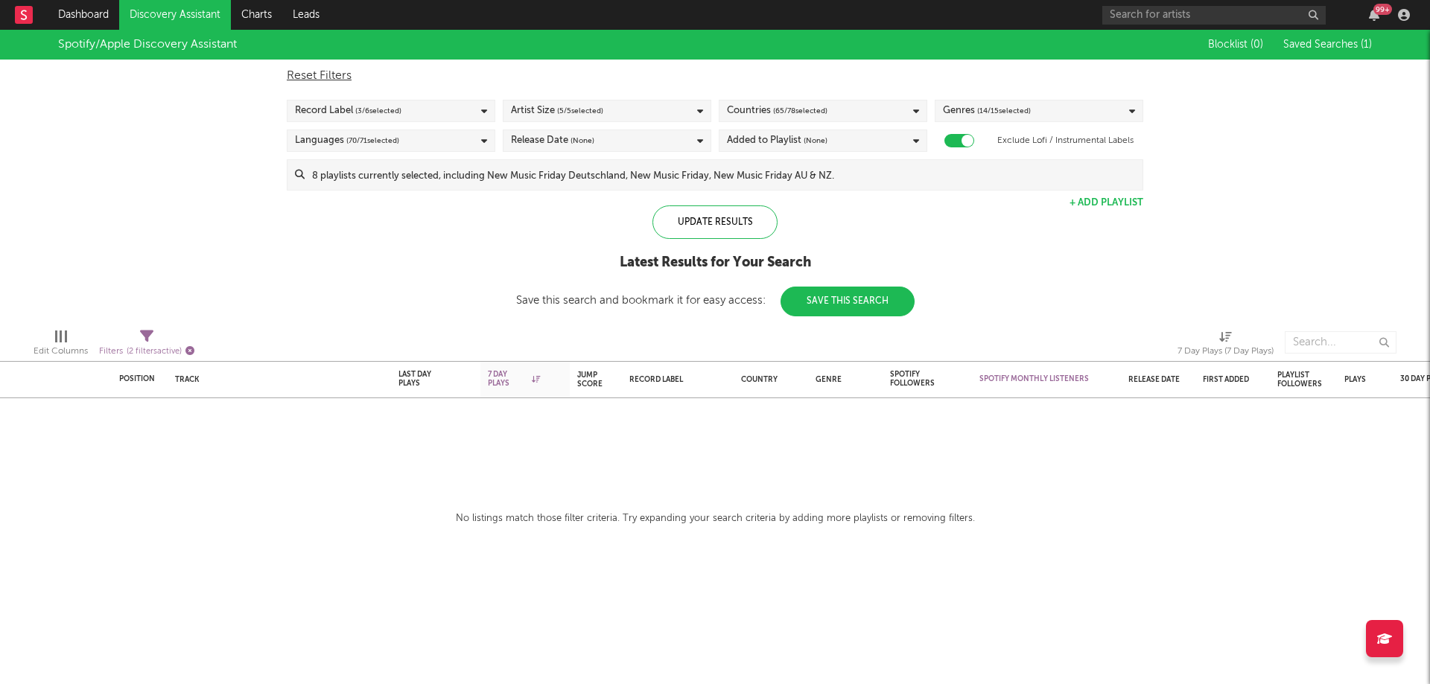
click at [190, 354] on icon "button" at bounding box center [189, 350] width 9 height 9
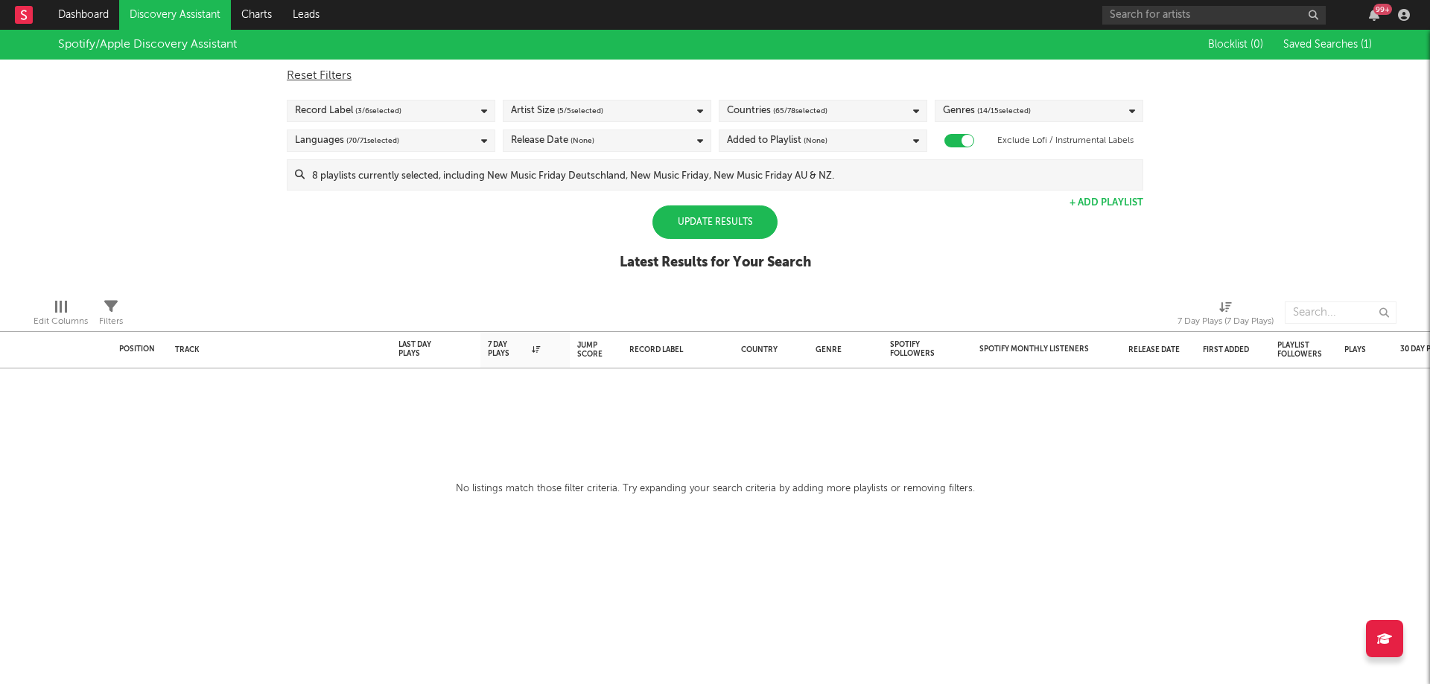
click at [722, 234] on div "Update Results" at bounding box center [714, 223] width 125 height 34
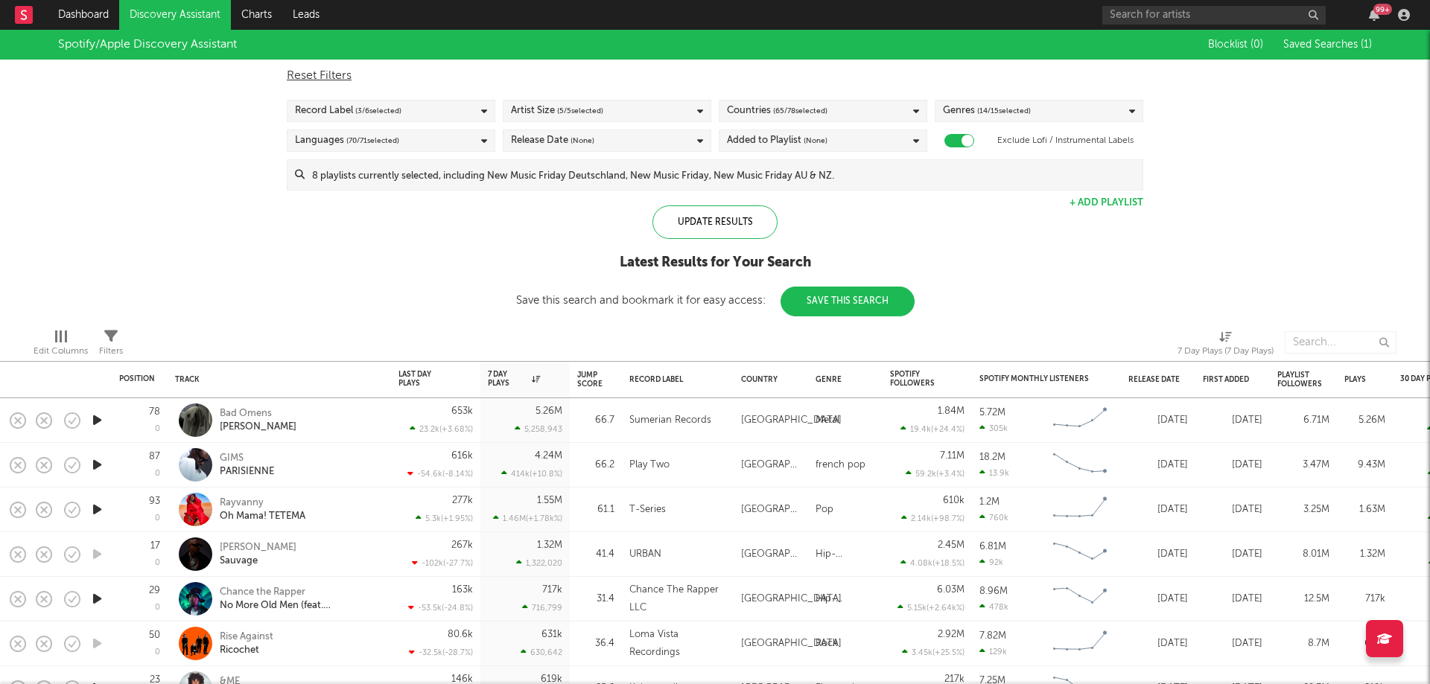
click at [898, 101] on div "Countries ( 65 / 78 selected)" at bounding box center [823, 111] width 209 height 22
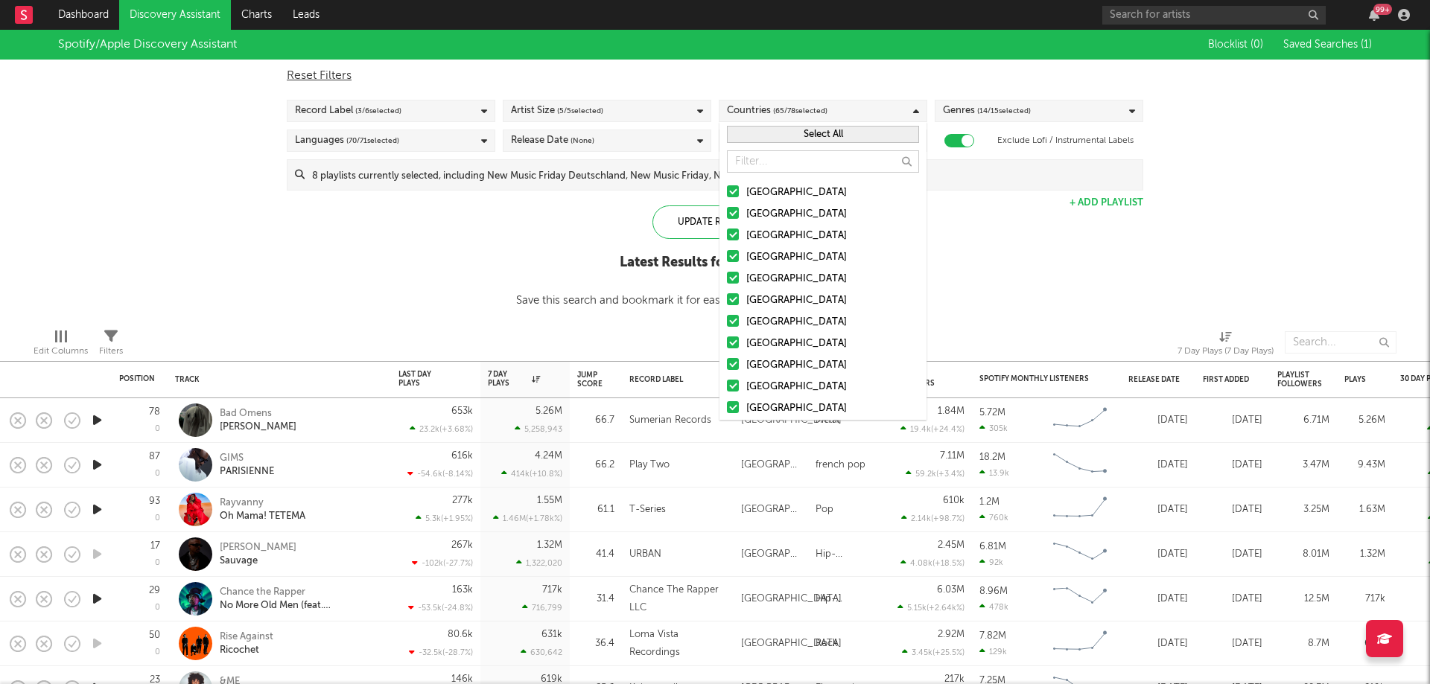
click at [811, 139] on button "Select All" at bounding box center [823, 134] width 192 height 17
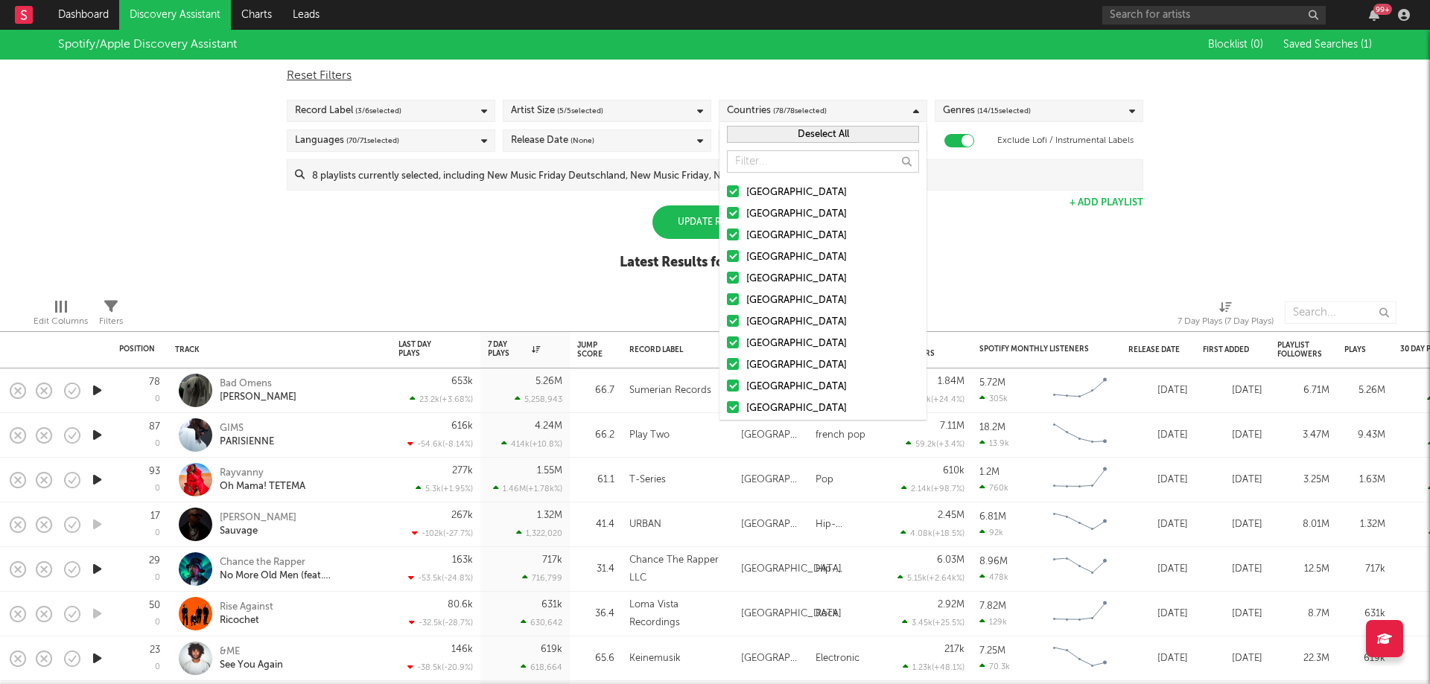
click at [819, 136] on button "Deselect All" at bounding box center [823, 134] width 192 height 17
click at [736, 212] on div at bounding box center [733, 213] width 12 height 12
click at [727, 212] on input "[GEOGRAPHIC_DATA]" at bounding box center [727, 215] width 0 height 18
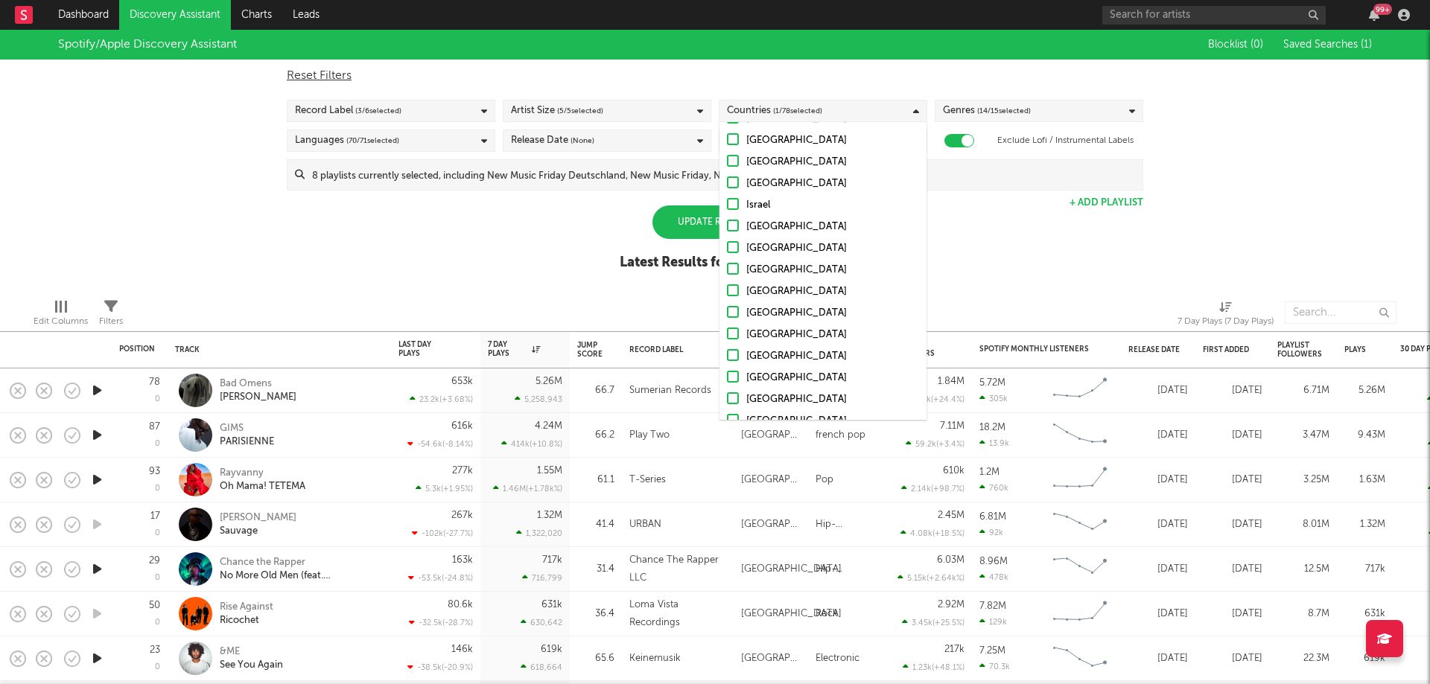
scroll to position [819, 0]
click at [737, 130] on div at bounding box center [733, 128] width 12 height 12
click at [727, 130] on input "New Zealand" at bounding box center [727, 130] width 0 height 18
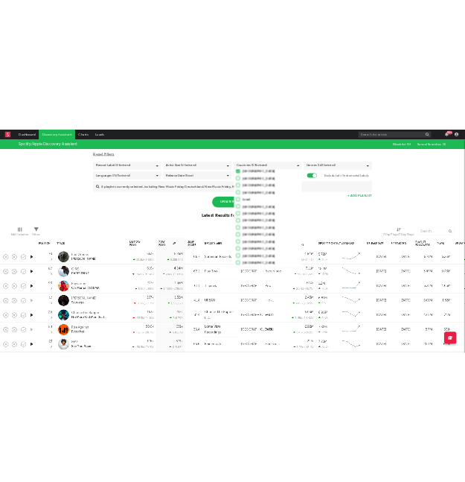
scroll to position [818, 0]
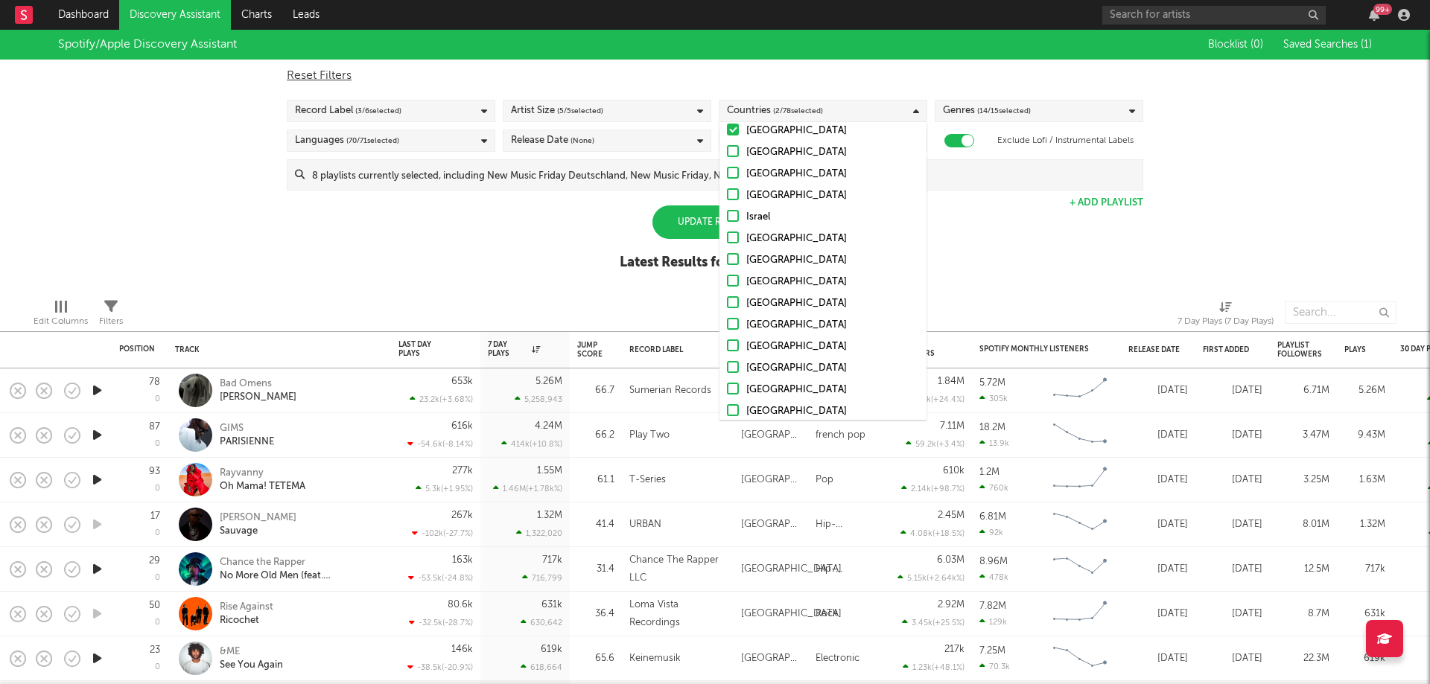
click at [695, 194] on div "Spotify/Apple Discovery Assistant Blocklist ( 0 ) Saved Searches ( 1 ) Reset Fi…" at bounding box center [715, 158] width 1430 height 257
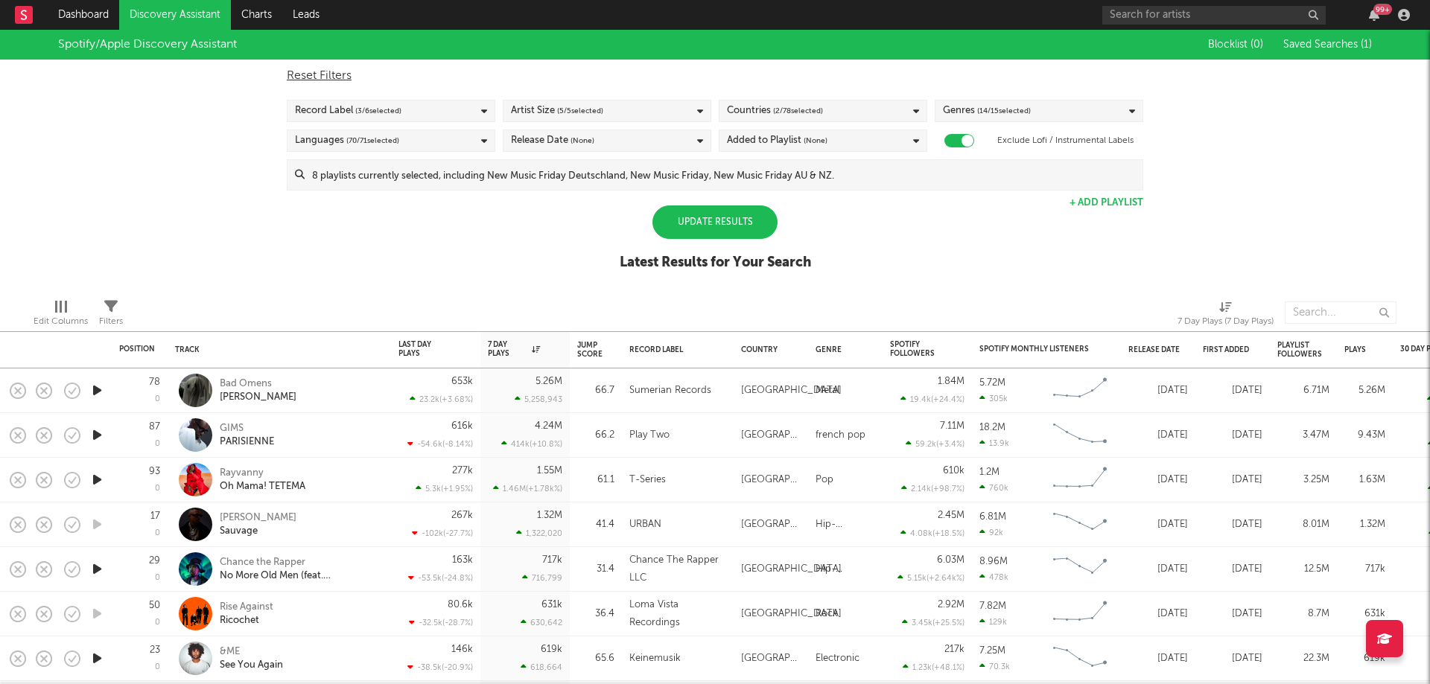
click at [714, 215] on div "Update Results" at bounding box center [714, 223] width 125 height 34
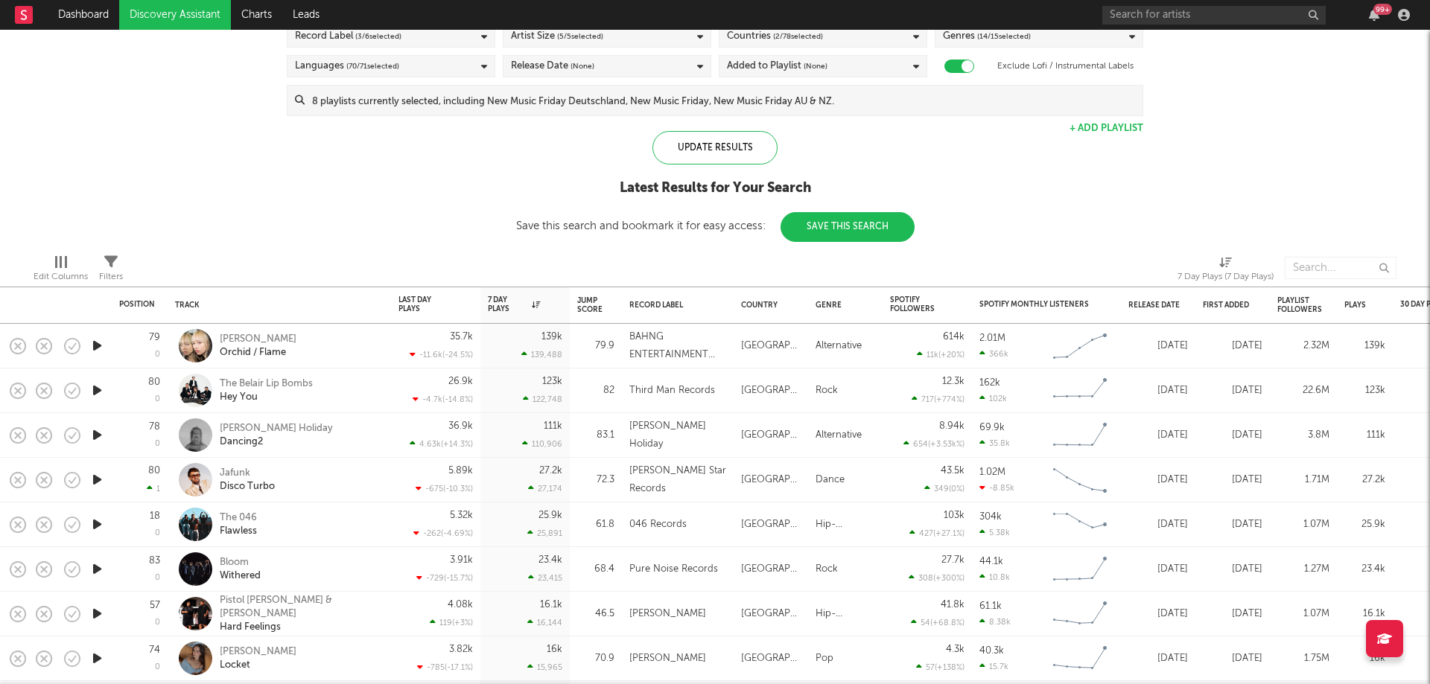
click at [92, 429] on icon "button" at bounding box center [97, 435] width 16 height 19
click at [97, 394] on icon "button" at bounding box center [97, 390] width 16 height 19
click at [98, 346] on icon "button" at bounding box center [97, 346] width 16 height 19
click at [265, 338] on div "[PERSON_NAME]" at bounding box center [258, 339] width 77 height 13
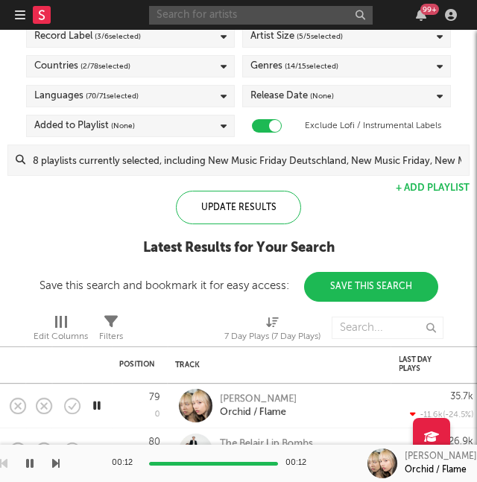
click at [237, 14] on input "text" at bounding box center [260, 15] width 223 height 19
type input "cassie henderson"
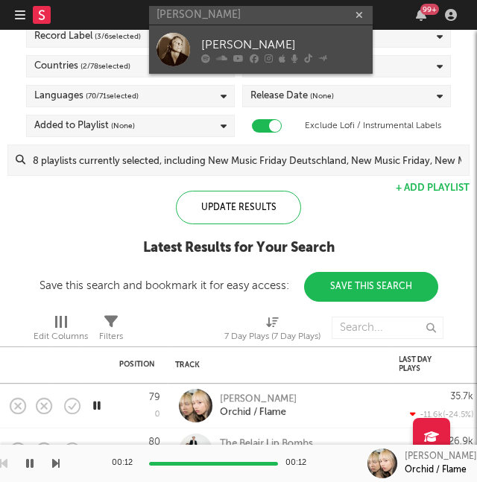
click at [235, 36] on div "Cassie Henderson" at bounding box center [283, 45] width 164 height 18
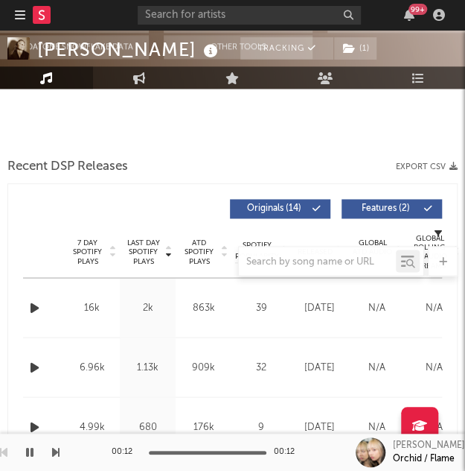
select select "6m"
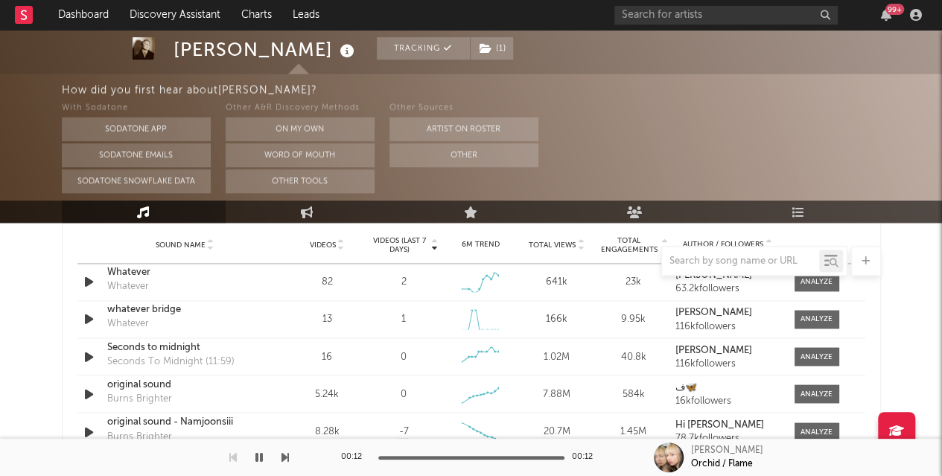
scroll to position [1086, 0]
click at [878, 93] on div "How did you first hear about Cassie Henderson ?" at bounding box center [502, 90] width 881 height 18
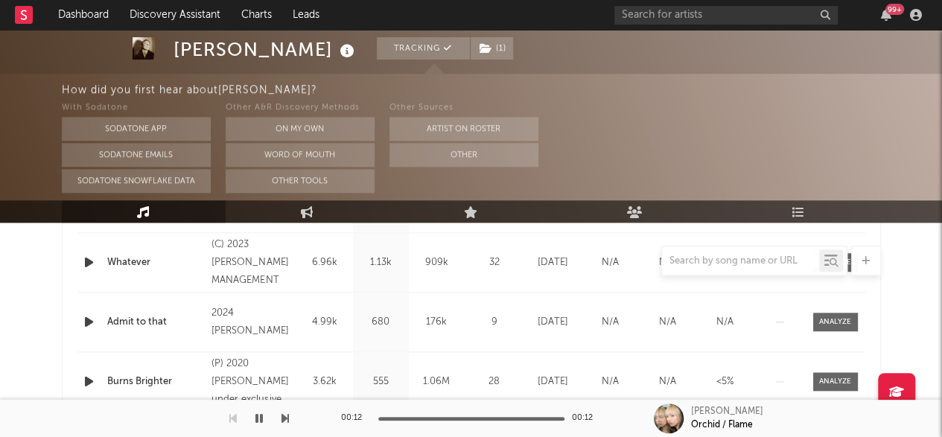
scroll to position [451, 0]
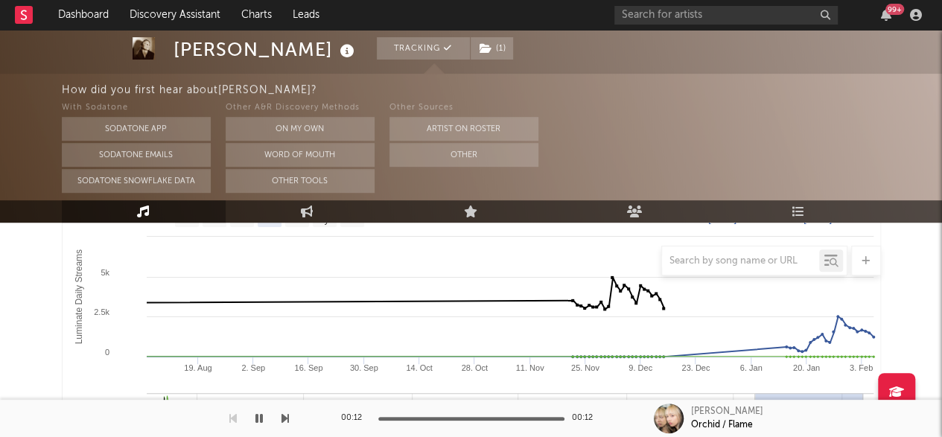
scroll to position [201, 0]
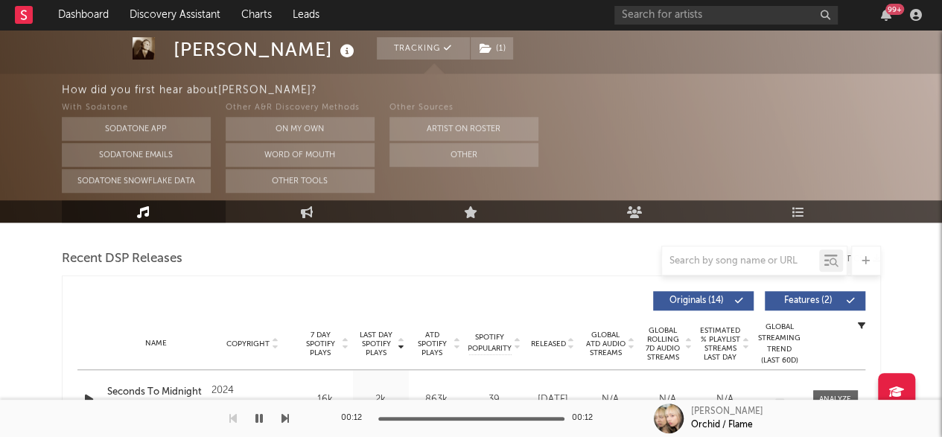
scroll to position [506, 0]
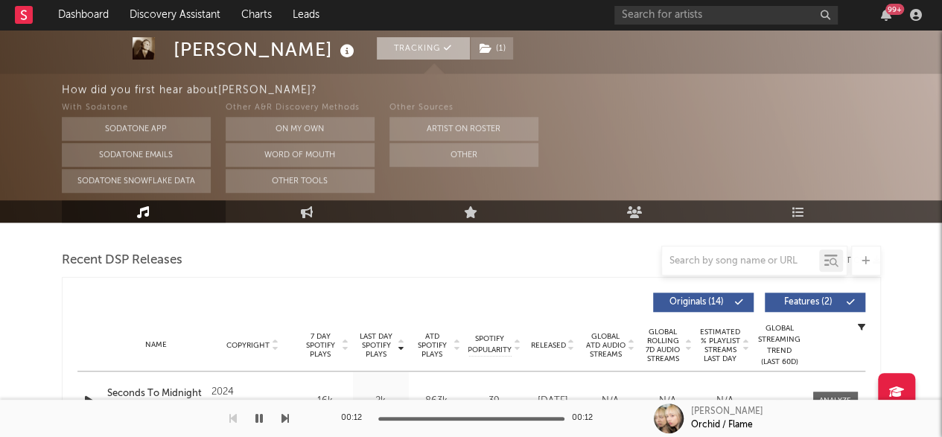
click at [452, 51] on icon at bounding box center [448, 48] width 8 height 8
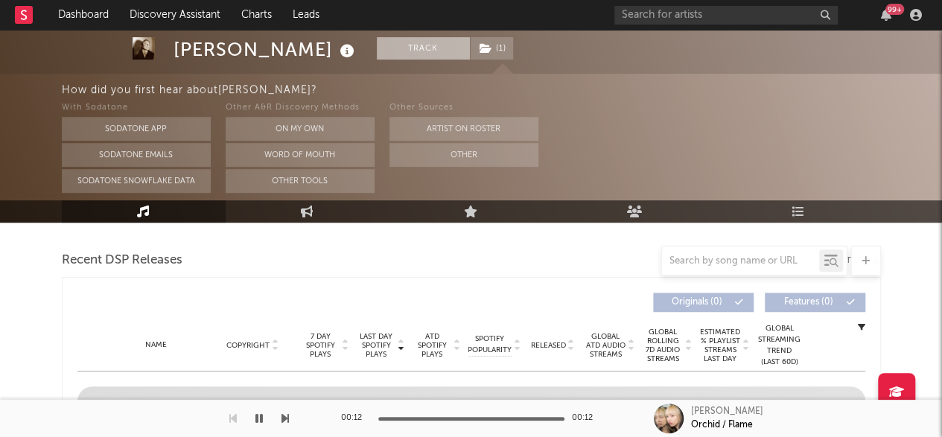
click at [453, 51] on button "Track" at bounding box center [423, 48] width 93 height 22
click at [453, 51] on button "Tracking" at bounding box center [423, 48] width 93 height 22
click at [460, 39] on button "Tracking" at bounding box center [423, 48] width 93 height 22
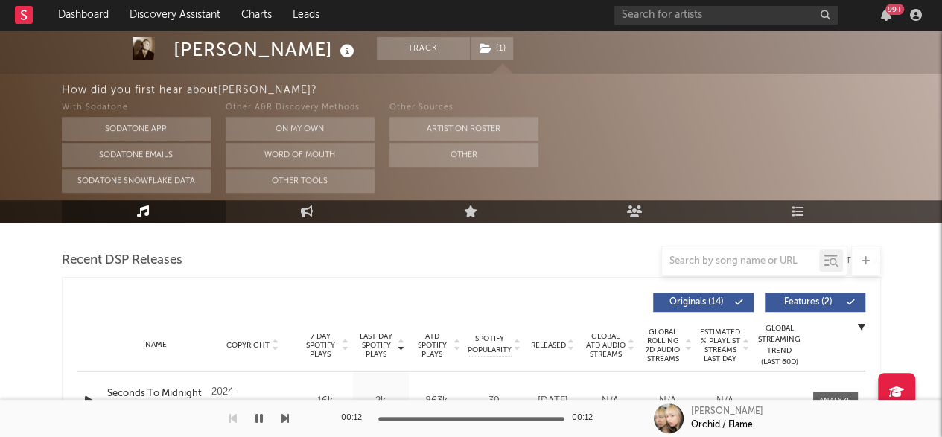
select select "6m"
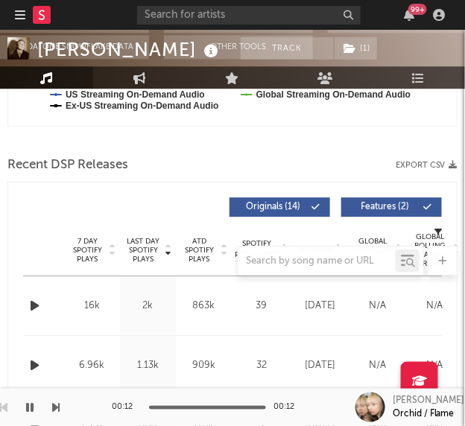
scroll to position [0, 0]
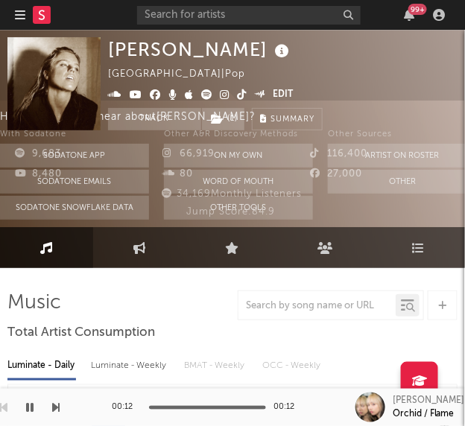
click at [225, 95] on icon at bounding box center [225, 94] width 10 height 10
click at [238, 96] on icon at bounding box center [242, 94] width 10 height 10
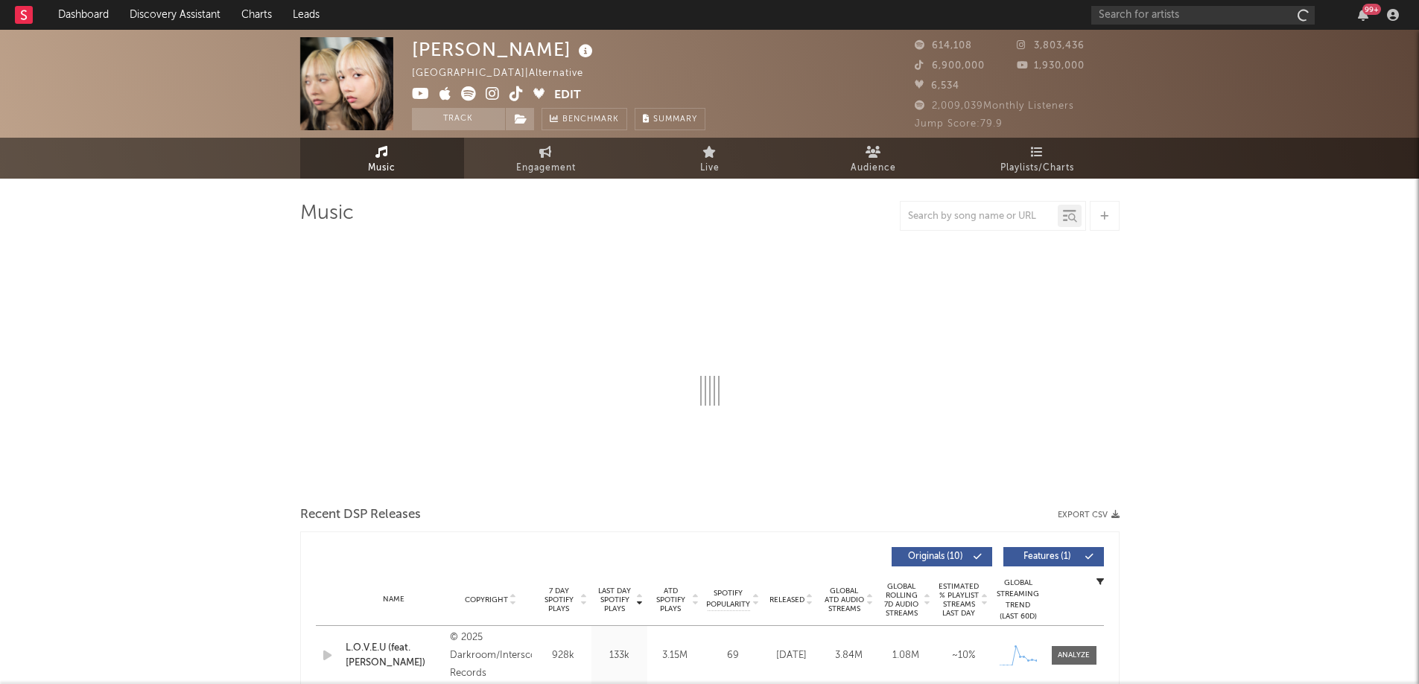
click at [490, 98] on icon at bounding box center [493, 93] width 14 height 15
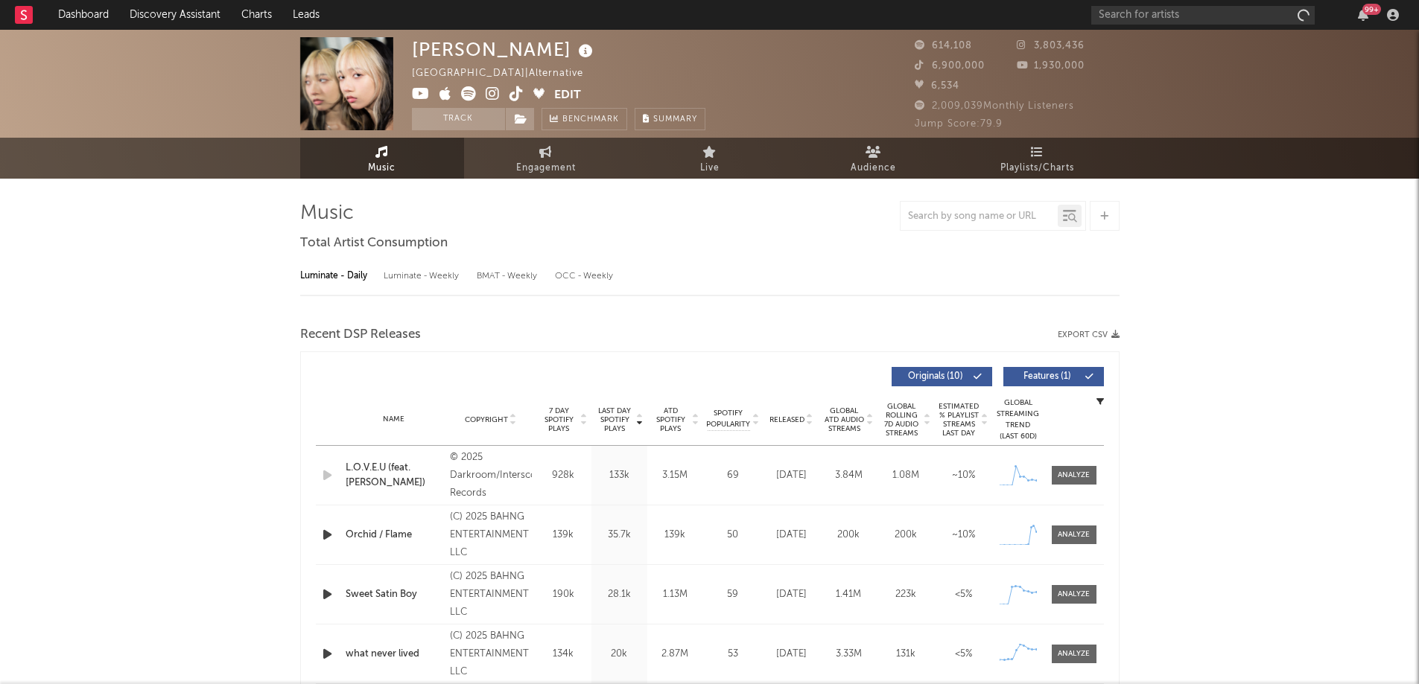
select select "6m"
